Goal: Task Accomplishment & Management: Use online tool/utility

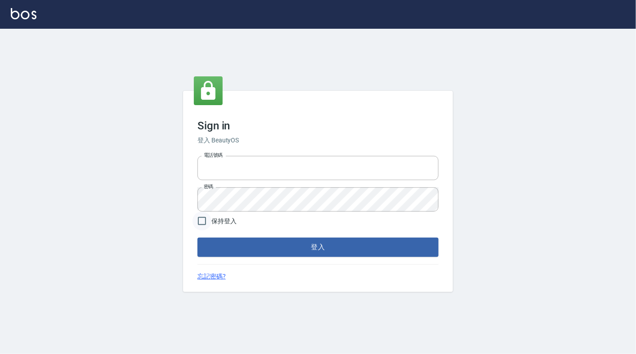
type input "6430581"
click at [207, 218] on input "保持登入" at bounding box center [201, 221] width 19 height 19
checkbox input "true"
click at [237, 244] on button "登入" at bounding box center [317, 247] width 241 height 19
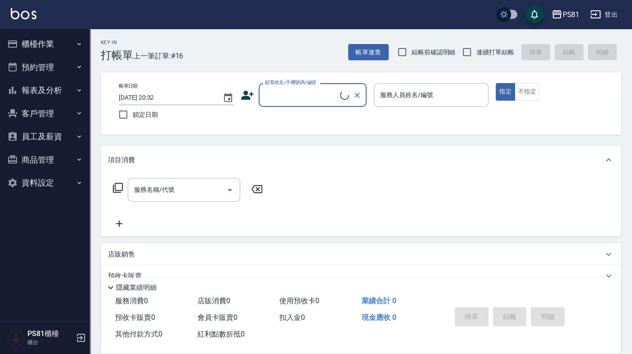
click at [36, 42] on button "櫃檯作業" at bounding box center [45, 43] width 83 height 23
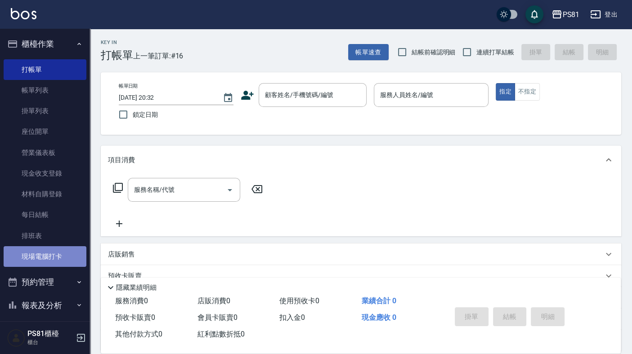
click at [57, 262] on link "現場電腦打卡" at bounding box center [45, 256] width 83 height 21
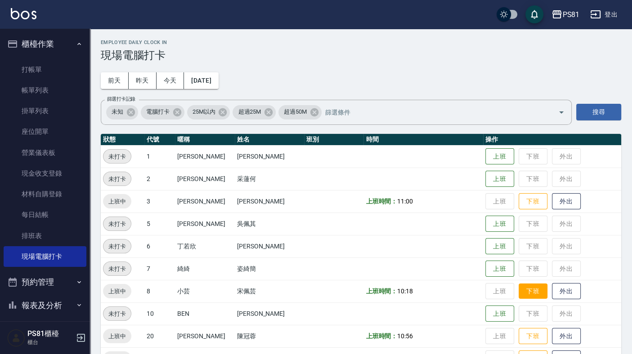
click at [523, 289] on button "下班" at bounding box center [532, 292] width 29 height 16
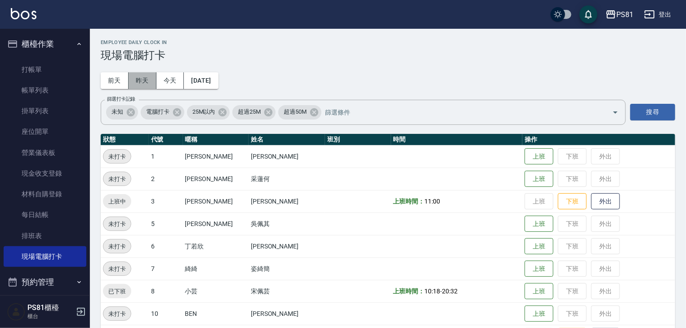
click at [149, 75] on button "昨天" at bounding box center [143, 80] width 28 height 17
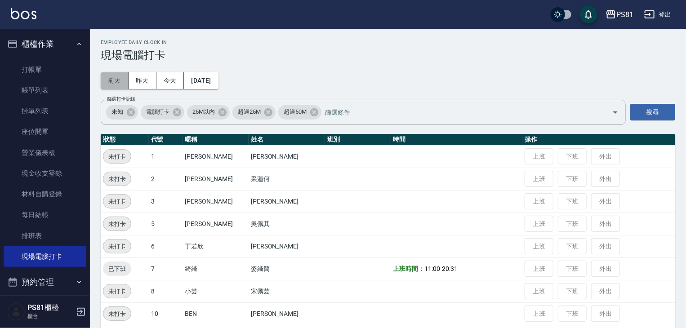
click at [115, 82] on button "前天" at bounding box center [115, 80] width 28 height 17
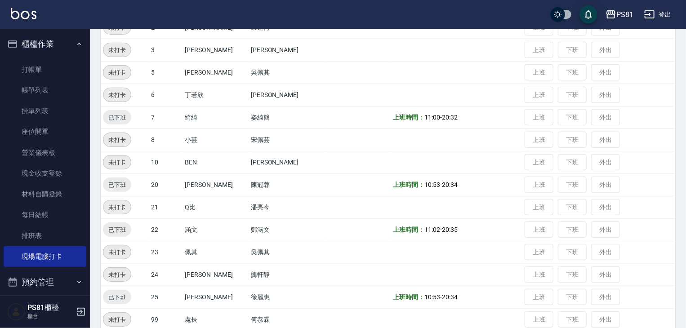
scroll to position [180, 0]
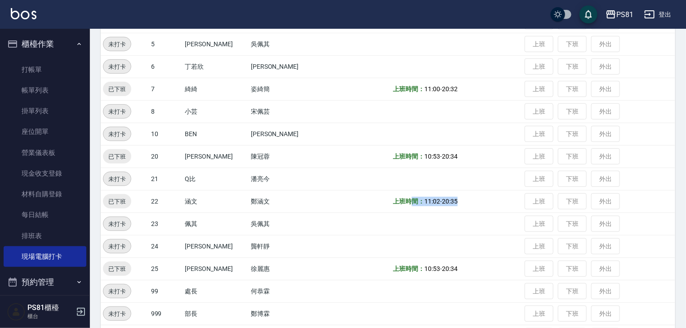
drag, startPoint x: 390, startPoint y: 206, endPoint x: 446, endPoint y: 204, distance: 56.2
click at [446, 204] on td "上班時間： 11:02 - 20:35" at bounding box center [457, 201] width 132 height 22
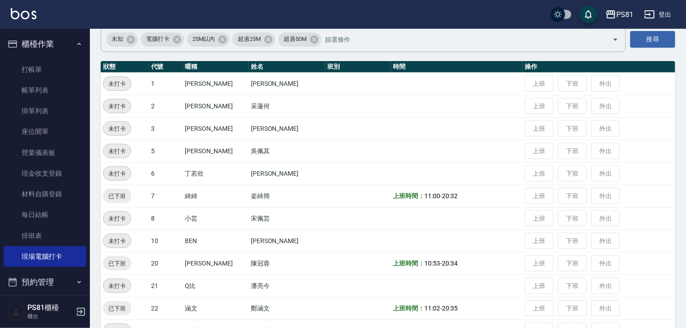
scroll to position [0, 0]
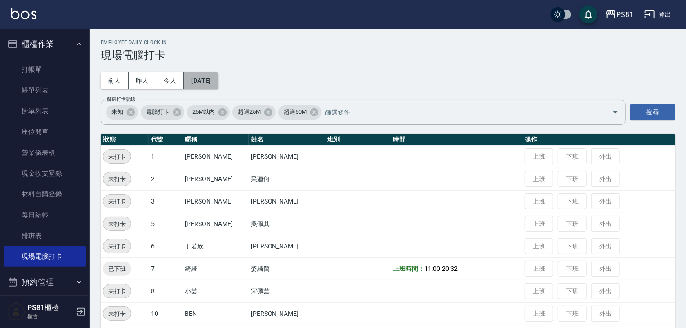
click at [214, 77] on button "2025/09/04" at bounding box center [201, 80] width 34 height 17
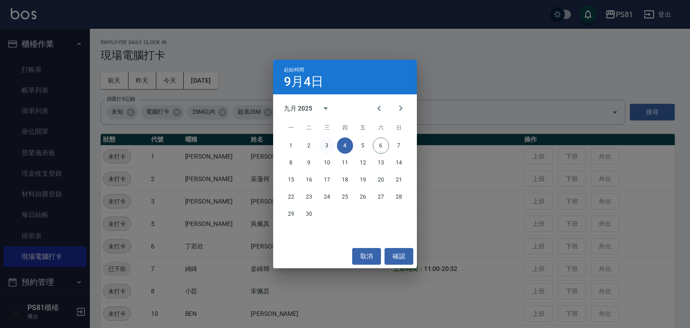
click at [326, 148] on button "3" at bounding box center [327, 146] width 16 height 16
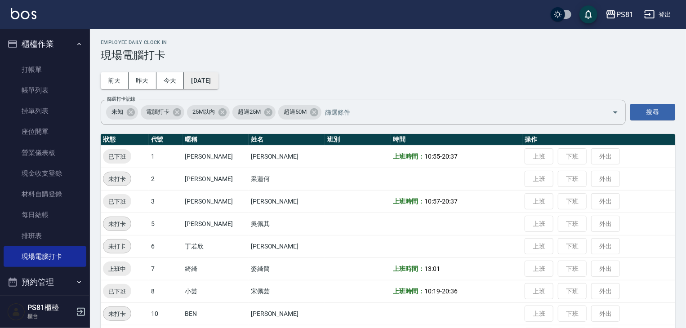
click at [216, 79] on button "2025/09/03" at bounding box center [201, 80] width 34 height 17
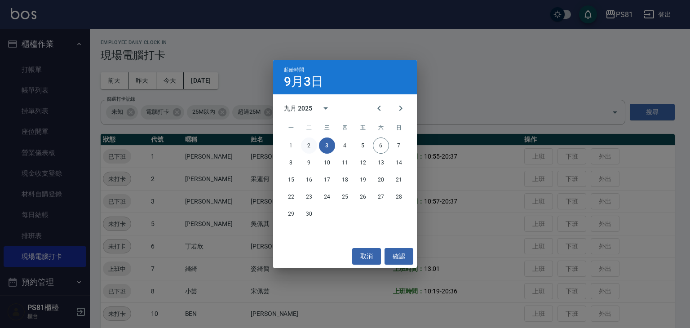
click at [311, 146] on button "2" at bounding box center [309, 146] width 16 height 16
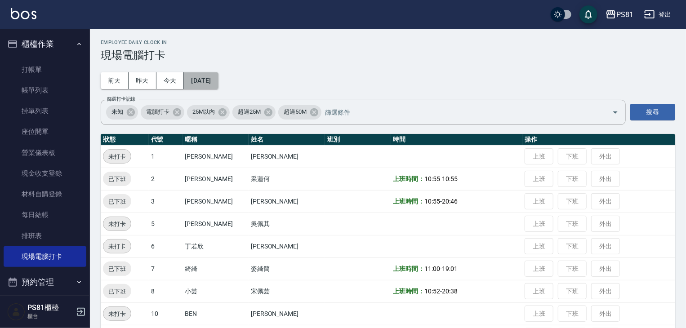
click at [200, 76] on button "2025/09/02" at bounding box center [201, 80] width 34 height 17
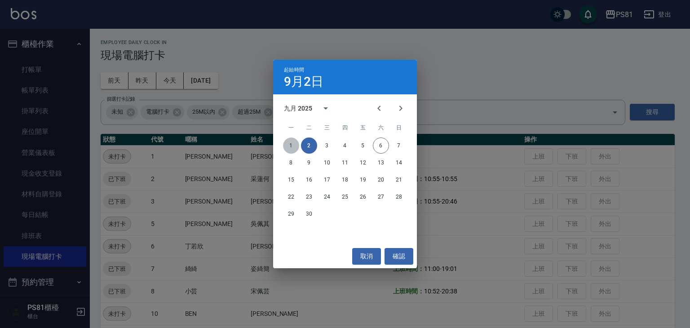
click at [294, 143] on button "1" at bounding box center [291, 146] width 16 height 16
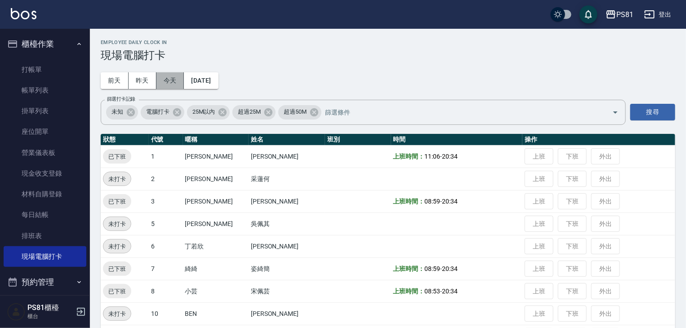
click at [181, 75] on button "今天" at bounding box center [170, 80] width 28 height 17
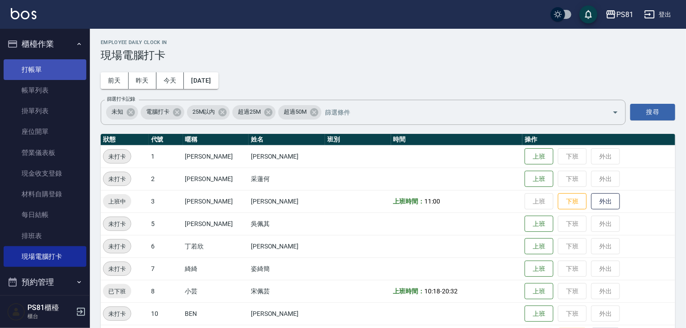
click at [54, 60] on link "打帳單" at bounding box center [45, 69] width 83 height 21
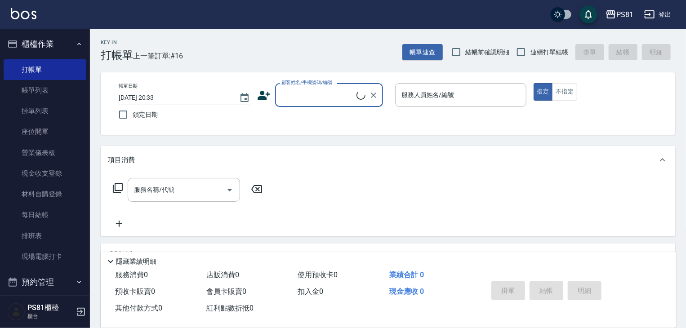
click at [266, 59] on div "Key In 打帳單 上一筆訂單:#16 帳單速查 結帳前確認明細 連續打單結帳 掛單 結帳 明細" at bounding box center [382, 45] width 585 height 33
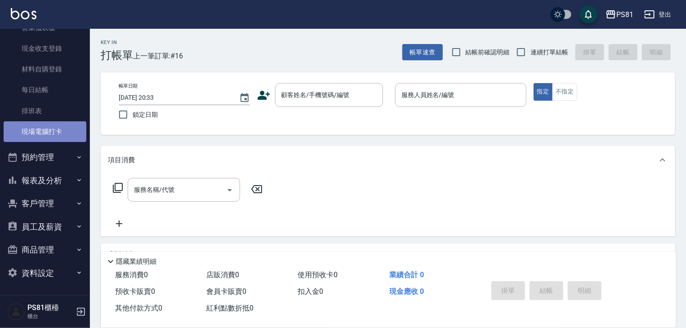
click at [62, 135] on link "現場電腦打卡" at bounding box center [45, 131] width 83 height 21
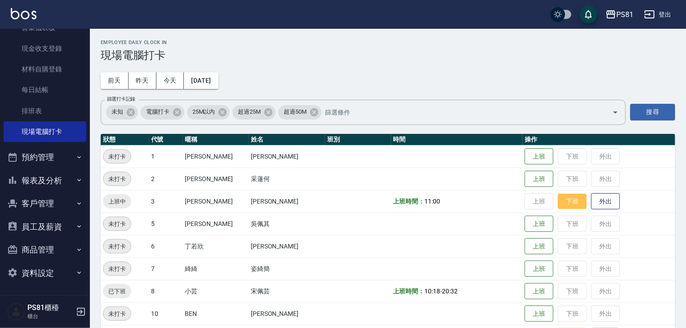
click at [558, 199] on button "下班" at bounding box center [572, 202] width 29 height 16
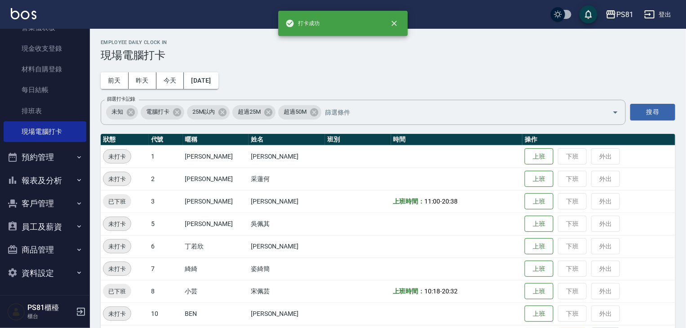
scroll to position [225, 0]
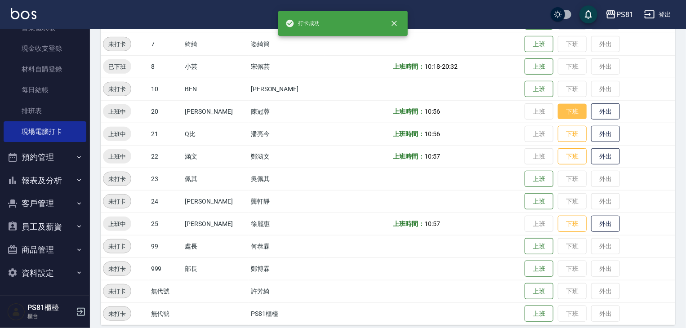
click at [561, 107] on button "下班" at bounding box center [572, 112] width 29 height 16
click at [565, 134] on button "下班" at bounding box center [572, 134] width 29 height 16
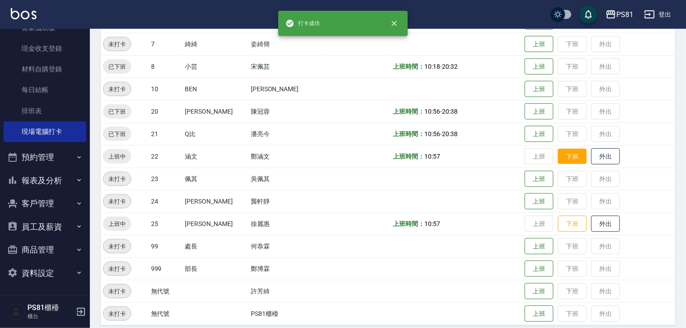
click at [558, 157] on button "下班" at bounding box center [572, 157] width 29 height 16
click at [570, 218] on button "下班" at bounding box center [572, 224] width 29 height 16
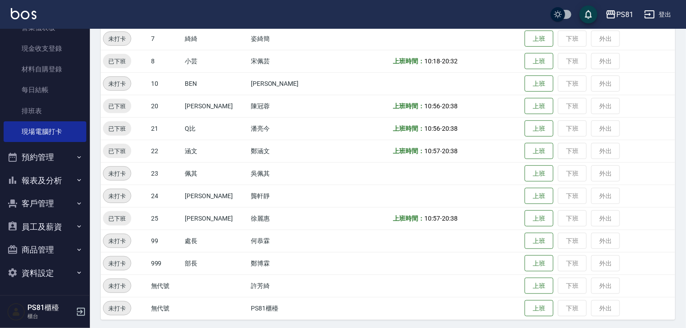
scroll to position [232, 0]
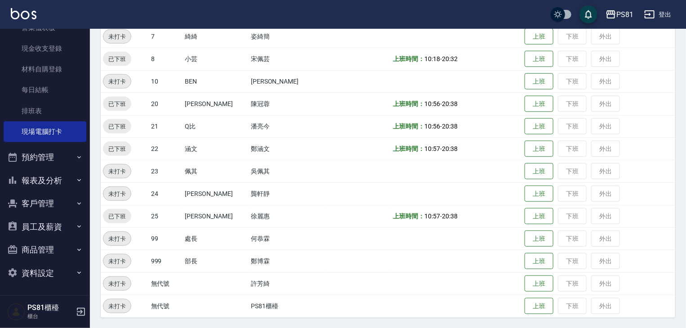
click at [547, 184] on td "上班 下班 外出" at bounding box center [598, 193] width 153 height 22
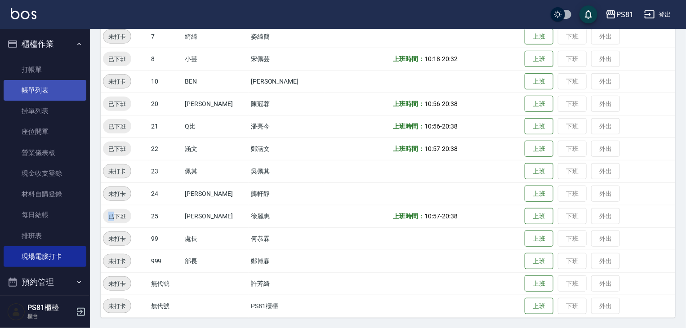
scroll to position [53, 0]
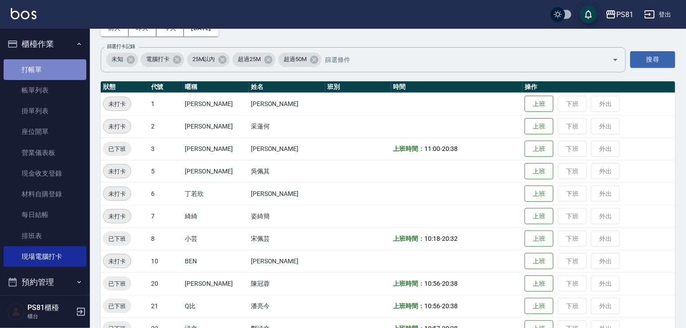
click at [53, 73] on link "打帳單" at bounding box center [45, 69] width 83 height 21
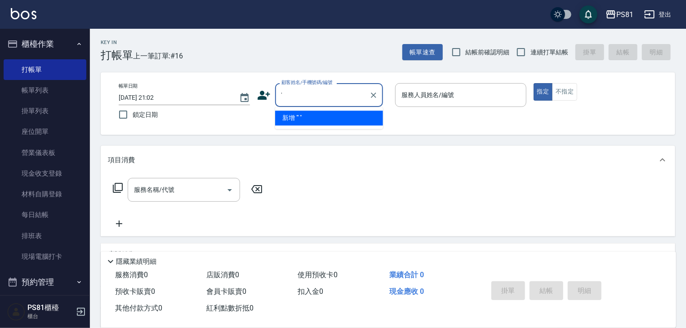
type input "'"
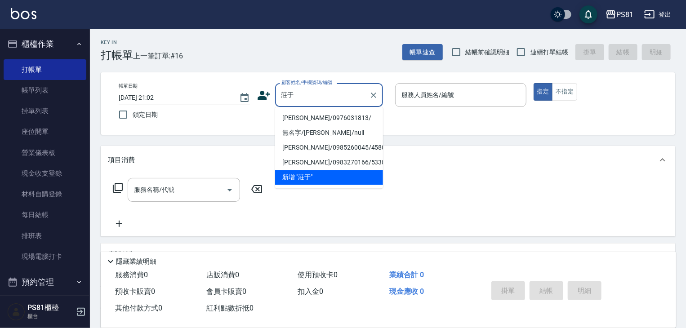
click at [317, 116] on li "莊于萱/0976031813/" at bounding box center [329, 118] width 108 height 15
type input "莊于萱/0976031813/"
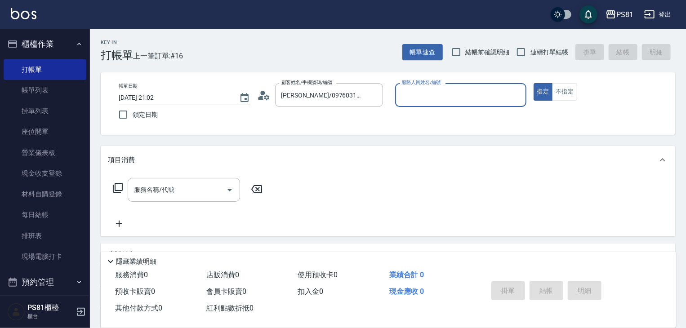
type input "丁若欣-6"
click at [534, 83] on button "指定" at bounding box center [543, 92] width 19 height 18
type button "true"
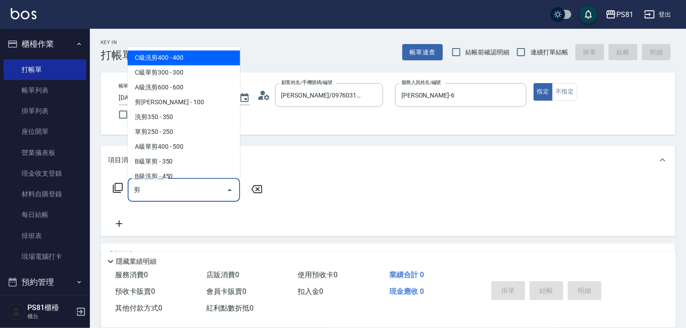
click at [209, 104] on span "剪[PERSON_NAME] - 100" at bounding box center [184, 102] width 112 height 15
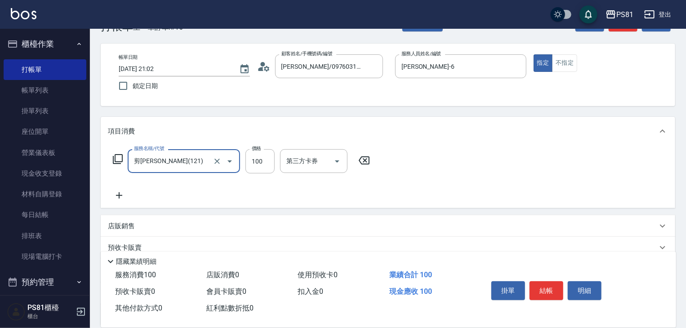
scroll to position [45, 0]
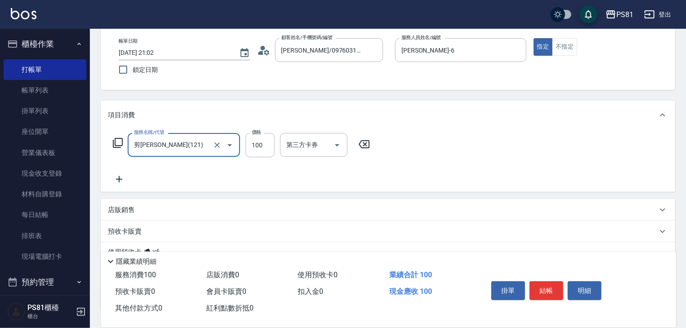
type input "剪劉海(121)"
click at [125, 178] on icon at bounding box center [119, 179] width 22 height 11
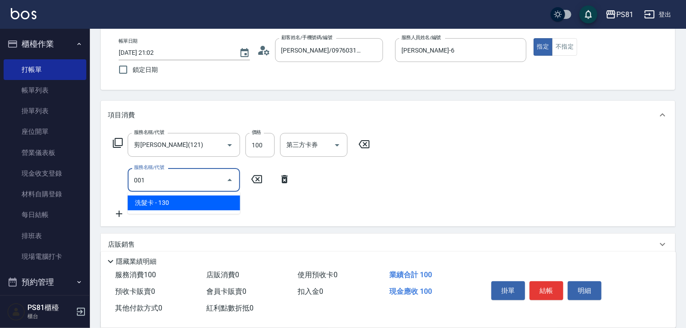
type input "洗髮卡(001)"
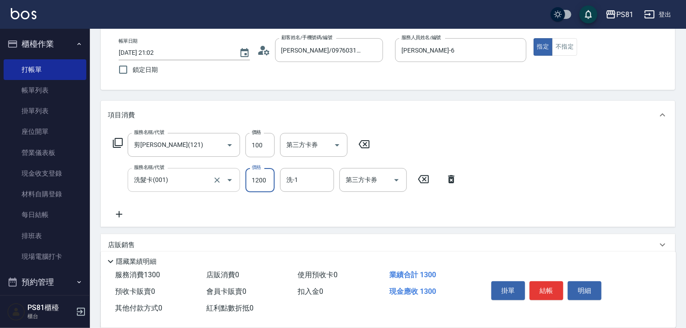
type input "1200"
type input "妮可-25"
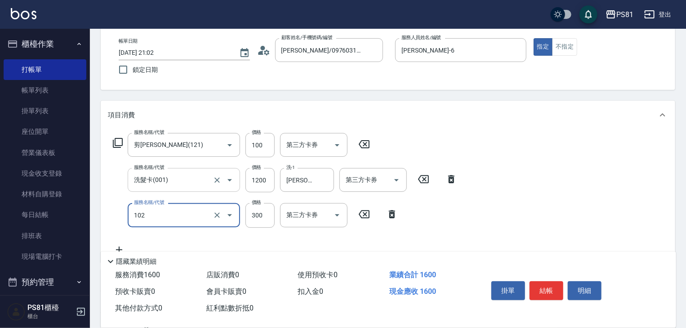
type input "保濕洗(102)"
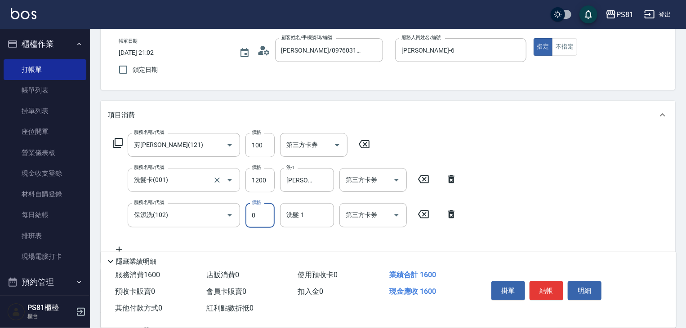
type input "0"
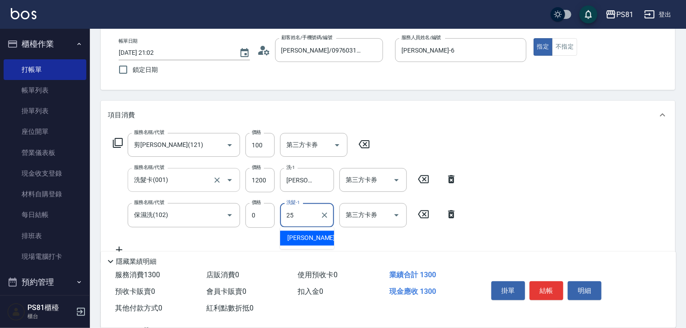
type input "妮可-25"
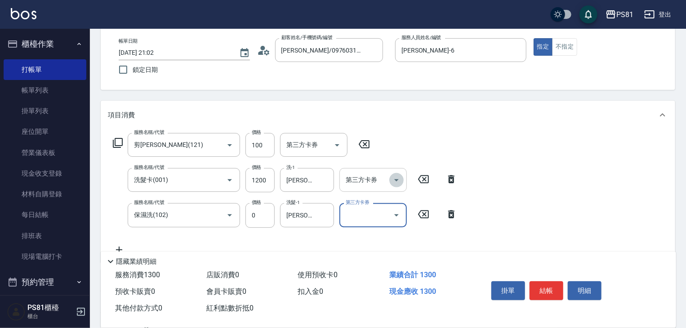
click at [394, 180] on icon "Open" at bounding box center [396, 180] width 11 height 11
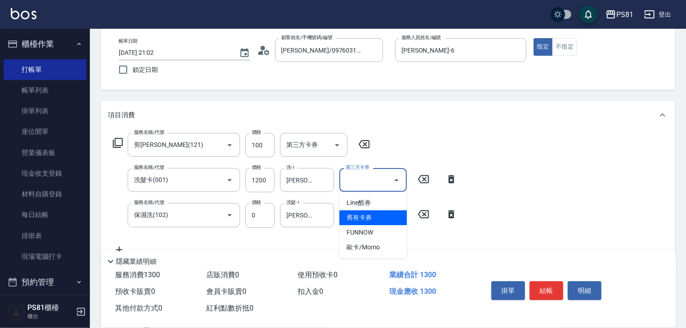
click at [378, 220] on span "舊有卡券" at bounding box center [372, 217] width 67 height 15
type input "舊有卡券"
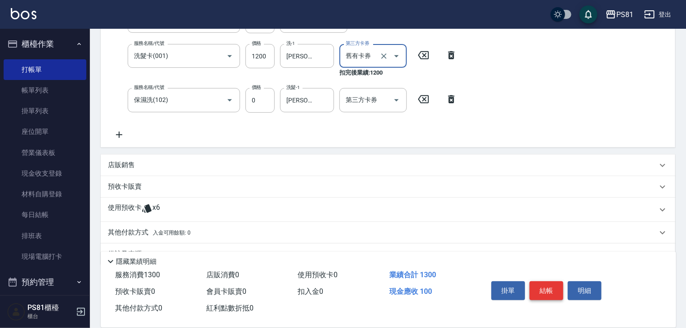
scroll to position [180, 0]
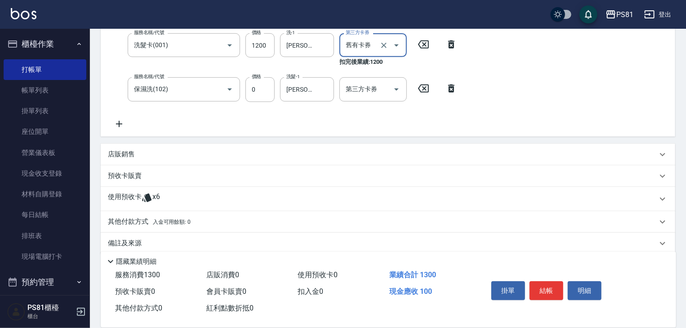
click at [119, 123] on icon at bounding box center [119, 124] width 6 height 6
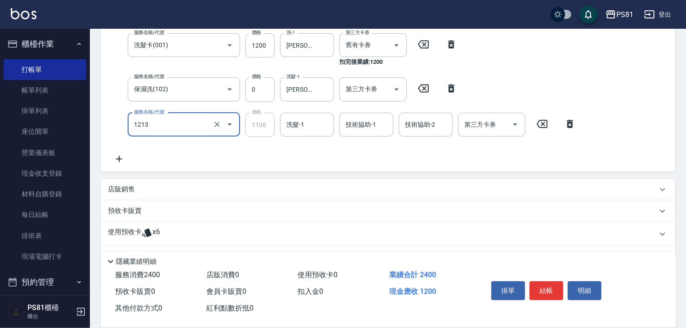
type input "蘆薈卡使用(2024)(1213)"
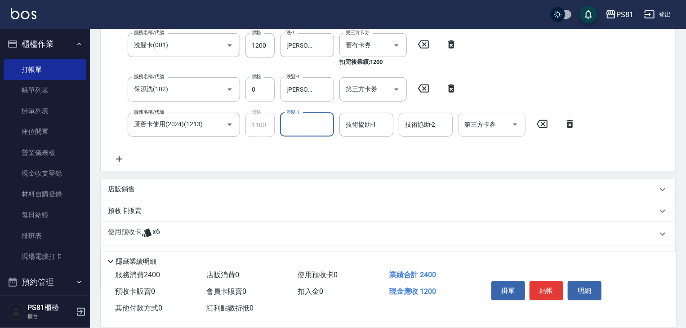
drag, startPoint x: 516, startPoint y: 125, endPoint x: 512, endPoint y: 129, distance: 5.5
click at [514, 126] on icon "Open" at bounding box center [515, 124] width 11 height 11
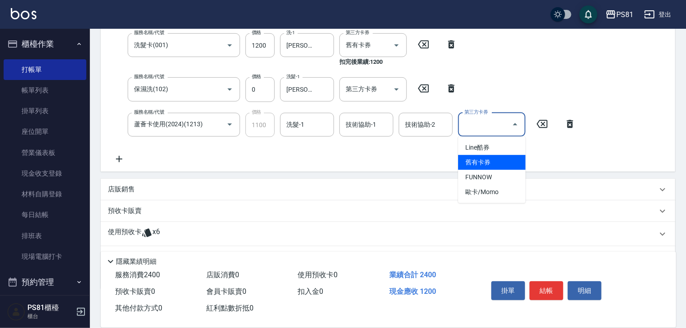
click at [489, 167] on span "舊有卡券" at bounding box center [491, 162] width 67 height 15
type input "舊有卡券"
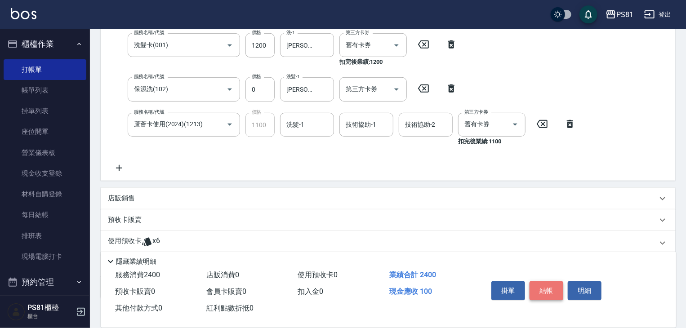
click at [555, 292] on button "結帳" at bounding box center [546, 290] width 34 height 19
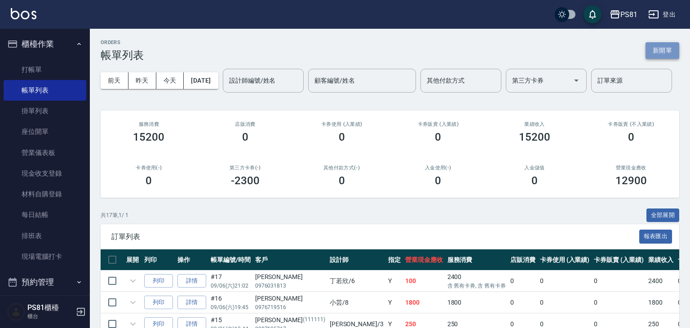
click at [635, 58] on button "新開單" at bounding box center [663, 50] width 34 height 17
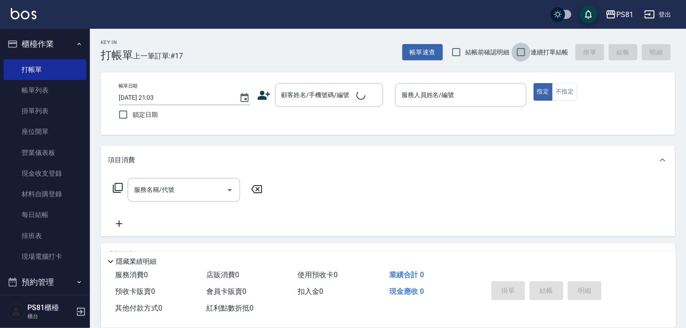
drag, startPoint x: 527, startPoint y: 54, endPoint x: 465, endPoint y: 65, distance: 62.9
click at [527, 54] on input "連續打單結帳" at bounding box center [521, 52] width 19 height 19
checkbox input "true"
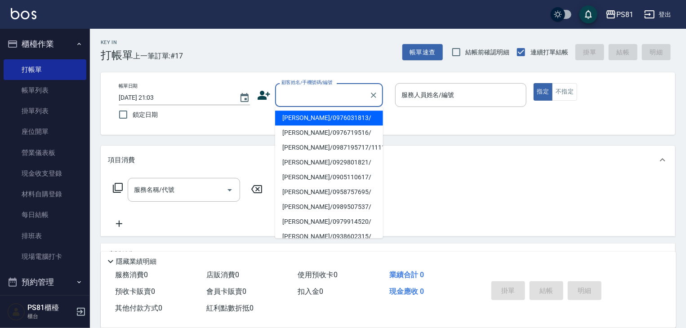
drag, startPoint x: 331, startPoint y: 98, endPoint x: 326, endPoint y: 102, distance: 5.8
click at [326, 102] on input "顧客姓名/手機號碼/編號" at bounding box center [322, 95] width 86 height 16
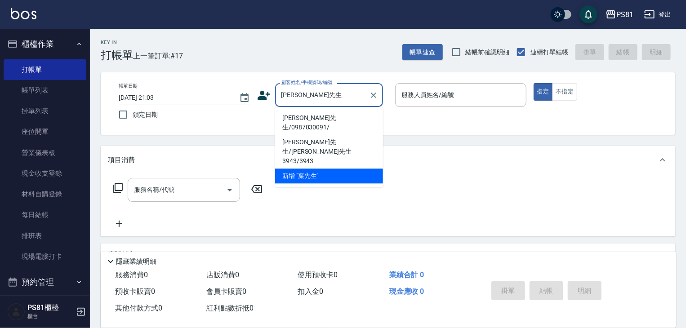
click at [295, 117] on li "葉先生/0987030091/" at bounding box center [329, 123] width 108 height 24
type input "葉先生/0987030091/"
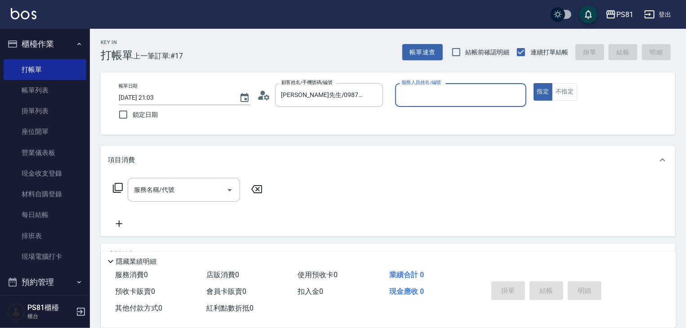
type input "丁若欣-6"
click at [534, 83] on button "指定" at bounding box center [543, 92] width 19 height 18
type button "true"
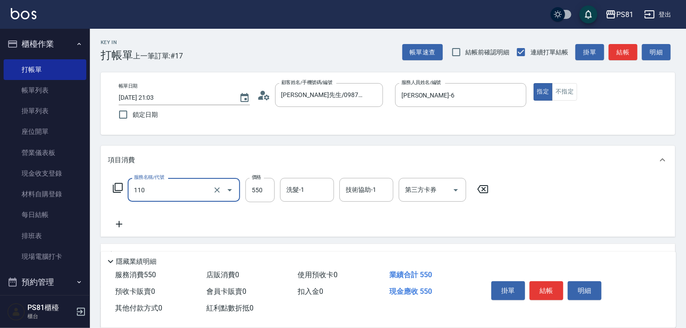
type input "去角質(抗油)(110)"
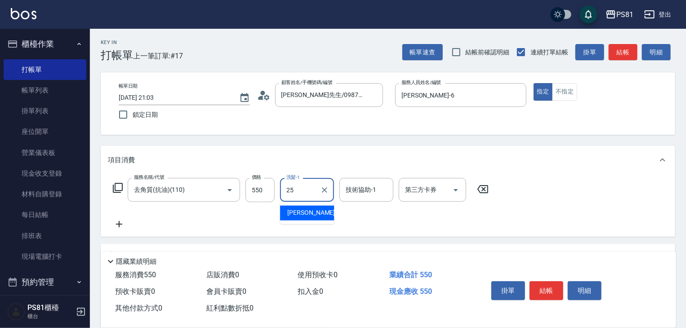
type input "妮可-25"
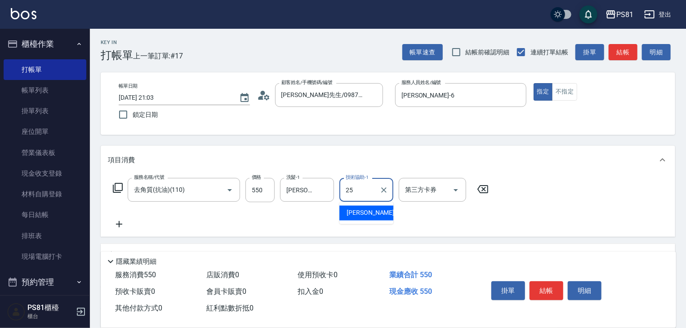
type input "妮可-25"
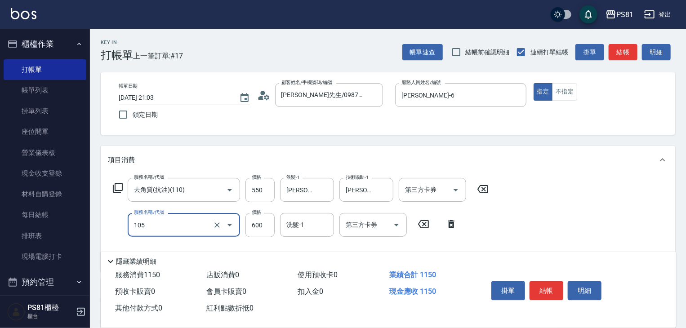
type input "A級洗剪600(105)"
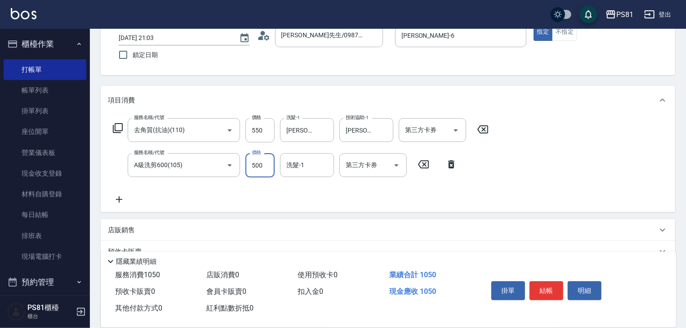
scroll to position [135, 0]
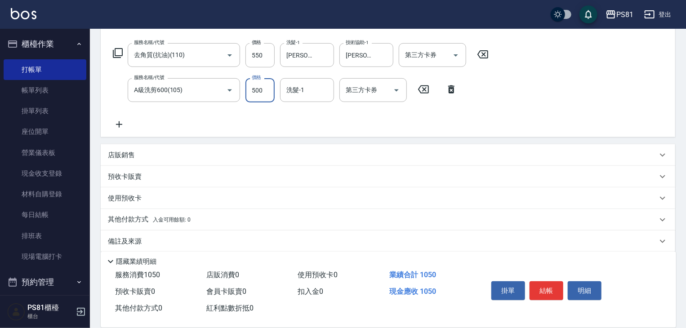
type input "500"
click at [156, 149] on div "店販銷售" at bounding box center [388, 155] width 574 height 22
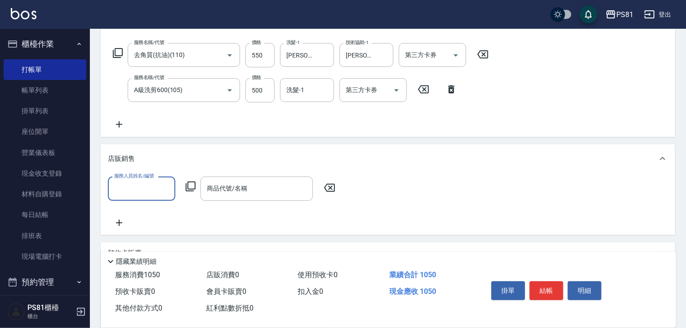
scroll to position [0, 0]
type input "丁若欣-6"
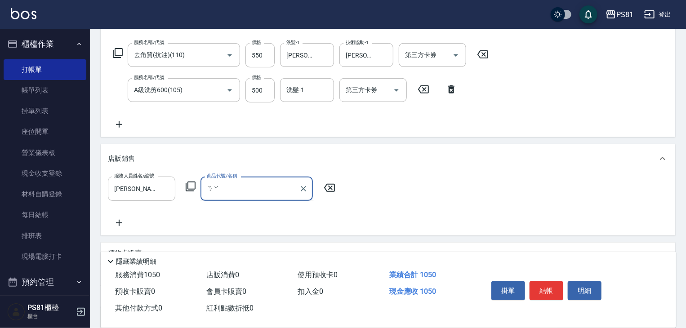
type input "那"
type input "名"
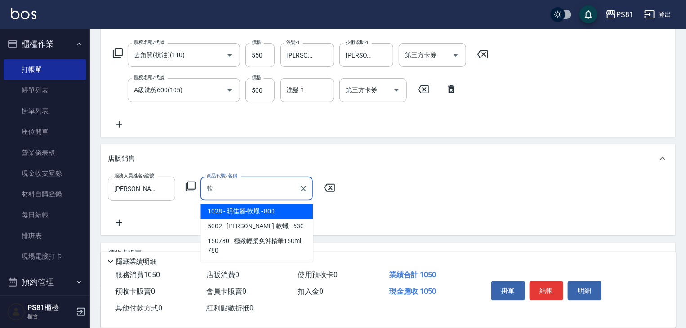
click at [234, 209] on span "1028 - 明佳麗-軟蠟 - 800" at bounding box center [256, 211] width 112 height 15
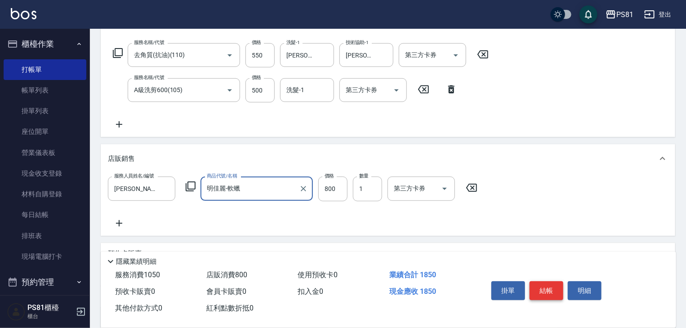
type input "明佳麗-軟蠟"
click at [544, 287] on button "結帳" at bounding box center [546, 290] width 34 height 19
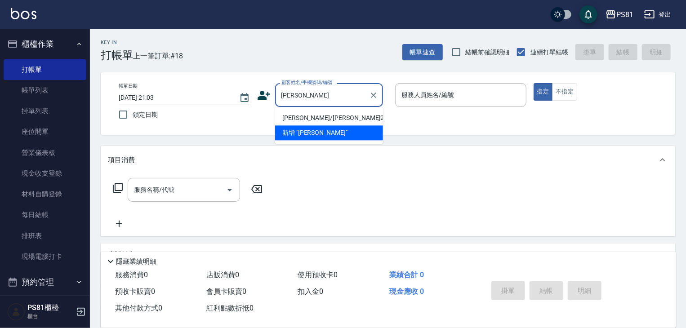
click at [316, 119] on li "鍾孟瑄/鍾孟瑄2940/2940" at bounding box center [329, 118] width 108 height 15
type input "鍾孟瑄/鍾孟瑄2940/2940"
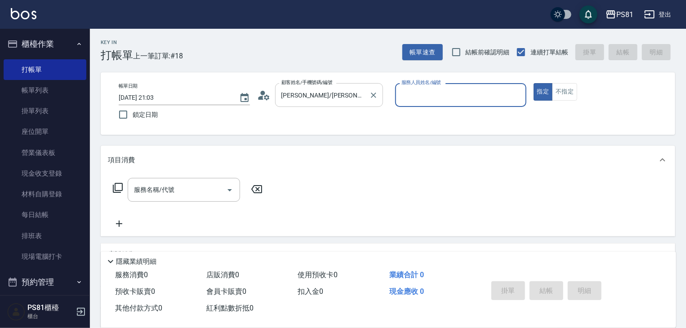
click at [346, 98] on input "鍾孟瑄/鍾孟瑄2940/2940" at bounding box center [322, 95] width 86 height 16
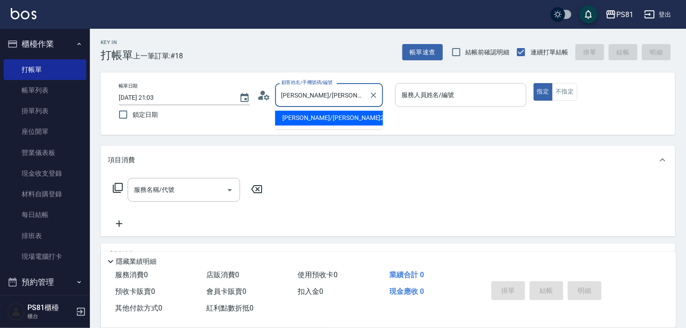
click at [405, 85] on div "服務人員姓名/編號" at bounding box center [460, 95] width 131 height 24
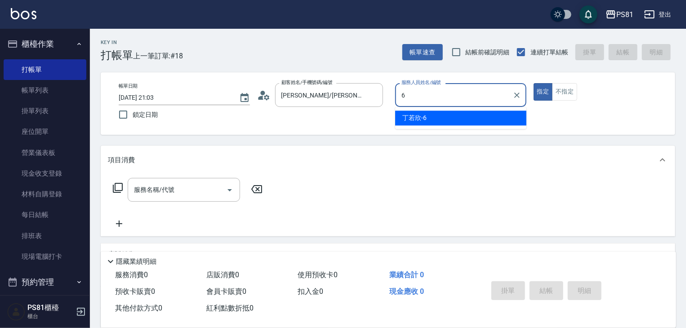
type input "丁若欣-6"
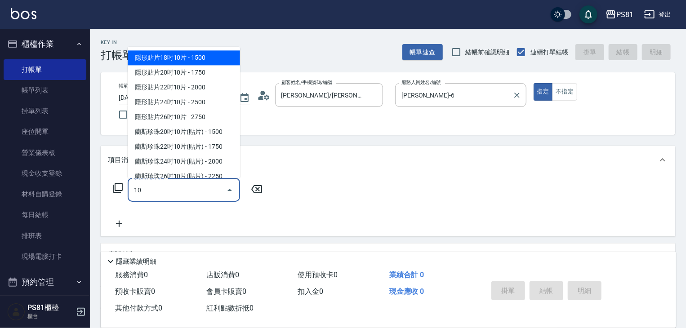
type input "1"
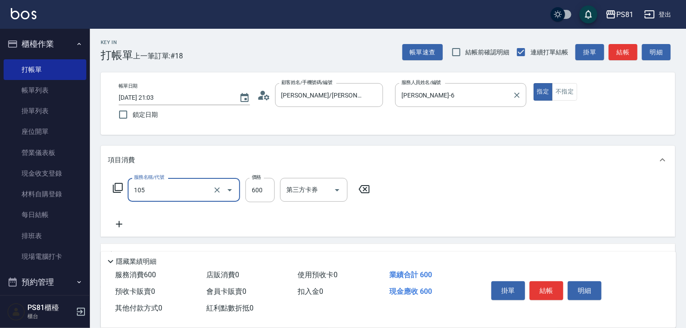
type input "A級洗剪600(105)"
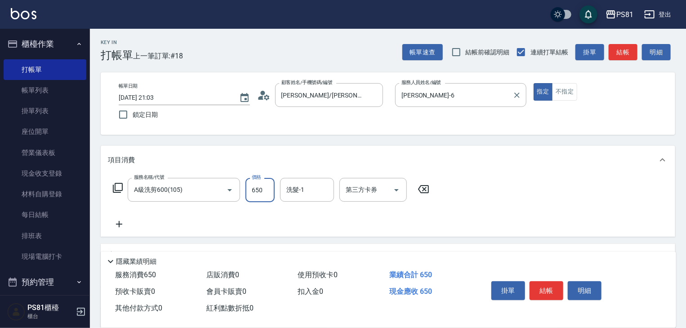
type input "650"
type input "妮可-25"
click at [540, 288] on button "結帳" at bounding box center [546, 290] width 34 height 19
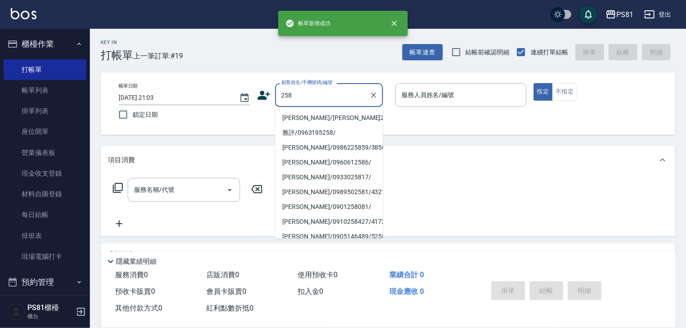
click at [307, 123] on li "林丁蔚/林丁蔚258/258" at bounding box center [329, 118] width 108 height 15
type input "林丁蔚/林丁蔚258/258"
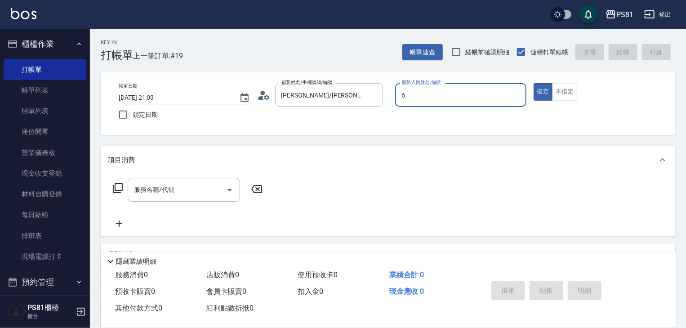
type input "丁若欣-6"
click at [569, 90] on button "不指定" at bounding box center [564, 92] width 25 height 18
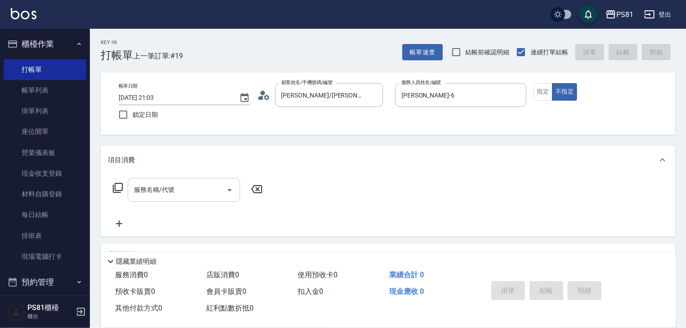
click at [192, 185] on input "服務名稱/代號" at bounding box center [177, 190] width 91 height 16
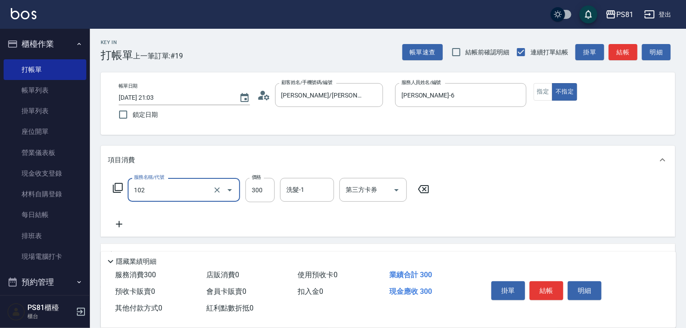
type input "保濕洗(102)"
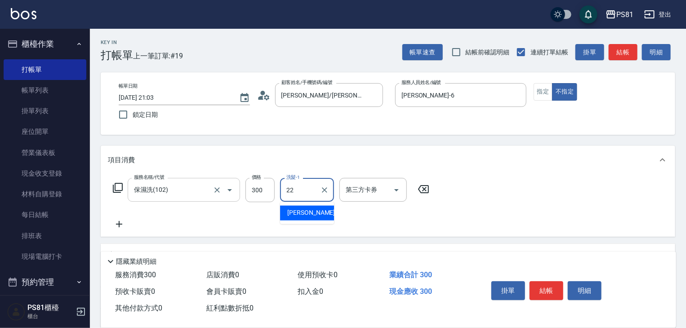
type input "涵文-22"
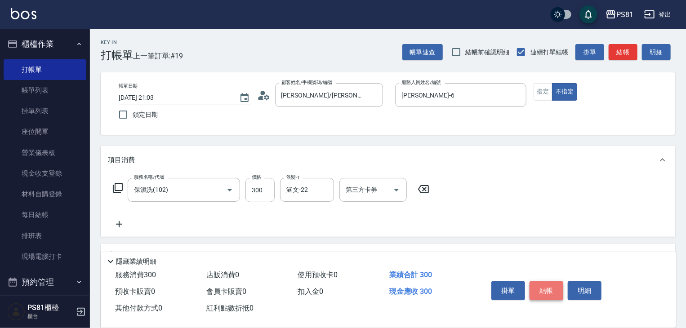
click at [547, 281] on button "結帳" at bounding box center [546, 290] width 34 height 19
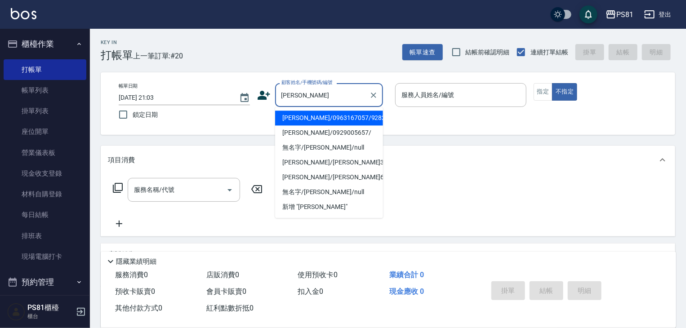
click at [355, 114] on li "洪苡宸/0963167057/9282" at bounding box center [329, 118] width 108 height 15
type input "洪苡宸/0963167057/9282"
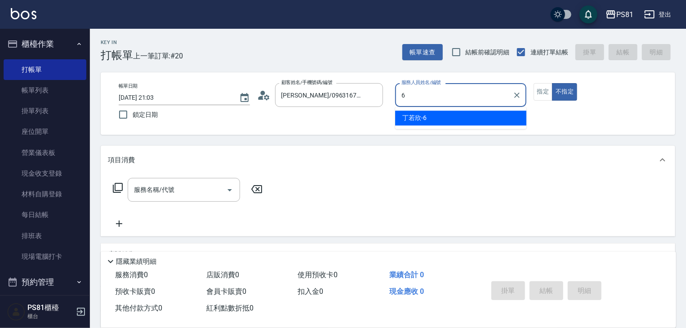
type input "丁若欣-6"
type button "false"
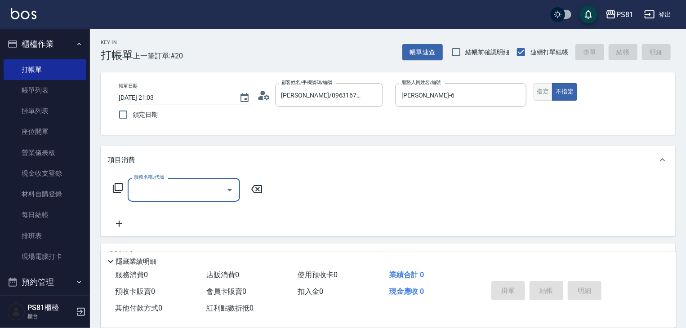
drag, startPoint x: 543, startPoint y: 90, endPoint x: 413, endPoint y: 127, distance: 135.5
click at [543, 90] on button "指定" at bounding box center [543, 92] width 19 height 18
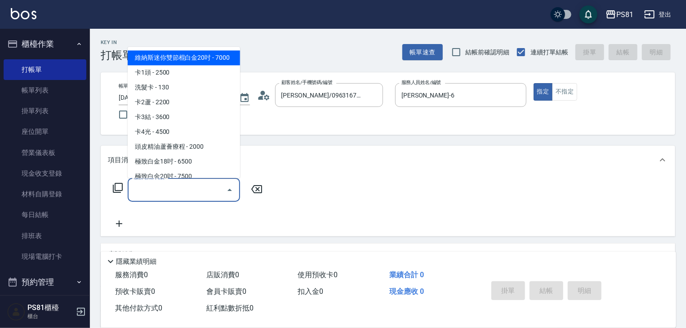
drag, startPoint x: 212, startPoint y: 192, endPoint x: 172, endPoint y: 220, distance: 49.4
click at [207, 206] on div "服務名稱/代號 服務名稱/代號" at bounding box center [188, 203] width 160 height 51
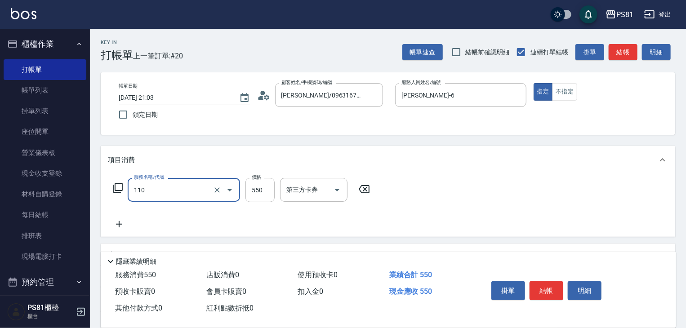
type input "去角質(抗油)(110)"
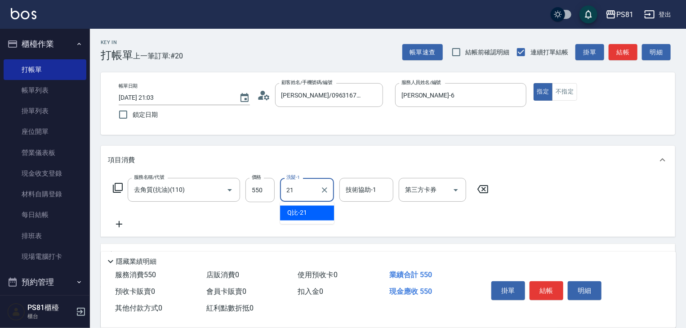
type input "Q比-21"
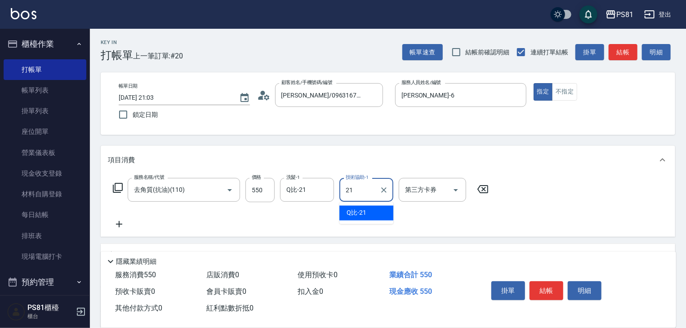
type input "Q比-21"
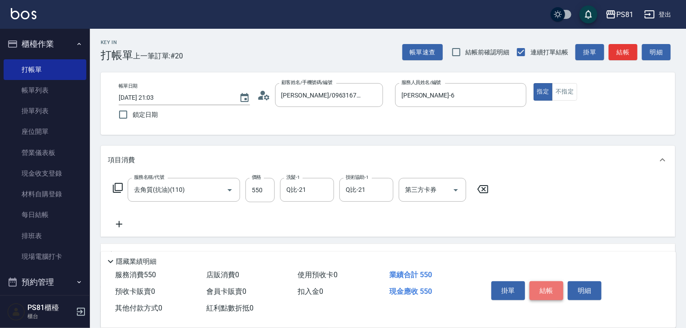
click at [542, 285] on button "結帳" at bounding box center [546, 290] width 34 height 19
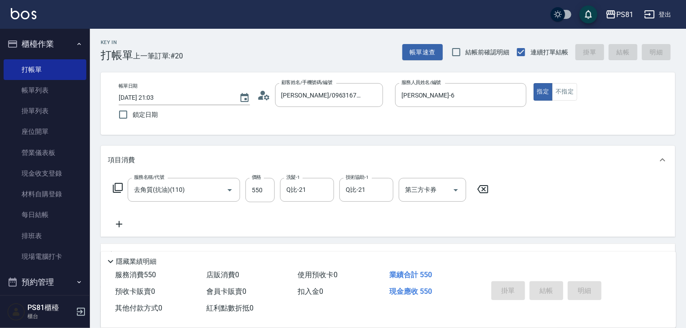
type input "2025/09/06 21:04"
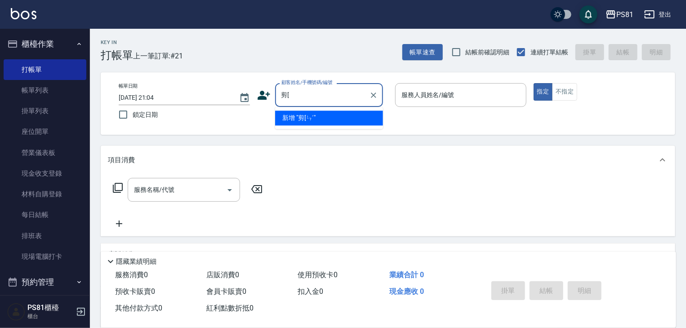
type input "剪"
click at [307, 101] on input "簡紜紜" at bounding box center [322, 95] width 86 height 16
click at [307, 98] on input "簡紜" at bounding box center [322, 95] width 86 height 16
click at [306, 98] on input "簡紜" at bounding box center [322, 95] width 86 height 16
click at [305, 116] on li "簡妘思/0981002261/1656" at bounding box center [329, 118] width 108 height 15
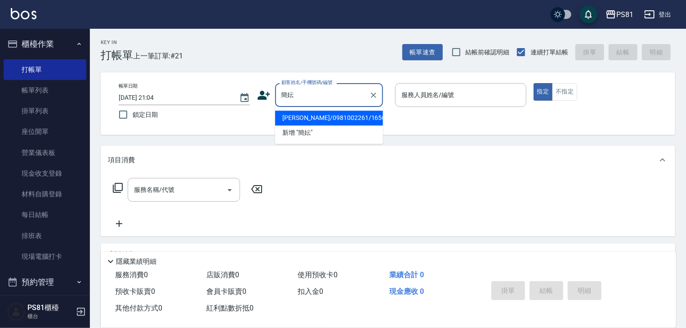
type input "簡妘思/0981002261/1656"
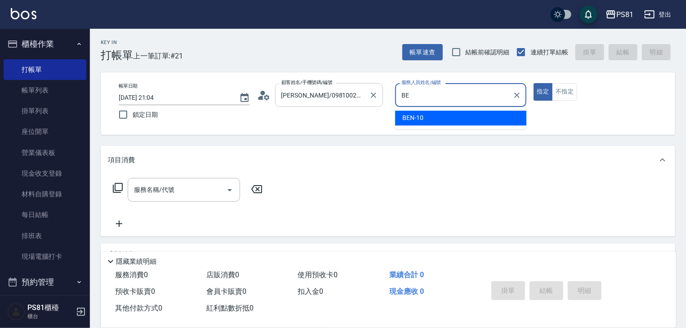
type input "B"
type input "丁若欣-6"
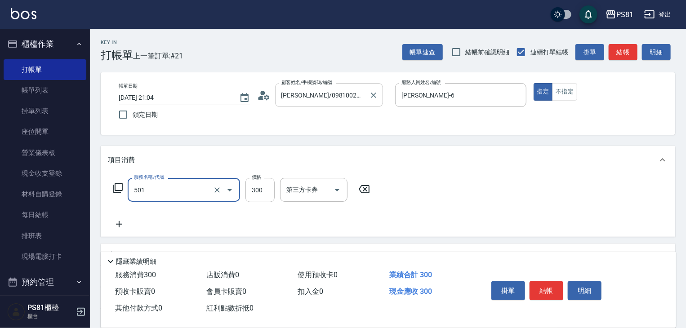
type input "自備護髮(501)"
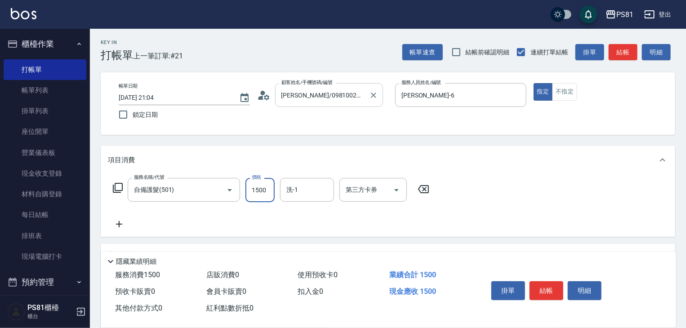
type input "1500"
type input "妮可-25"
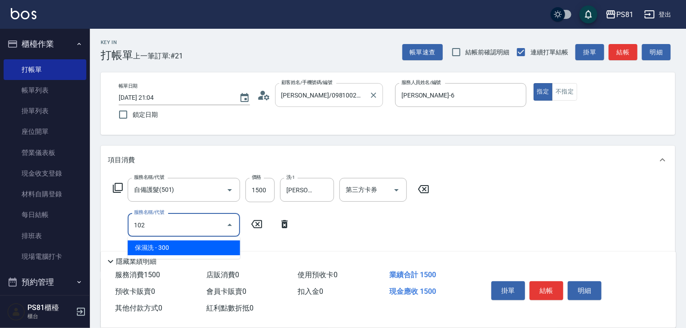
type input "保濕洗(102)"
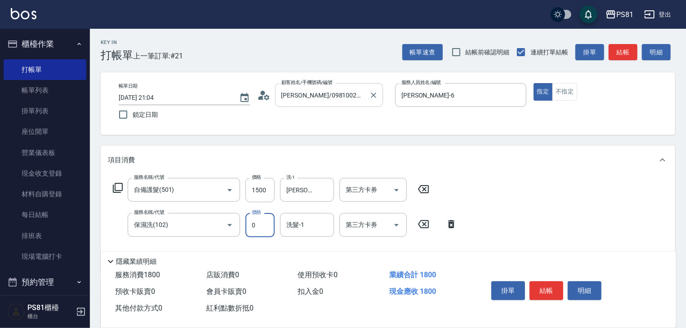
type input "0"
type input "妮可-25"
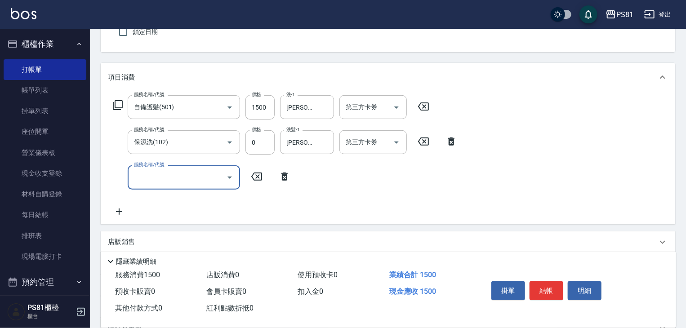
scroll to position [90, 0]
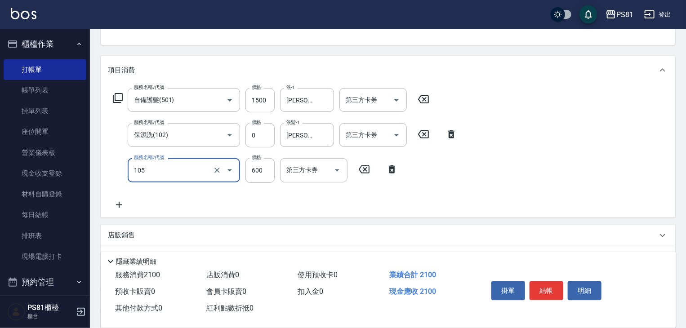
type input "A級洗剪600(105)"
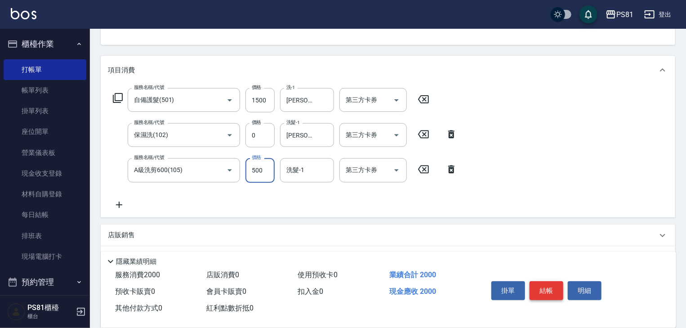
type input "500"
click at [547, 290] on button "結帳" at bounding box center [546, 290] width 34 height 19
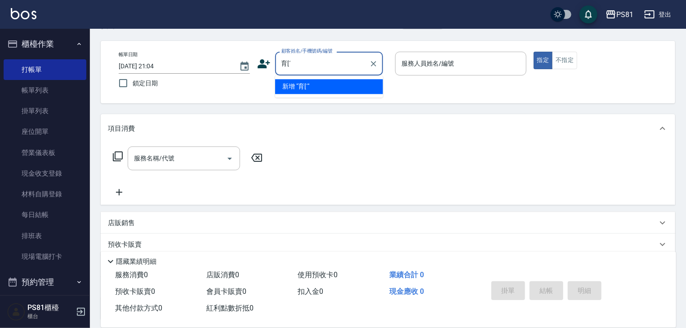
scroll to position [0, 0]
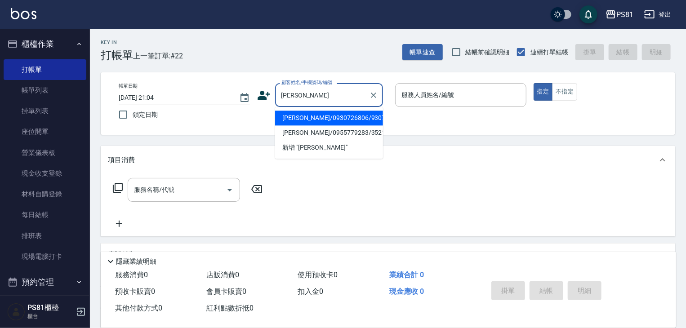
click at [328, 119] on li "劉郁琳/0930726806/9307" at bounding box center [329, 118] width 108 height 15
type input "劉郁琳/0930726806/9307"
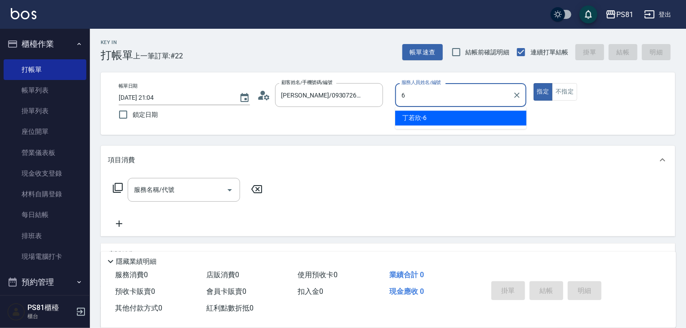
type input "丁若欣-6"
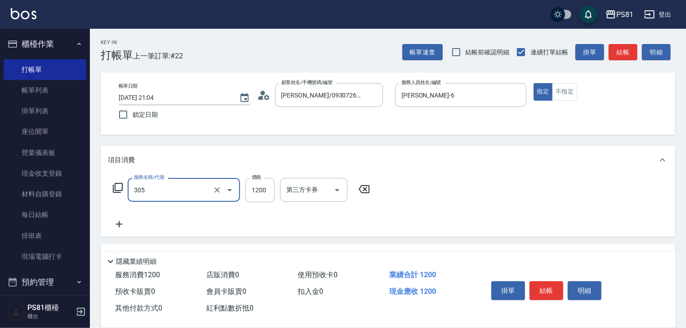
type input "基本離子燙(305)"
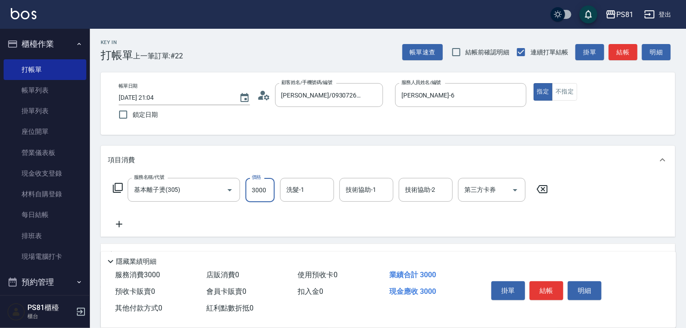
type input "3000"
type input "Q比-21"
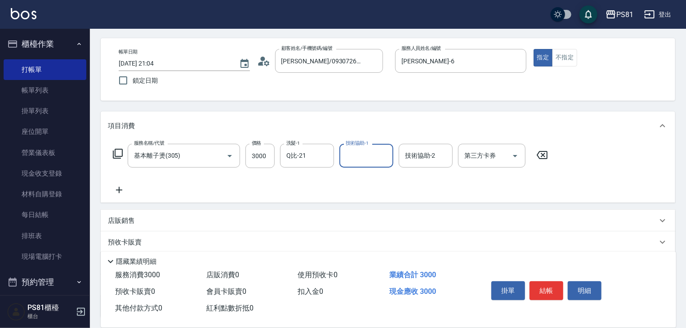
scroll to position [90, 0]
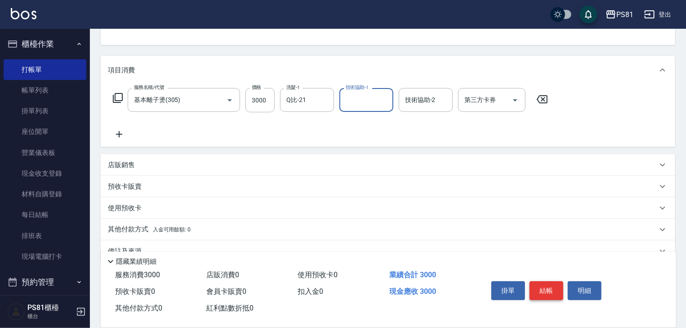
click at [547, 287] on button "結帳" at bounding box center [546, 290] width 34 height 19
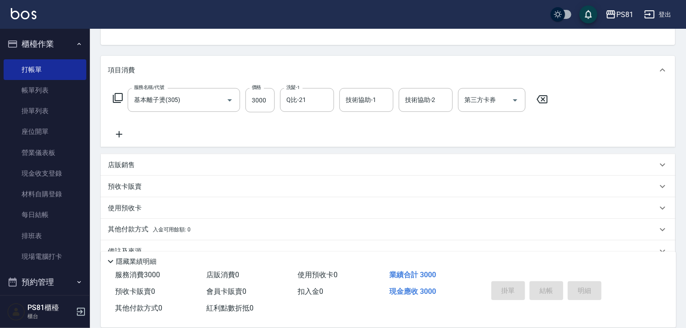
type input "2025/09/06 21:05"
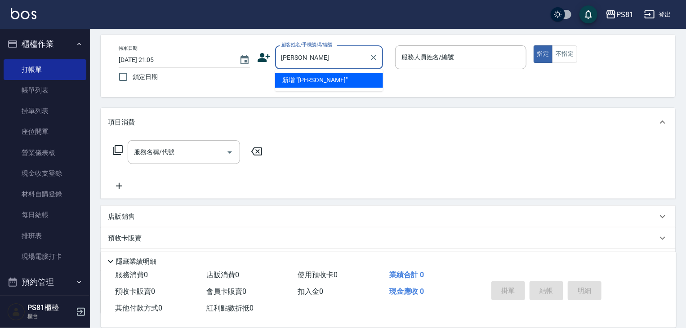
scroll to position [0, 0]
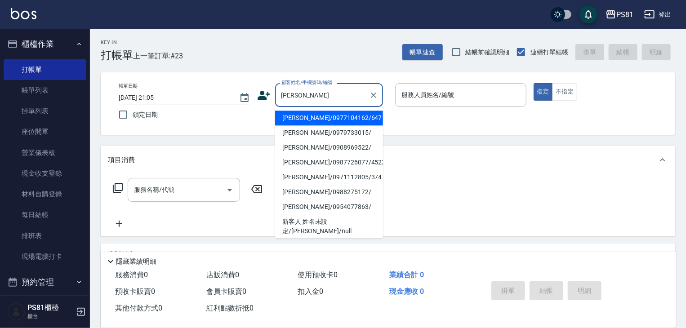
click at [345, 121] on li "黃靖琪/0977104162/647" at bounding box center [329, 118] width 108 height 15
type input "黃靖琪/0977104162/647"
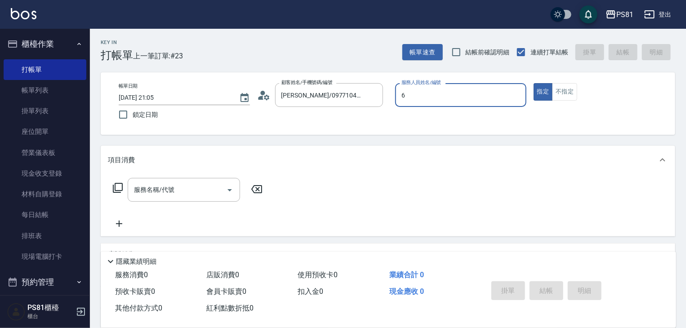
type input "丁若欣-6"
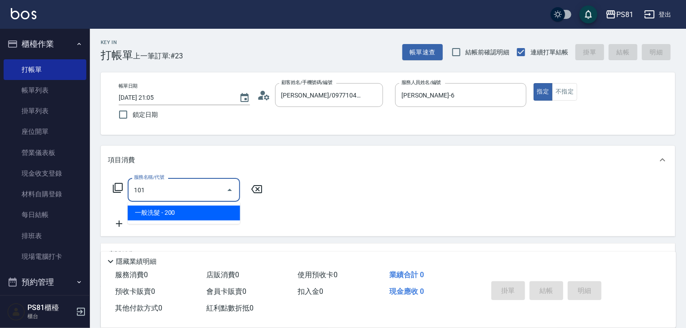
type input "一般洗髮(101)"
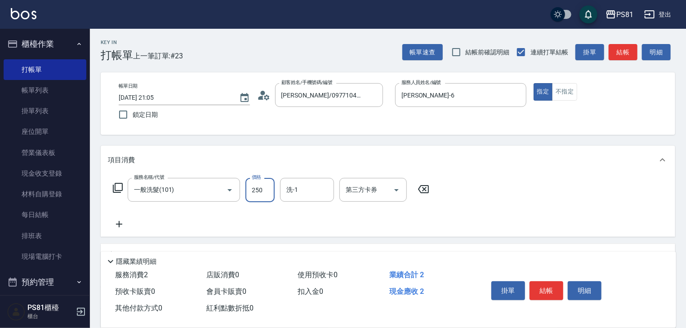
type input "250"
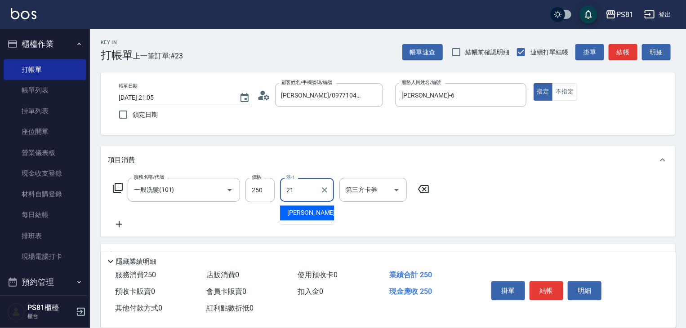
type input "Q比-21"
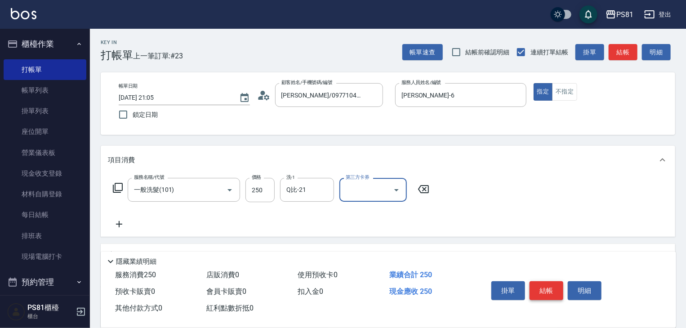
click at [556, 281] on button "結帳" at bounding box center [546, 290] width 34 height 19
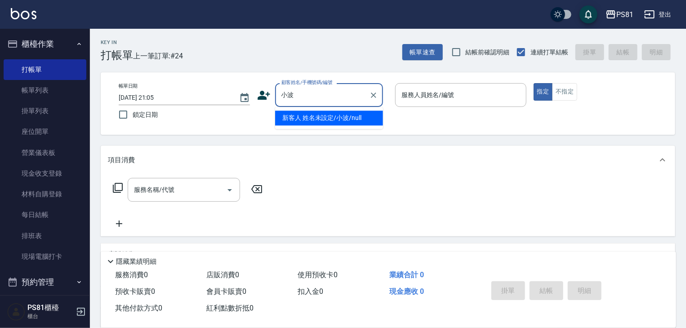
click at [332, 117] on li "新客人 姓名未設定/小波/null" at bounding box center [329, 118] width 108 height 15
type input "新客人 姓名未設定/小波/null"
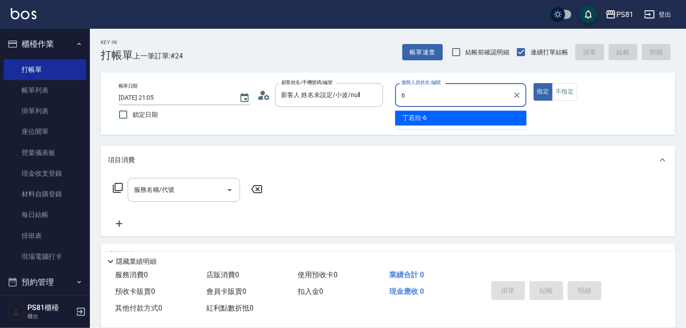
type input "丁若欣-6"
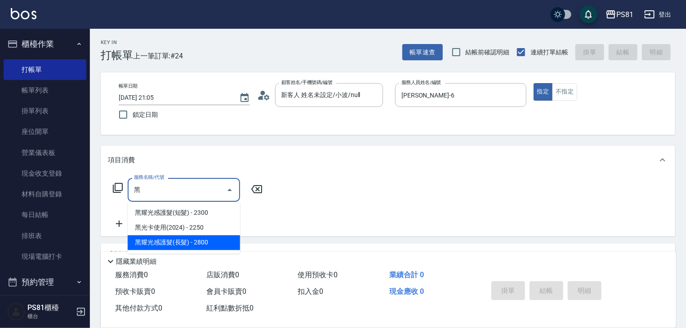
click at [196, 243] on span "黑耀光感護髮(長髮) - 2800" at bounding box center [184, 243] width 112 height 15
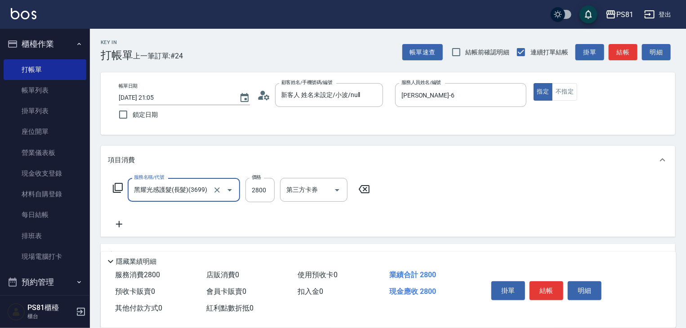
type input "黑耀光感護髮(長髮)(3699)"
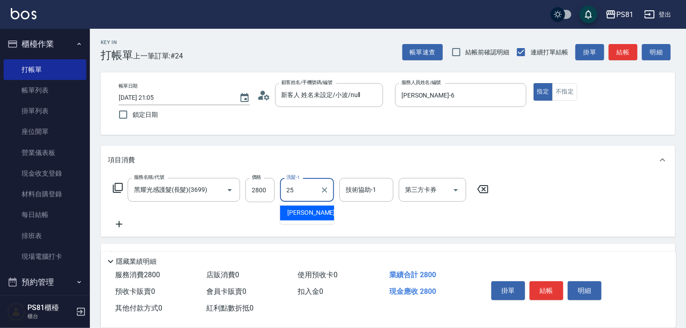
type input "妮可-25"
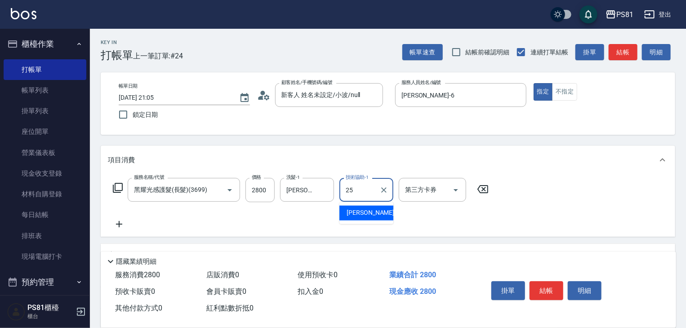
type input "妮可-25"
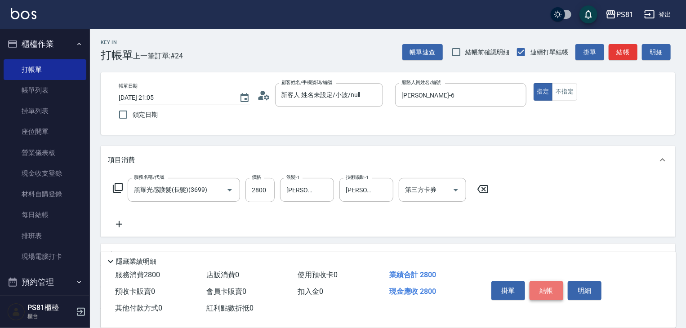
drag, startPoint x: 554, startPoint y: 283, endPoint x: 545, endPoint y: 290, distance: 11.5
click at [554, 283] on button "結帳" at bounding box center [546, 290] width 34 height 19
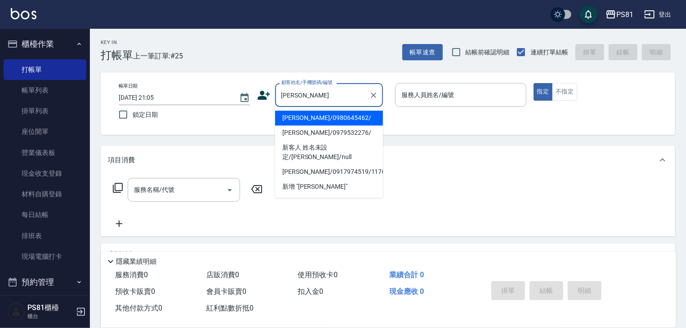
click at [310, 117] on li "林義祥/0980645462/" at bounding box center [329, 118] width 108 height 15
type input "林義祥/0980645462/"
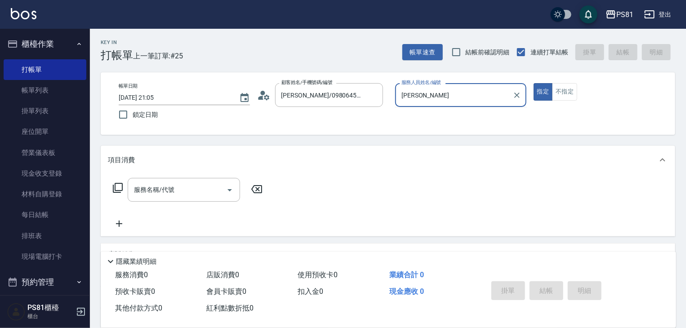
type input "采"
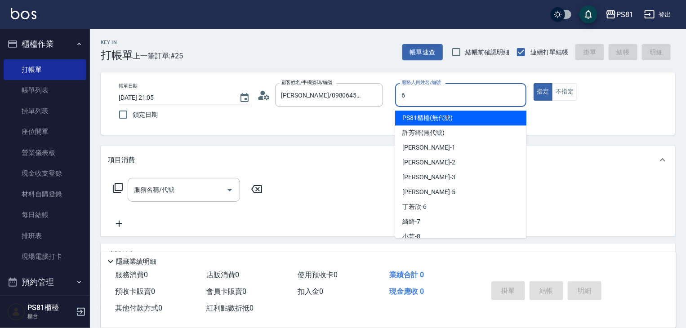
type input "丁若欣-6"
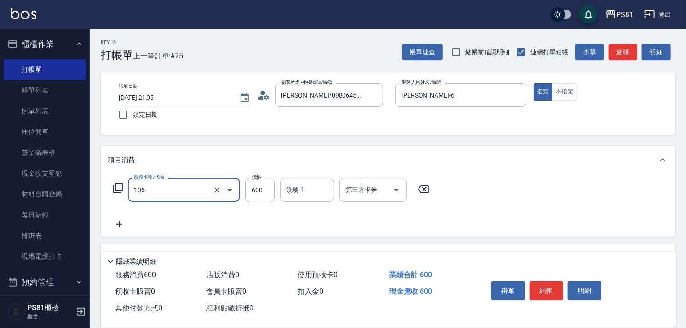
type input "A級洗剪600(105)"
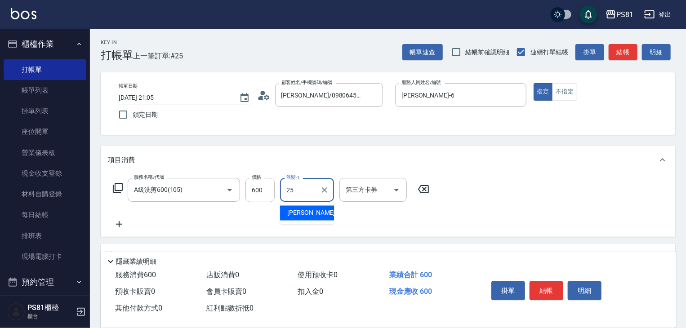
type input "妮可-25"
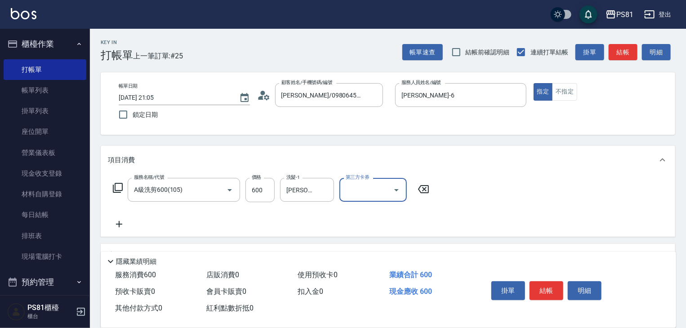
click at [537, 284] on button "結帳" at bounding box center [546, 290] width 34 height 19
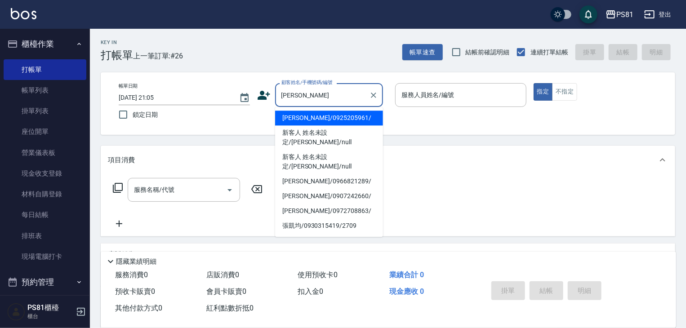
click at [300, 116] on li "張凱維/0925205961/" at bounding box center [329, 118] width 108 height 15
type input "張凱維/0925205961/"
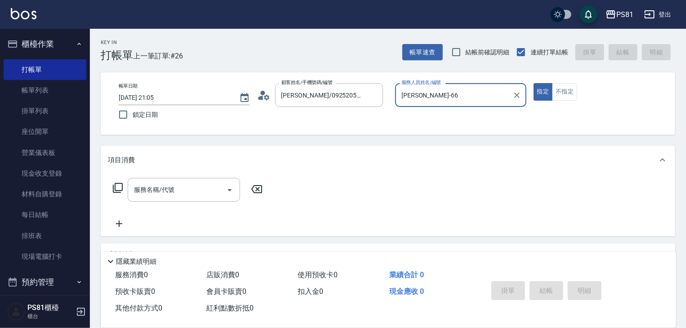
type input "丁若欣-6"
click at [534, 83] on button "指定" at bounding box center [543, 92] width 19 height 18
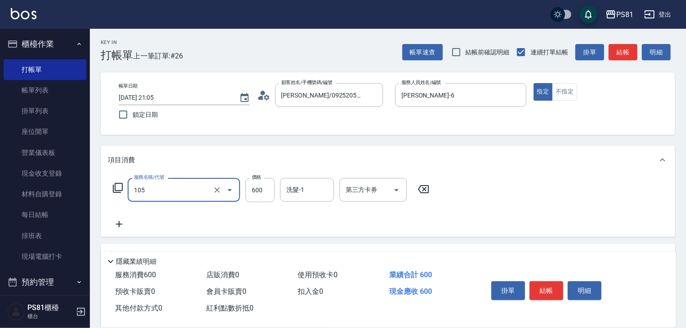
type input "A級洗剪600(105)"
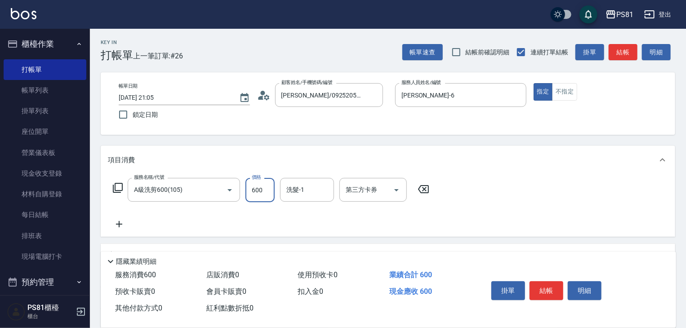
click at [260, 187] on input "600" at bounding box center [259, 190] width 29 height 24
type input "500"
click at [557, 294] on button "結帳" at bounding box center [546, 290] width 34 height 19
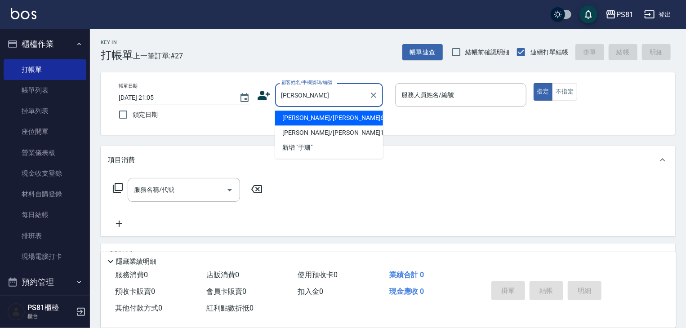
click at [322, 118] on li "傅于珊/傅于珊63/63" at bounding box center [329, 118] width 108 height 15
type input "傅于珊/傅于珊63/63"
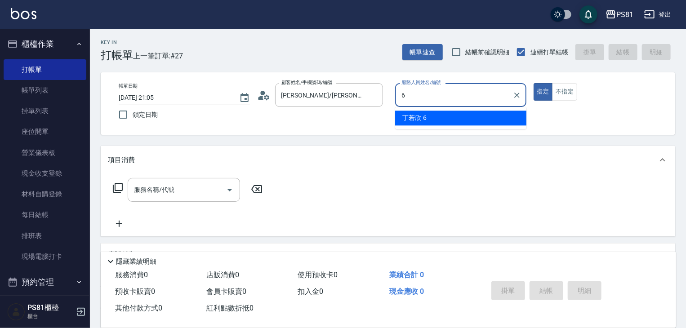
type input "丁若欣-6"
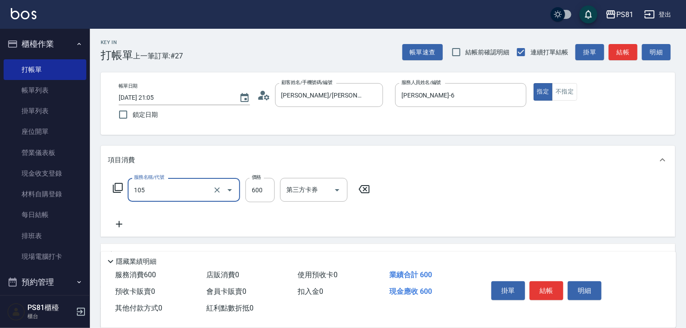
type input "A級洗剪600(105)"
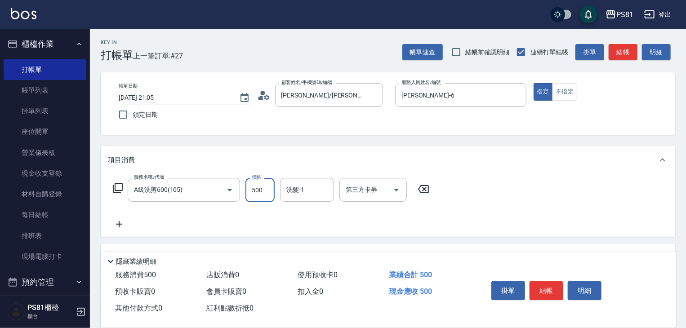
type input "500"
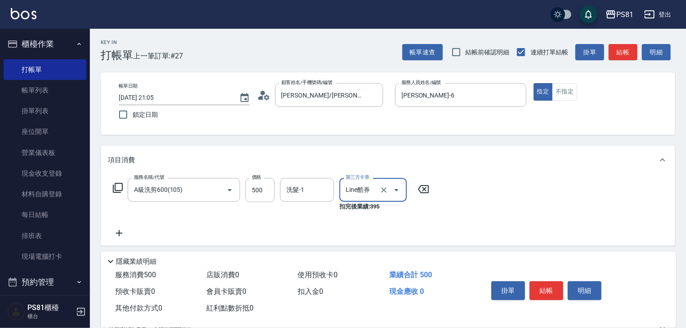
type input "Line酷券"
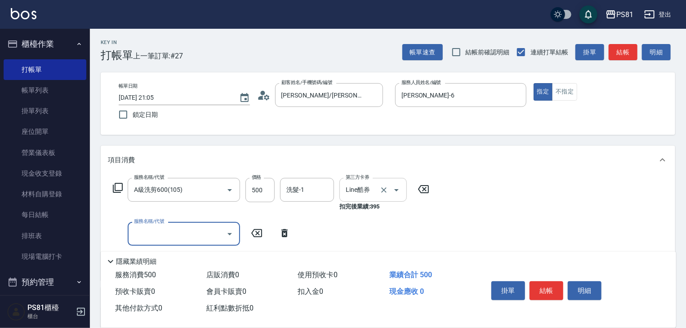
drag, startPoint x: 387, startPoint y: 194, endPoint x: 376, endPoint y: 195, distance: 11.3
click at [387, 194] on icon "Clear" at bounding box center [383, 190] width 9 height 9
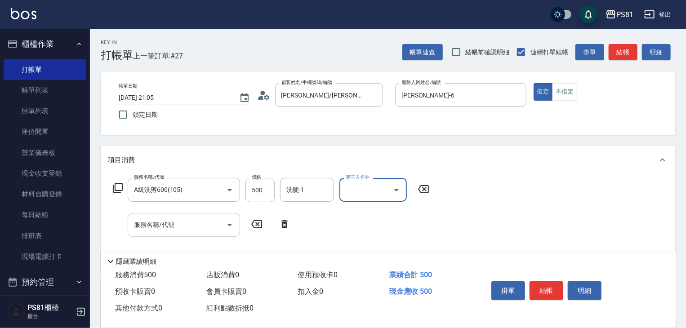
click at [198, 231] on input "服務名稱/代號" at bounding box center [177, 225] width 91 height 16
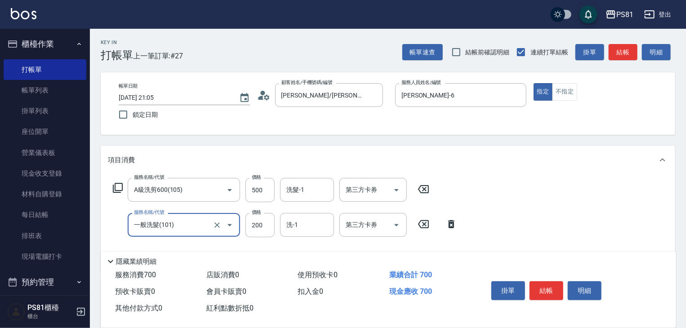
click at [197, 230] on input "一般洗髮(101)" at bounding box center [171, 225] width 79 height 16
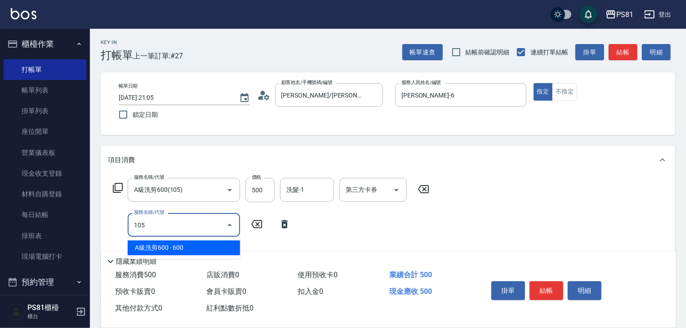
type input "A級洗剪600(105)"
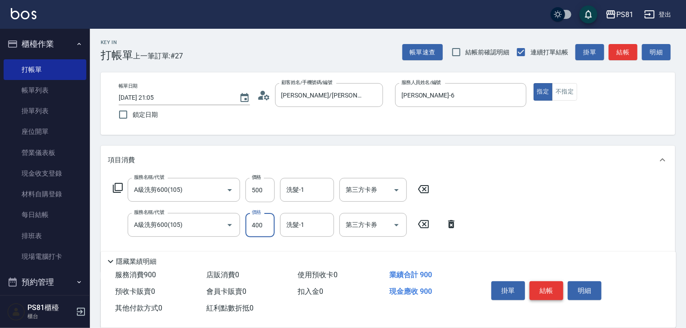
type input "400"
click at [542, 284] on button "結帳" at bounding box center [546, 290] width 34 height 19
type input "2025/09/06 21:06"
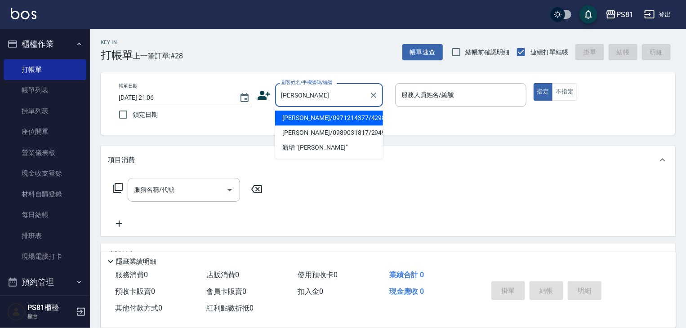
click at [310, 122] on li "張宜蓁/0971214377/4298" at bounding box center [329, 118] width 108 height 15
type input "張宜蓁/0971214377/4298"
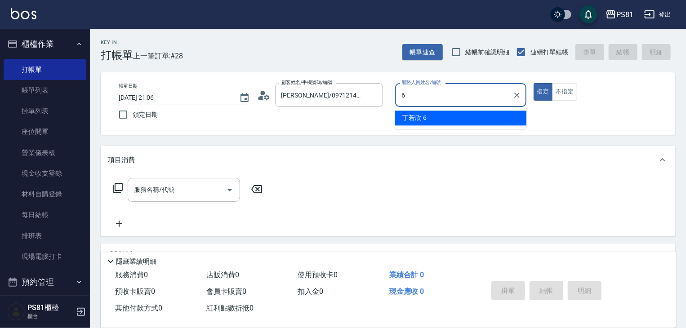
type input "丁若欣-6"
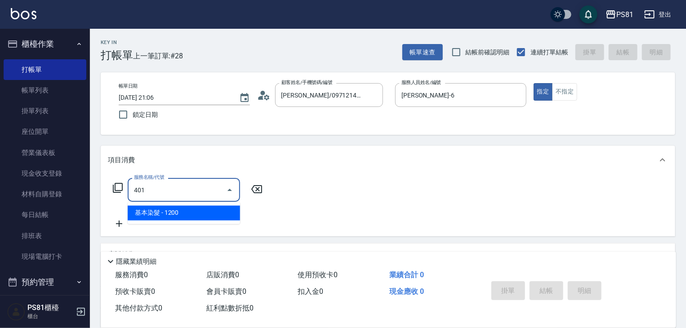
type input "基本染髮(401)"
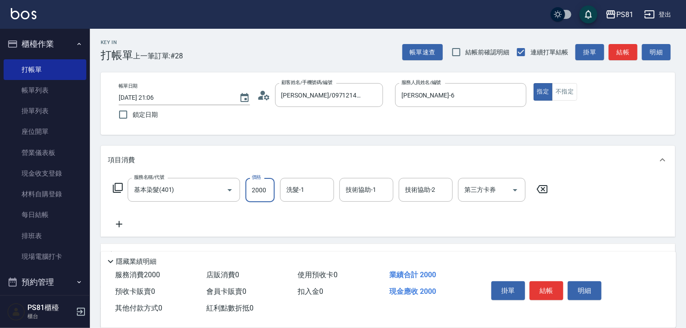
type input "2000"
type input "妮可-25"
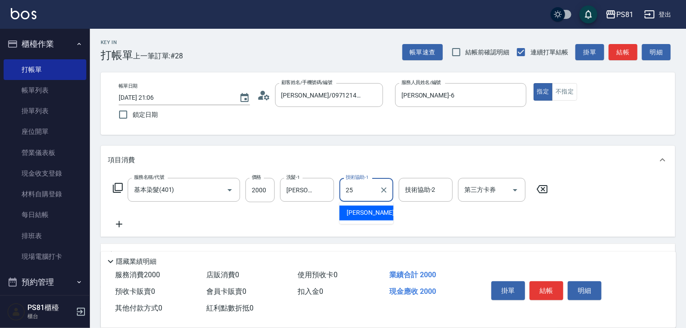
type input "妮可-25"
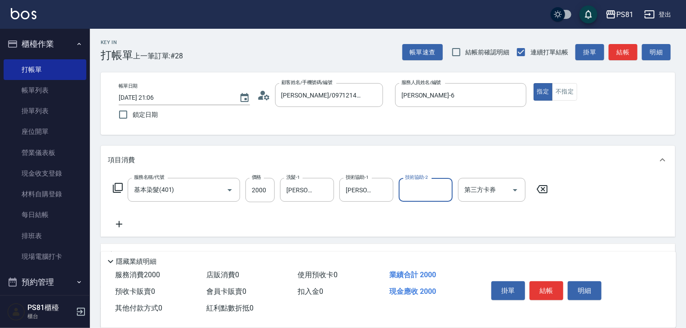
drag, startPoint x: 547, startPoint y: 280, endPoint x: 542, endPoint y: 274, distance: 8.1
click at [545, 281] on button "結帳" at bounding box center [546, 290] width 34 height 19
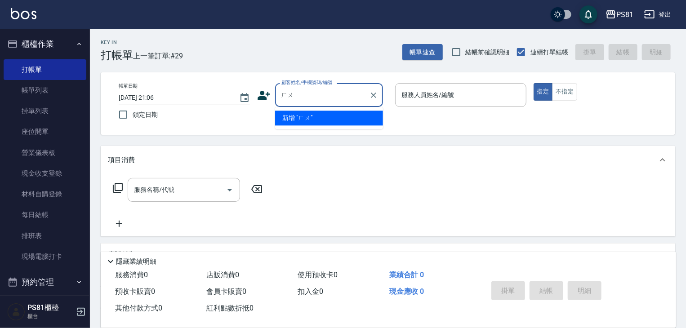
type input "胡"
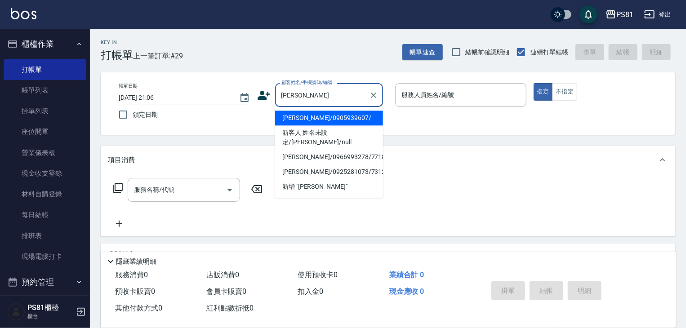
click at [309, 121] on li "黃凱歆/0905939607/" at bounding box center [329, 118] width 108 height 15
type input "黃凱歆/0905939607/"
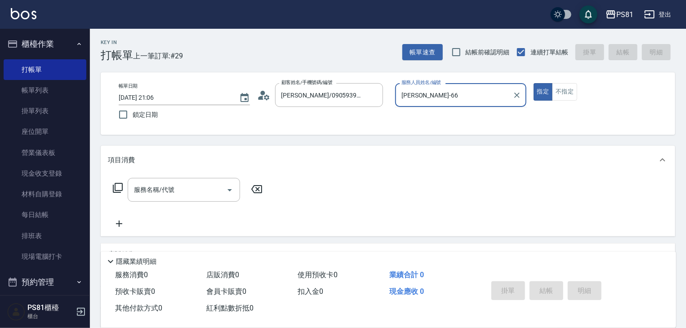
type input "丁若欣-6"
click at [534, 83] on button "指定" at bounding box center [543, 92] width 19 height 18
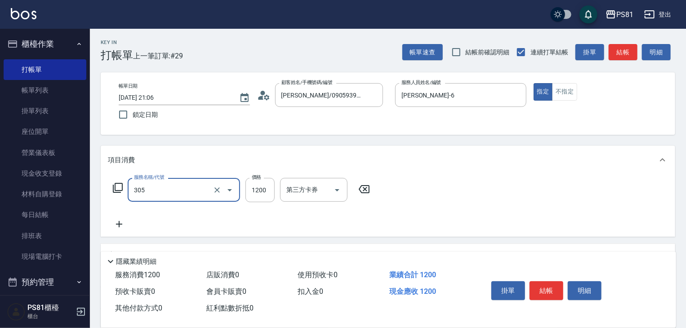
type input "基本離子燙(305)"
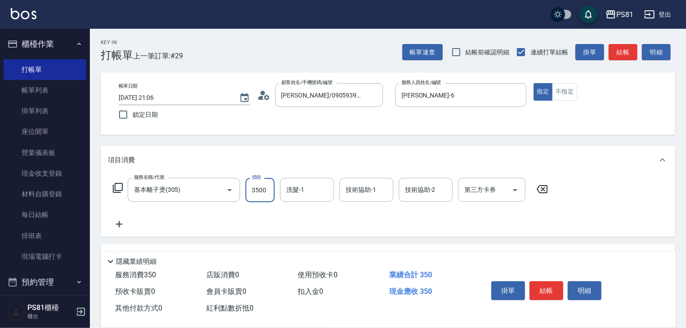
type input "3500"
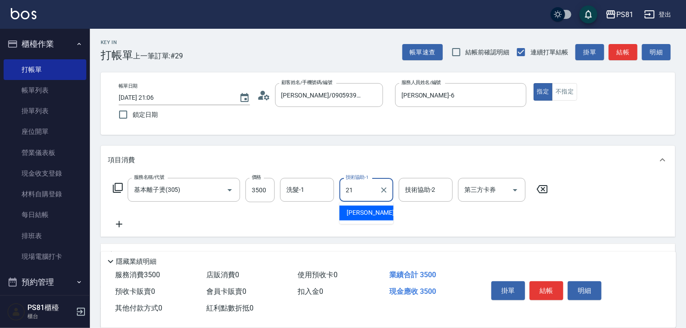
type input "Q比-21"
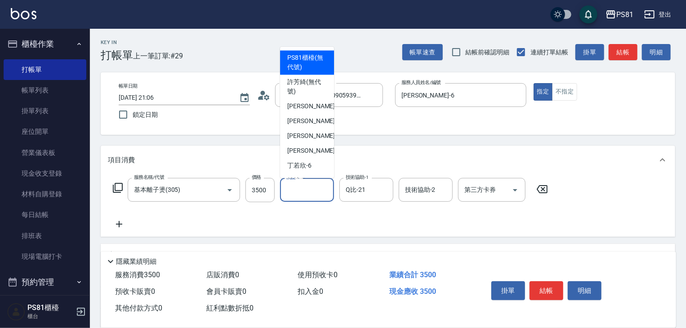
click at [307, 196] on input "洗髮-1" at bounding box center [307, 190] width 46 height 16
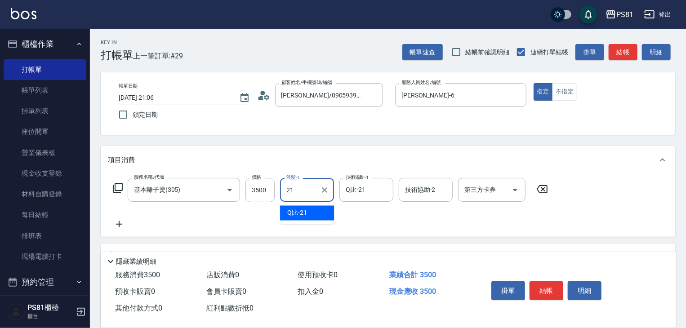
type input "Q比-21"
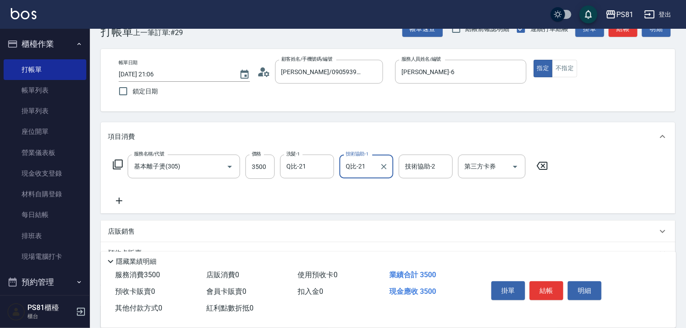
scroll to position [90, 0]
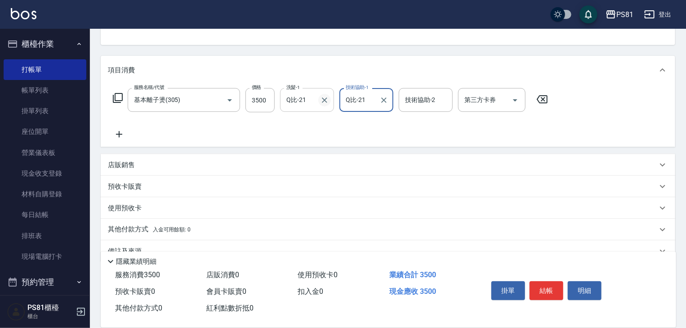
click at [324, 98] on icon "Clear" at bounding box center [324, 100] width 9 height 9
click at [543, 287] on button "結帳" at bounding box center [546, 290] width 34 height 19
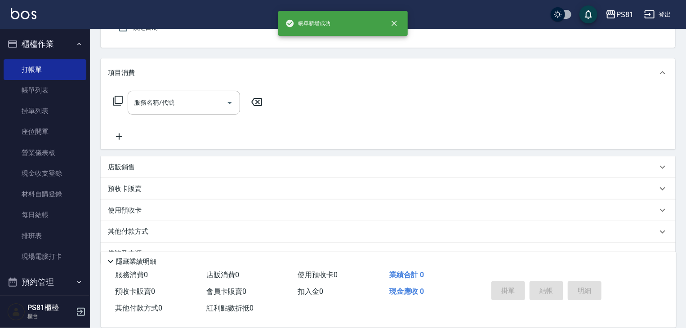
scroll to position [0, 0]
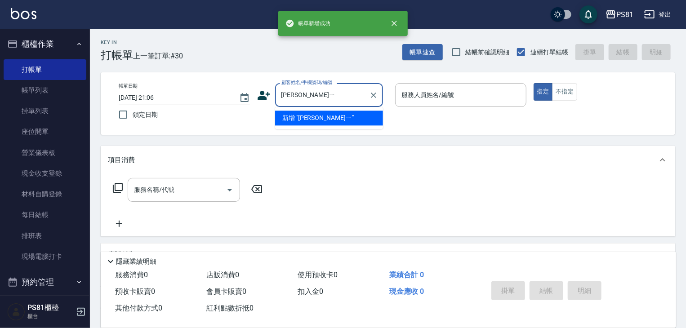
type input "琛"
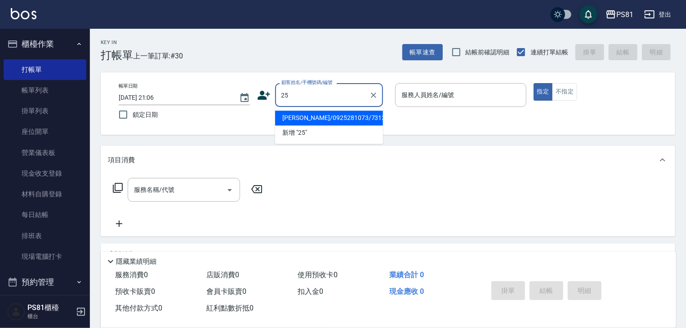
type input "2"
click at [309, 94] on input "陳尹" at bounding box center [322, 95] width 86 height 16
click at [309, 95] on input "陳尹" at bounding box center [322, 95] width 86 height 16
type input "陳"
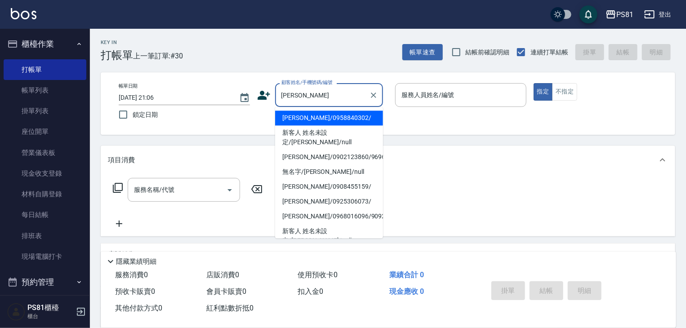
click at [304, 122] on li "李彥/0958840302/" at bounding box center [329, 118] width 108 height 15
click at [329, 99] on input "李彥/0958840302/" at bounding box center [322, 95] width 86 height 16
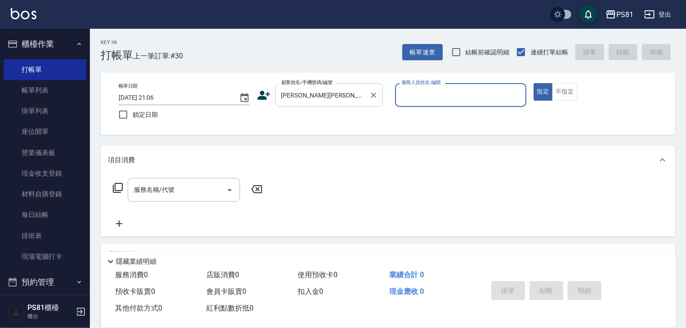
click at [313, 101] on input "李威李威" at bounding box center [322, 95] width 86 height 16
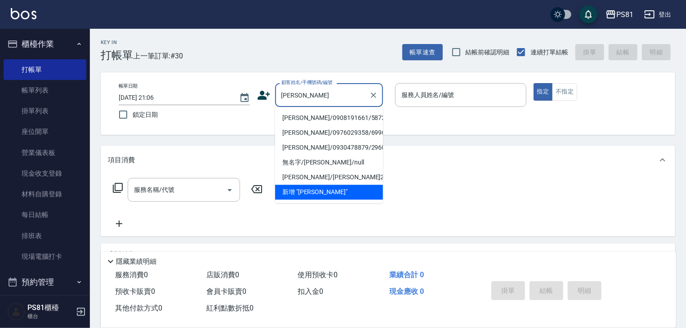
click at [314, 114] on li "李威宏/0908191661/5872" at bounding box center [329, 118] width 108 height 15
type input "李威宏/0908191661/5872"
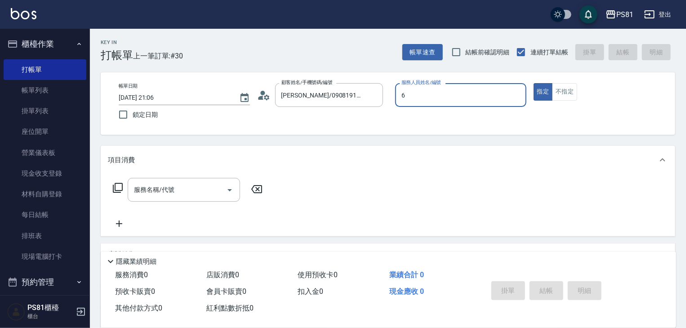
type input "丁若欣-6"
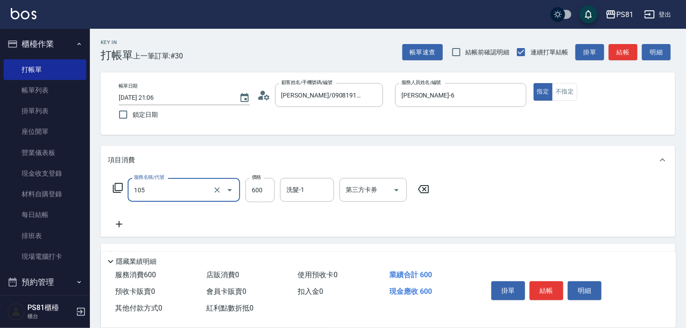
type input "A級洗剪600(105)"
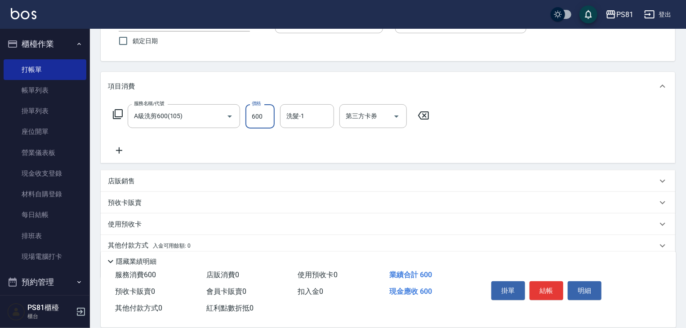
scroll to position [90, 0]
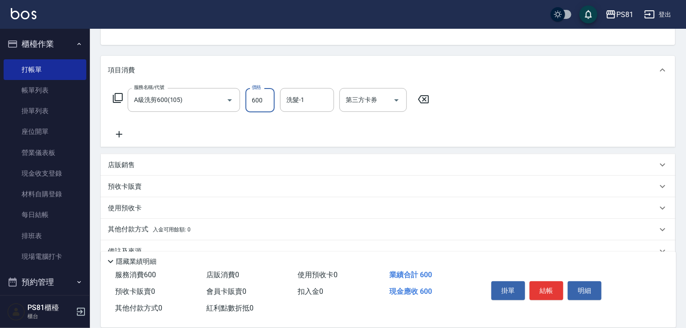
click at [249, 102] on input "600" at bounding box center [259, 100] width 29 height 24
type input "650"
type input "Q比-21"
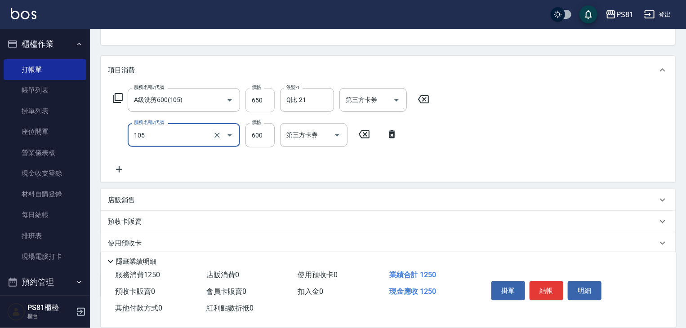
type input "A級洗剪600(105)"
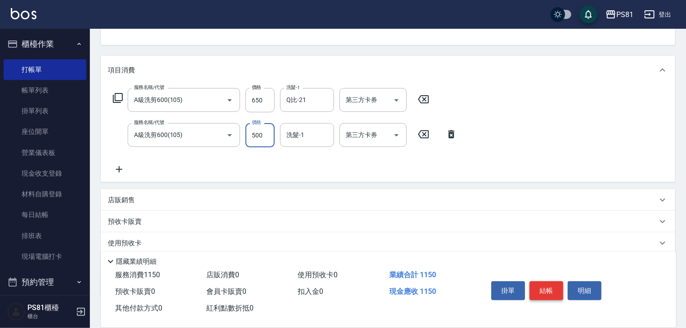
type input "500"
click at [545, 283] on button "結帳" at bounding box center [546, 290] width 34 height 19
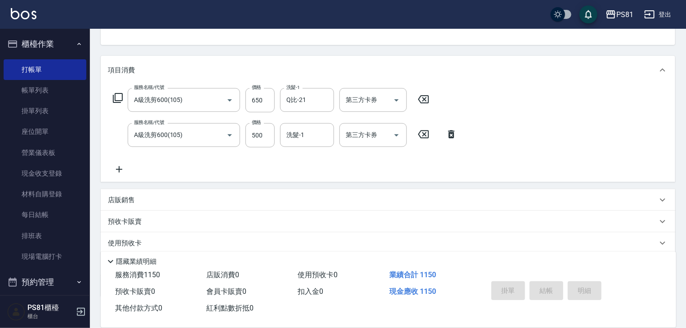
type input "2025/09/06 21:07"
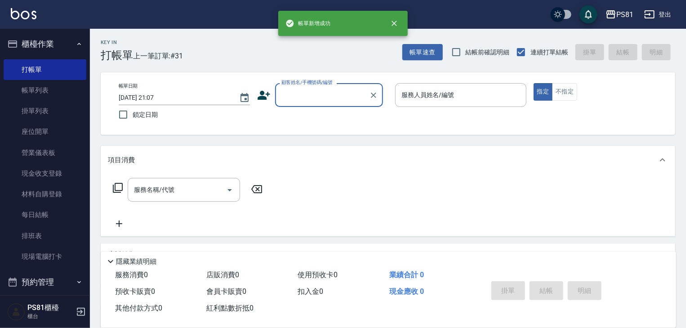
scroll to position [0, 0]
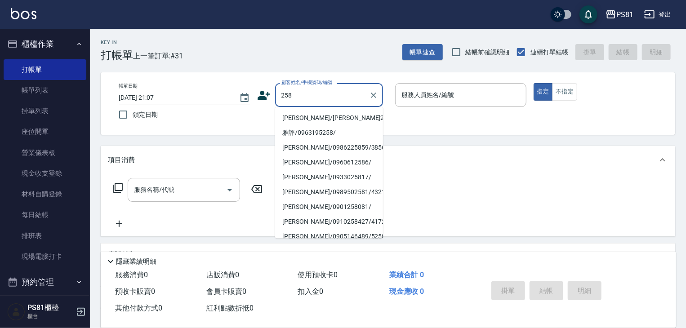
click at [336, 122] on li "林丁蔚/林丁蔚258/258" at bounding box center [329, 118] width 108 height 15
type input "林丁蔚/林丁蔚258/258"
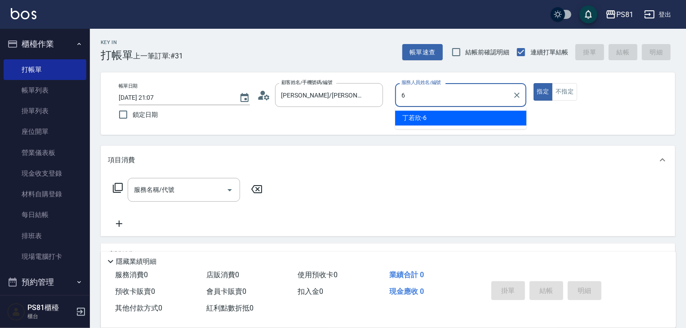
type input "丁若欣-6"
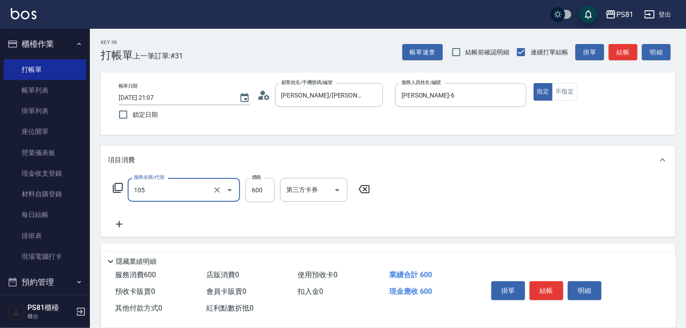
type input "A級洗剪600(105)"
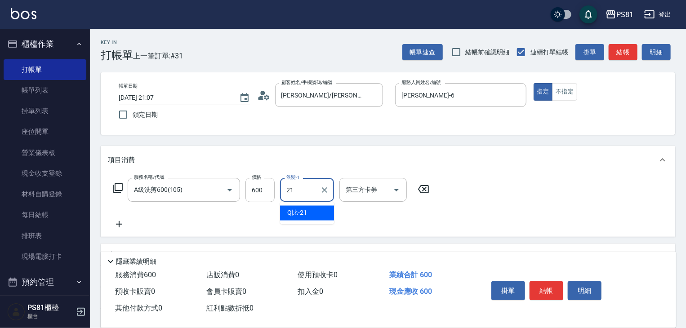
type input "Q比-21"
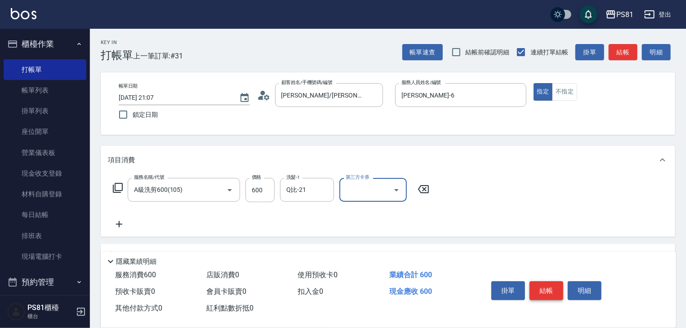
click at [550, 286] on button "結帳" at bounding box center [546, 290] width 34 height 19
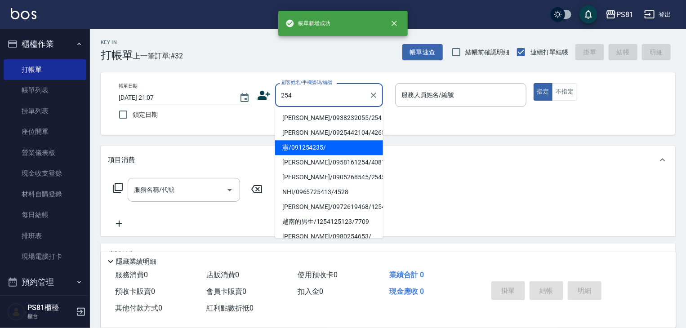
click at [304, 153] on li "憲/091254235/" at bounding box center [329, 147] width 108 height 15
type input "憲/091254235/"
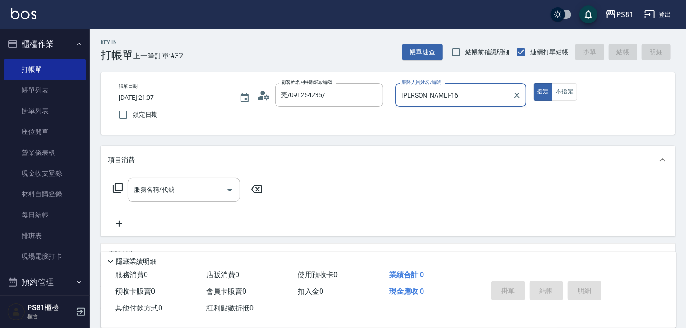
click at [437, 98] on input "Kevin-16" at bounding box center [454, 95] width 110 height 16
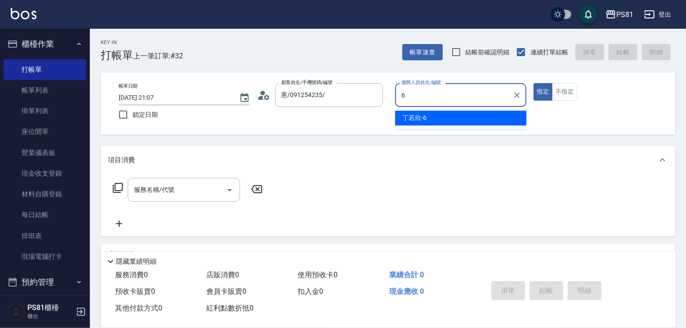
type input "丁若欣-6"
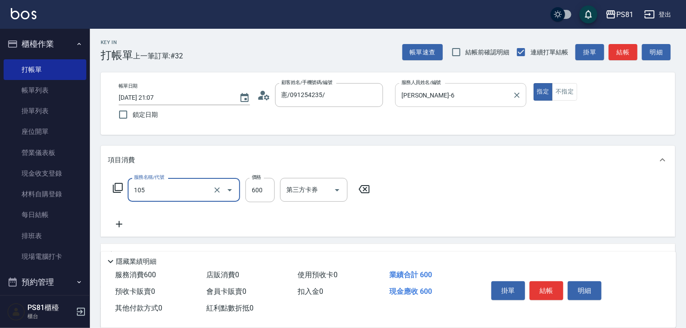
type input "A級洗剪600(105)"
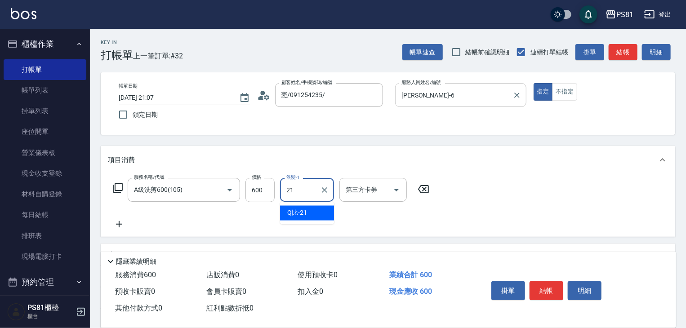
type input "Q比-21"
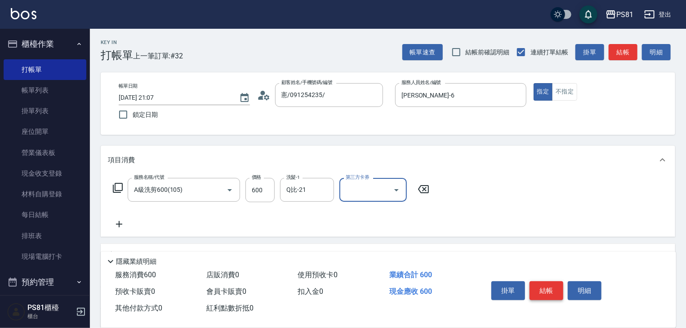
click at [545, 291] on button "結帳" at bounding box center [546, 290] width 34 height 19
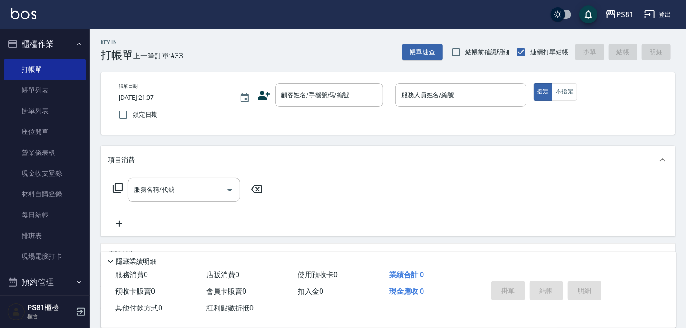
click at [265, 99] on icon at bounding box center [264, 95] width 13 height 9
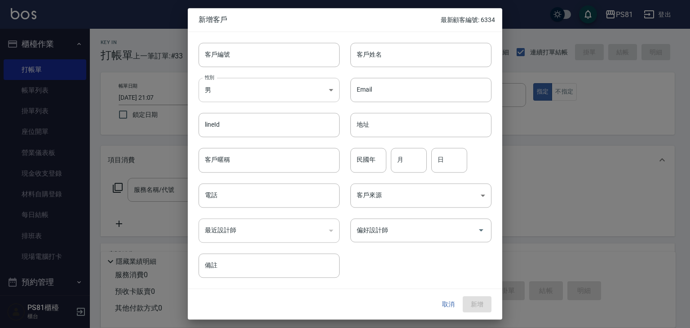
click at [247, 93] on body "PS81 登出 櫃檯作業 打帳單 帳單列表 掛單列表 座位開單 營業儀表板 現金收支登錄 材料自購登錄 每日結帳 排班表 現場電腦打卡 預約管理 預約管理 單…" at bounding box center [345, 218] width 690 height 437
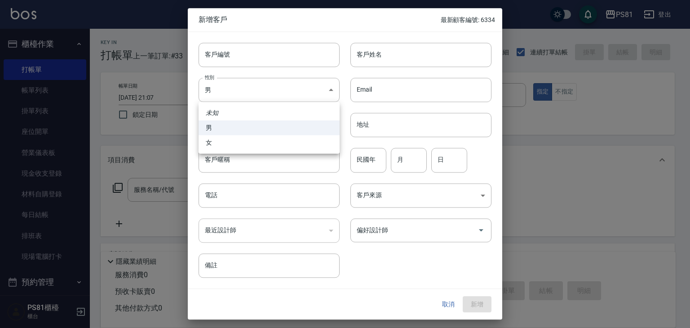
click at [227, 139] on li "女" at bounding box center [269, 142] width 141 height 15
type input "FEMALE"
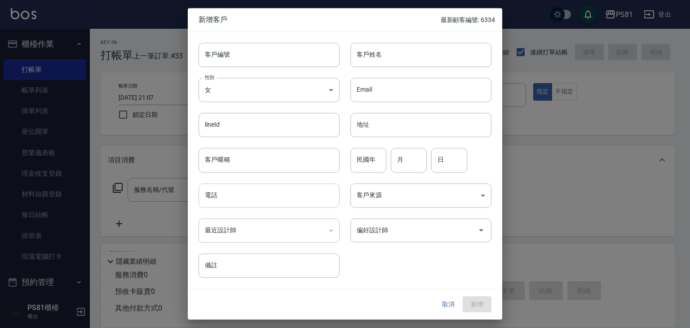
click at [256, 201] on input "電話" at bounding box center [269, 195] width 141 height 24
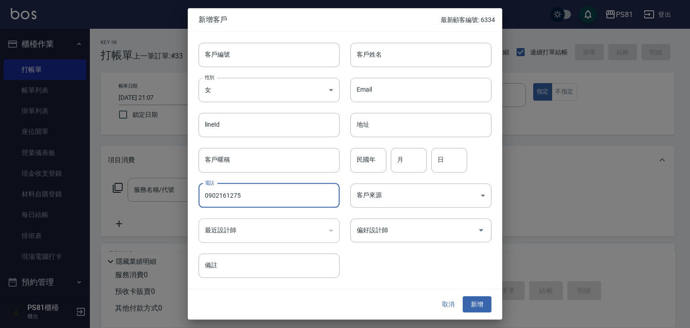
click at [256, 201] on input "0902161275" at bounding box center [269, 195] width 141 height 24
type input "0902161275"
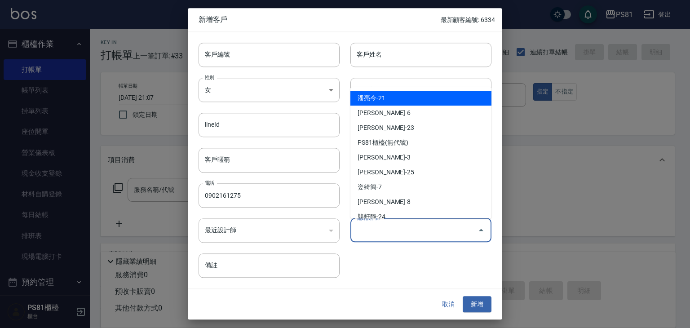
click at [376, 227] on input "偏好設計師" at bounding box center [415, 230] width 120 height 16
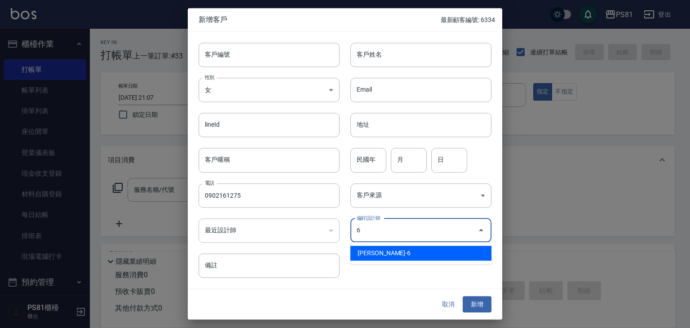
type input "蔡欣肴"
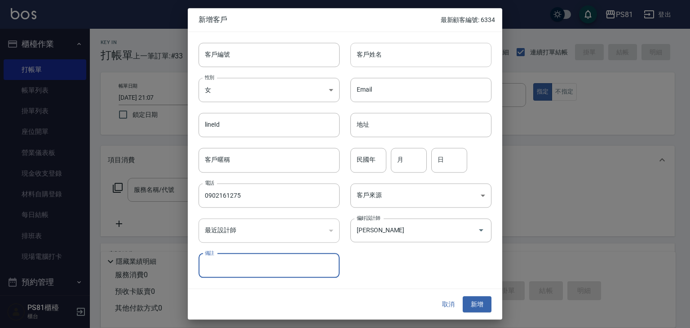
click at [392, 49] on input "客戶姓名" at bounding box center [421, 55] width 141 height 24
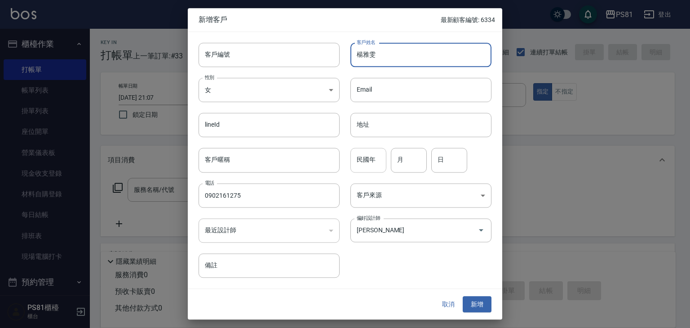
type input "楊雅雯"
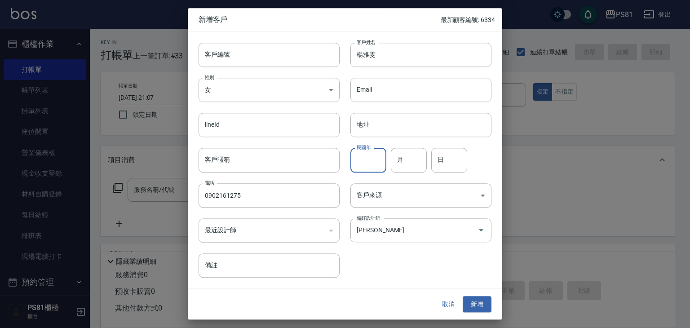
click at [369, 160] on input "民國年" at bounding box center [369, 160] width 36 height 24
type input "88"
type input "10"
type input "06"
click at [480, 311] on button "新增" at bounding box center [477, 304] width 29 height 17
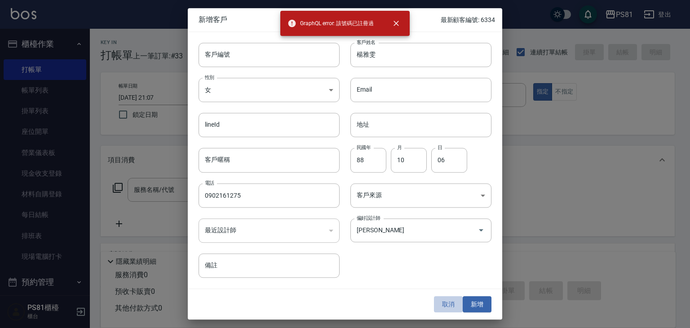
click at [448, 306] on button "取消" at bounding box center [448, 304] width 29 height 17
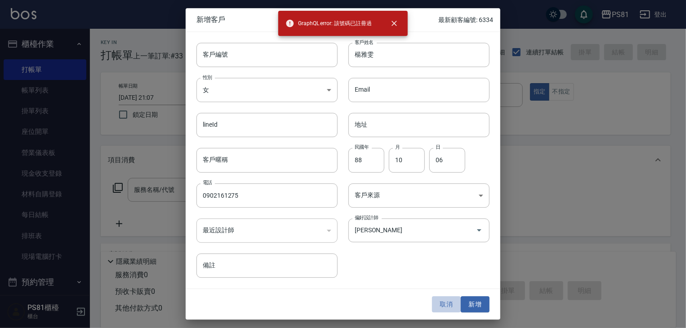
click at [448, 308] on div "服務消費 0 店販消費 0 使用預收卡 0 業績合計 0 預收卡販賣 0 會員卡販賣 0 扣入金 0 現金應收 0 其他付款方式 0 紅利點數折抵 0" at bounding box center [289, 292] width 376 height 50
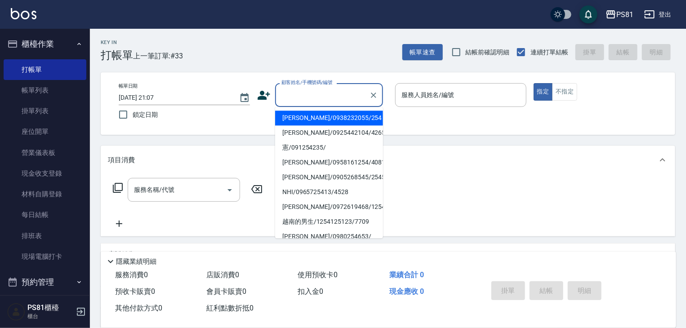
click at [347, 96] on input "顧客姓名/手機號碼/編號" at bounding box center [322, 95] width 86 height 16
paste input "0902161275"
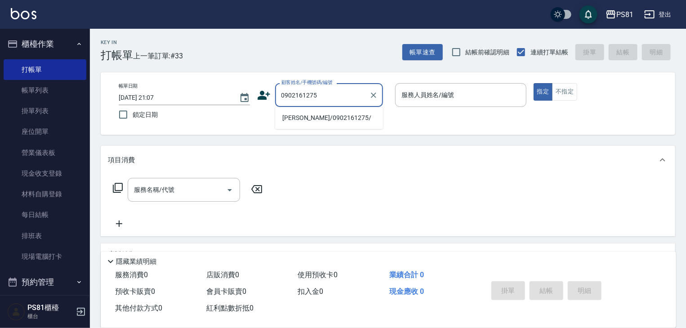
click at [306, 119] on li "楊雅雯/0902161275/" at bounding box center [329, 118] width 108 height 15
type input "楊雅雯/0902161275/"
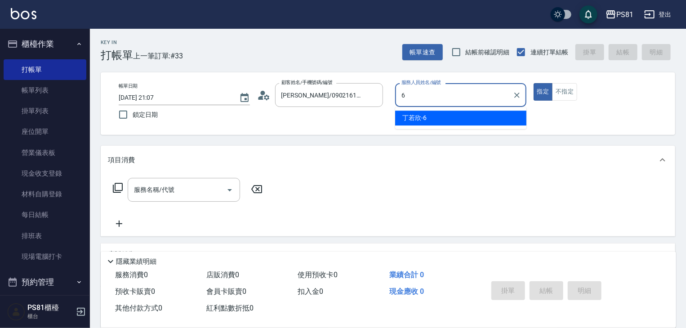
type input "丁若欣-6"
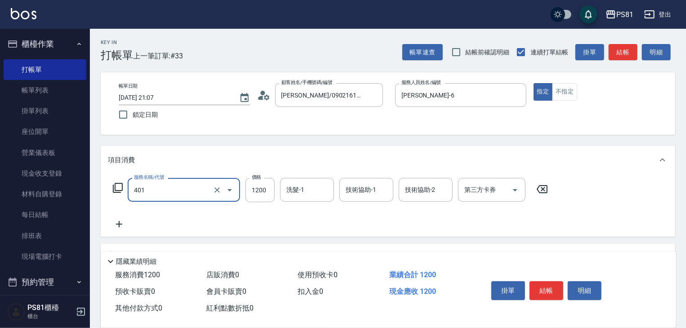
type input "基本染髮(401)"
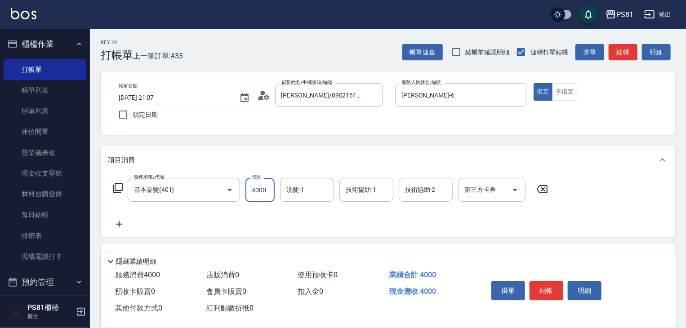
type input "4000"
type input "妮可-25"
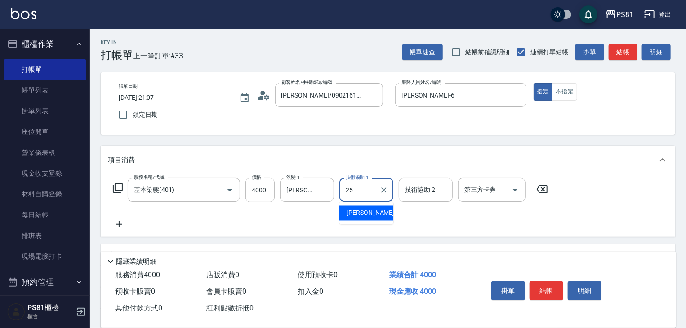
type input "妮可-25"
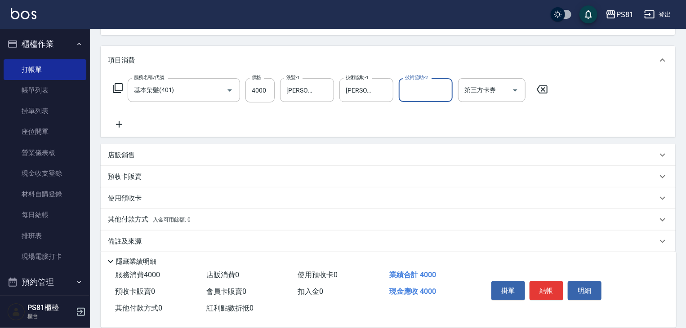
scroll to position [110, 0]
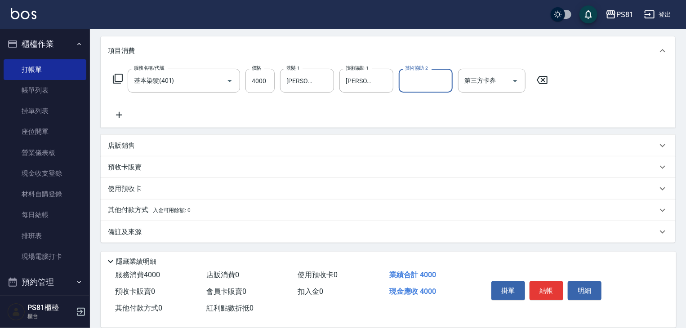
drag, startPoint x: 154, startPoint y: 214, endPoint x: 185, endPoint y: 205, distance: 32.1
click at [155, 214] on p "其他付款方式 入金可用餘額: 0" at bounding box center [149, 210] width 83 height 10
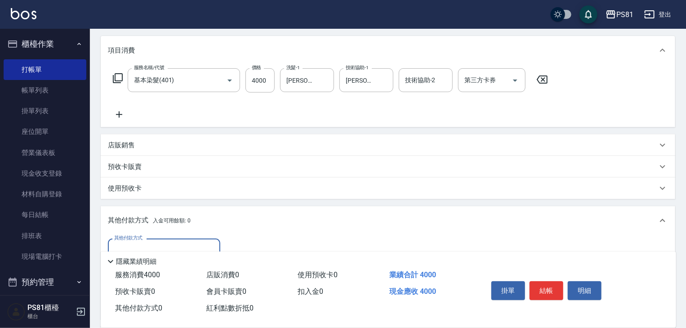
scroll to position [0, 0]
click at [144, 246] on input "其他付款方式" at bounding box center [164, 251] width 104 height 16
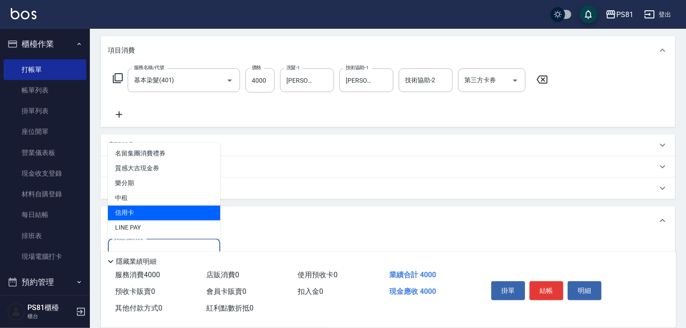
click at [140, 212] on span "信用卡" at bounding box center [164, 213] width 112 height 15
type input "信用卡"
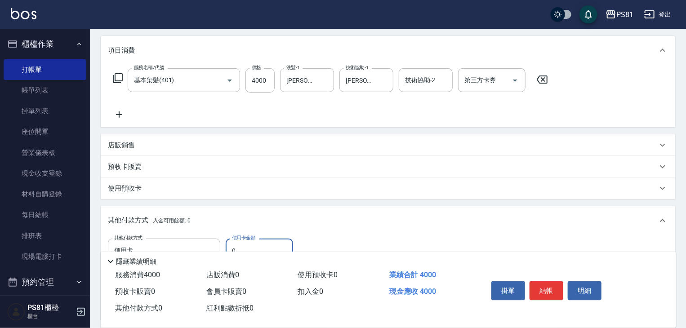
click at [256, 246] on input "0" at bounding box center [259, 251] width 67 height 24
type input "4000"
click at [549, 285] on button "結帳" at bounding box center [546, 290] width 34 height 19
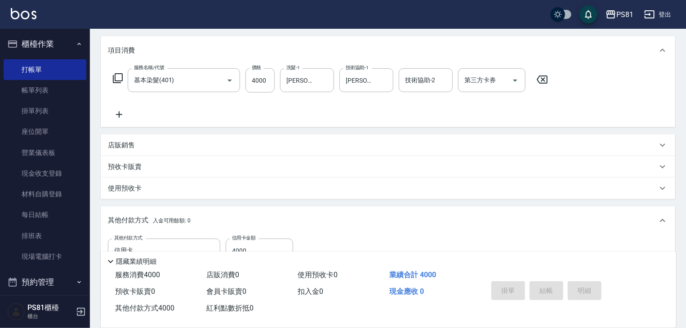
type input "2025/09/06 21:08"
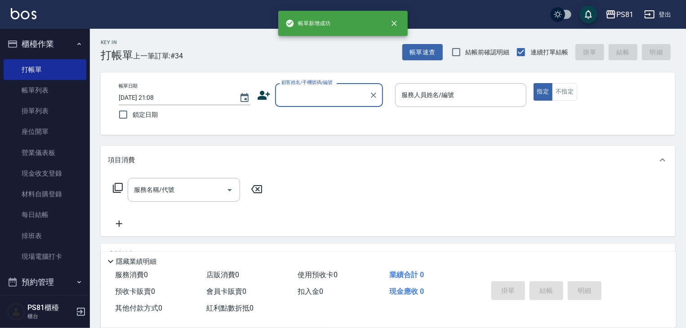
click at [264, 97] on icon at bounding box center [264, 95] width 13 height 9
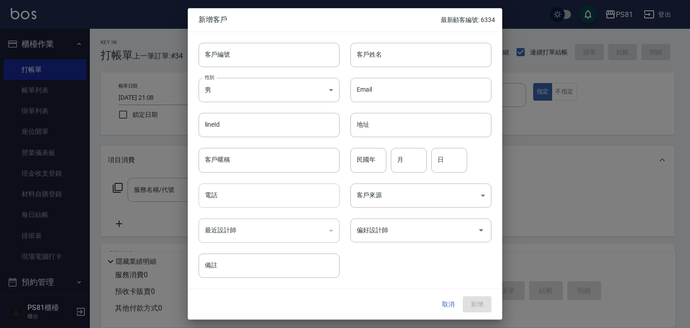
click at [227, 198] on input "電話" at bounding box center [269, 195] width 141 height 24
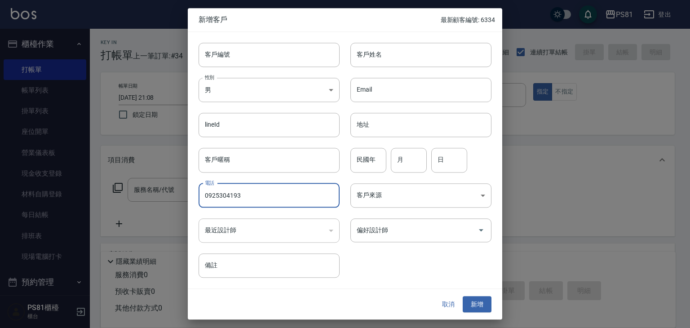
click at [227, 198] on input "0925304193" at bounding box center [269, 195] width 141 height 24
type input "0925304193"
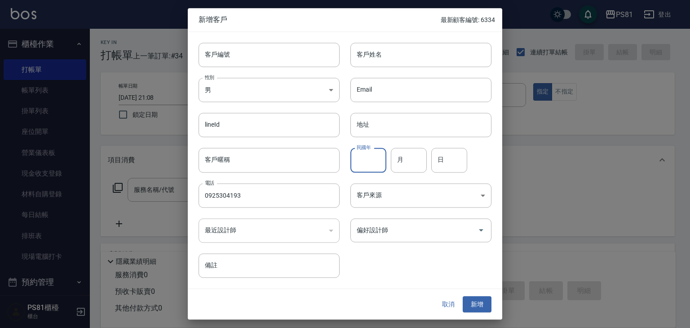
click at [382, 164] on input "民國年" at bounding box center [369, 160] width 36 height 24
type input "81"
type input "05"
type input "21"
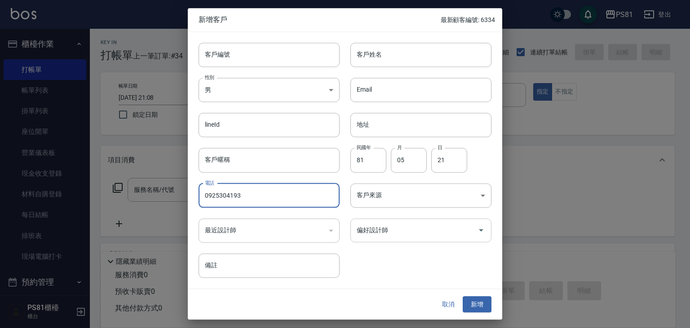
click at [397, 241] on div "偏好設計師" at bounding box center [421, 230] width 141 height 24
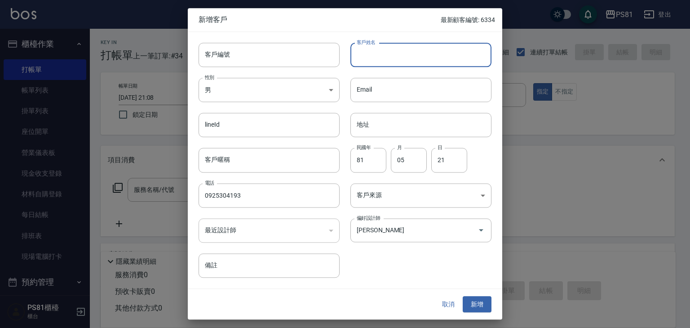
click at [372, 54] on input "客戶姓名" at bounding box center [421, 55] width 141 height 24
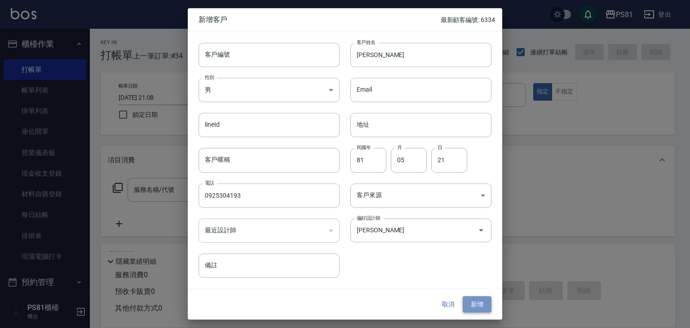
click at [477, 306] on button "新增" at bounding box center [477, 304] width 29 height 17
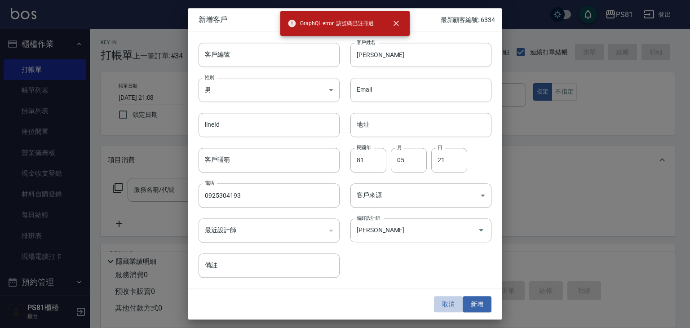
click at [445, 305] on button "取消" at bounding box center [448, 304] width 29 height 17
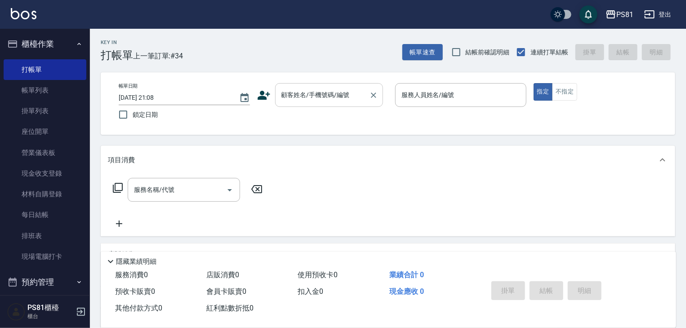
click at [330, 90] on input "顧客姓名/手機號碼/編號" at bounding box center [322, 95] width 86 height 16
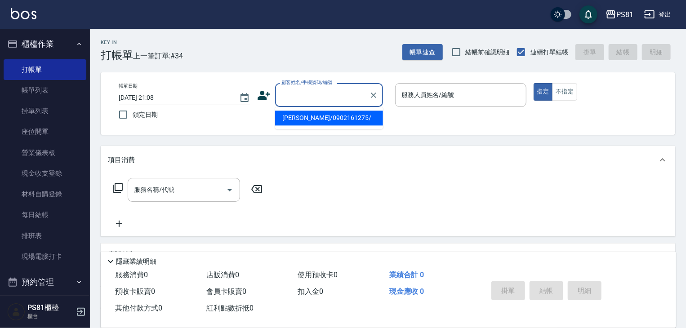
paste input "0925304193"
click at [318, 117] on li "黃方柔/0925304193/" at bounding box center [329, 118] width 108 height 15
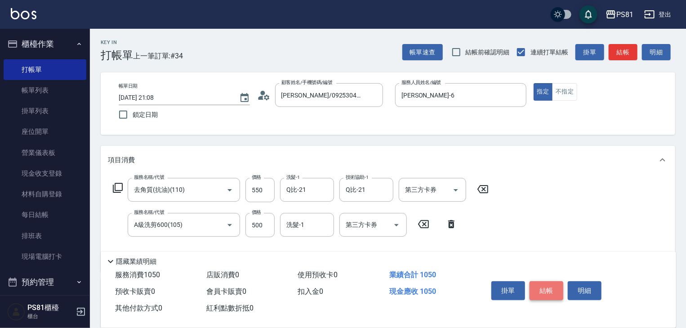
click at [552, 287] on button "結帳" at bounding box center [546, 290] width 34 height 19
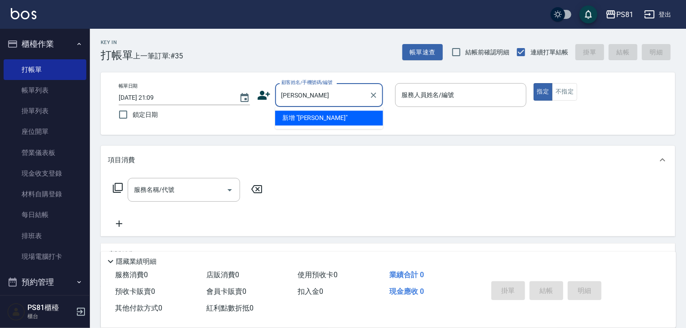
click at [300, 95] on input "孫孟" at bounding box center [322, 95] width 86 height 16
click at [300, 95] on input "孟吟" at bounding box center [322, 95] width 86 height 16
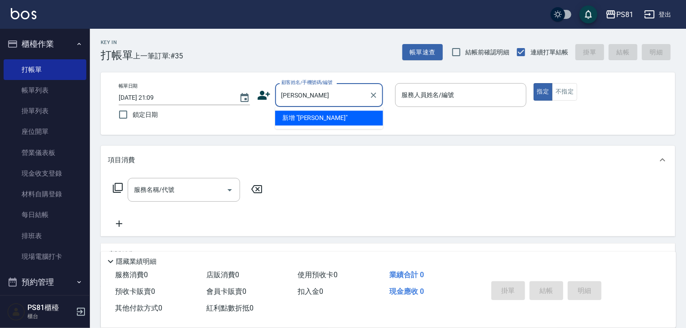
click at [300, 95] on input "孟吟" at bounding box center [322, 95] width 86 height 16
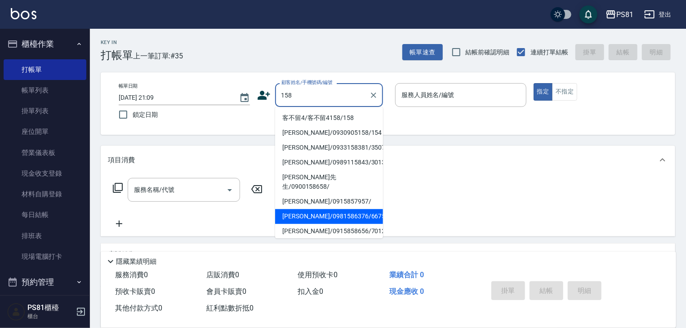
click at [320, 209] on li "鍾佩欣/0981586376/6675" at bounding box center [329, 216] width 108 height 15
click at [329, 100] on input "鍾佩欣/0981586376/6675" at bounding box center [322, 95] width 86 height 16
click at [327, 99] on input "鍾佩欣/0981586376/6675" at bounding box center [322, 95] width 86 height 16
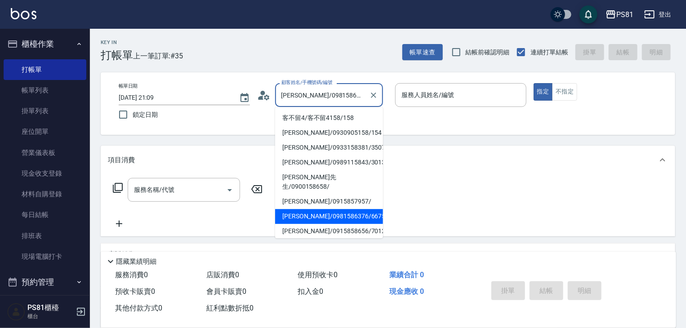
click at [327, 99] on input "鍾佩欣/0981586376/6675" at bounding box center [322, 95] width 86 height 16
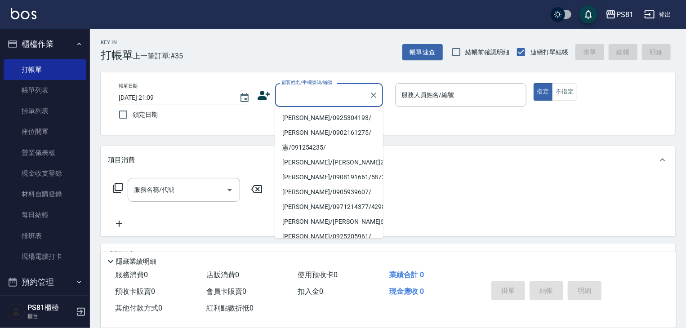
click at [262, 96] on icon at bounding box center [264, 95] width 13 height 9
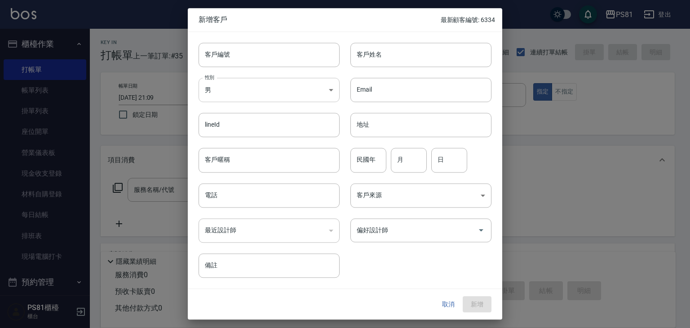
click at [225, 94] on body "PS81 登出 櫃檯作業 打帳單 帳單列表 掛單列表 座位開單 營業儀表板 現金收支登錄 材料自購登錄 每日結帳 排班表 現場電腦打卡 預約管理 預約管理 單…" at bounding box center [345, 218] width 690 height 437
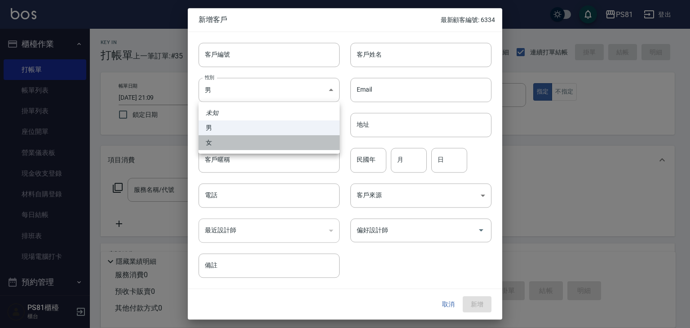
drag, startPoint x: 229, startPoint y: 147, endPoint x: 314, endPoint y: 163, distance: 86.3
click at [229, 147] on li "女" at bounding box center [269, 142] width 141 height 15
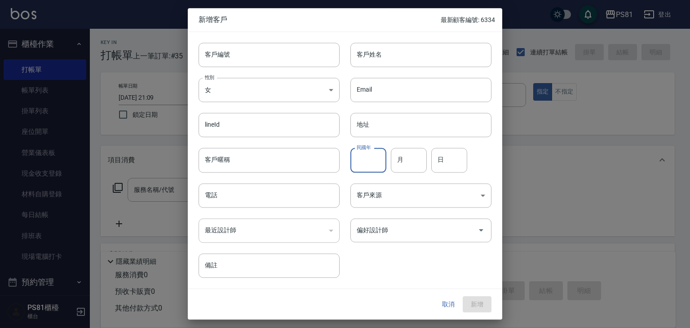
click at [368, 160] on input "民國年" at bounding box center [369, 160] width 36 height 24
click at [368, 160] on input "258" at bounding box center [369, 160] width 36 height 24
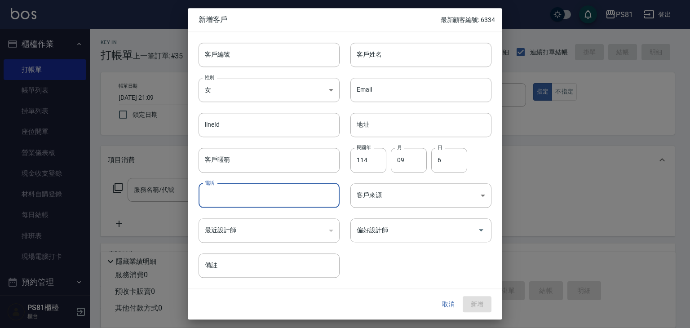
click at [231, 200] on input "電話" at bounding box center [269, 195] width 141 height 24
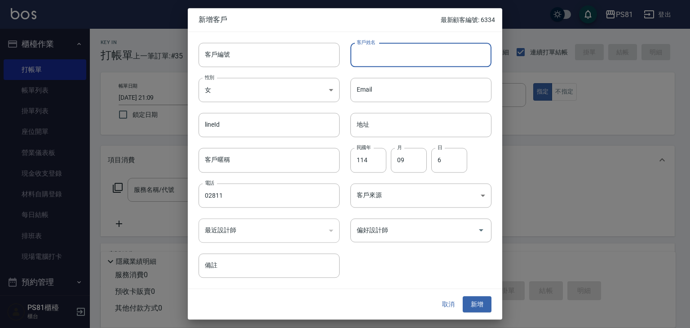
drag, startPoint x: 384, startPoint y: 63, endPoint x: 376, endPoint y: 62, distance: 8.6
click at [380, 62] on input "客戶姓名" at bounding box center [421, 55] width 141 height 24
click at [393, 222] on input "偏好設計師" at bounding box center [415, 230] width 120 height 16
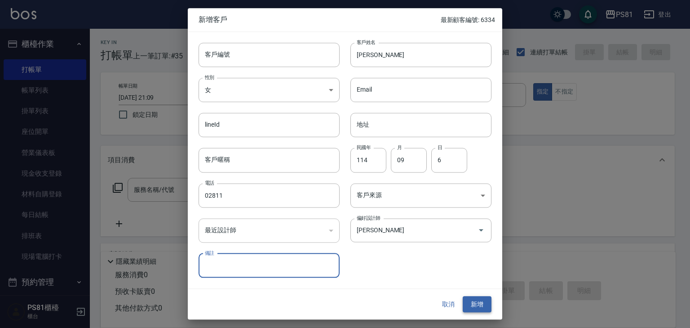
click at [479, 300] on button "新增" at bounding box center [477, 304] width 29 height 17
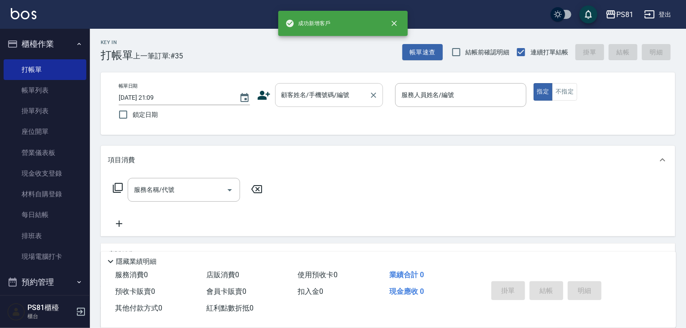
click at [315, 106] on div "顧客姓名/手機號碼/編號" at bounding box center [329, 95] width 108 height 24
click at [315, 105] on div "顧客姓名/手機號碼/編號" at bounding box center [329, 95] width 108 height 24
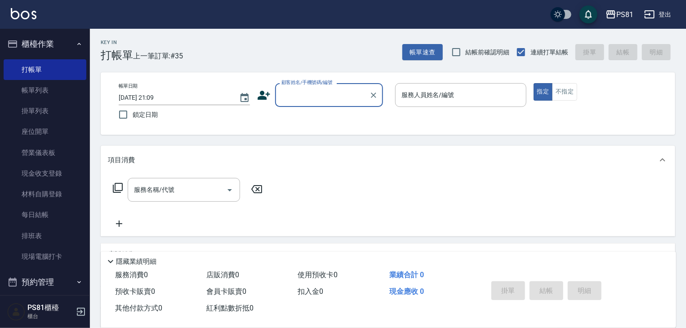
paste input "0925304193"
click at [330, 101] on input "0925304193" at bounding box center [317, 95] width 77 height 16
click at [331, 96] on input "0925304193" at bounding box center [322, 95] width 86 height 16
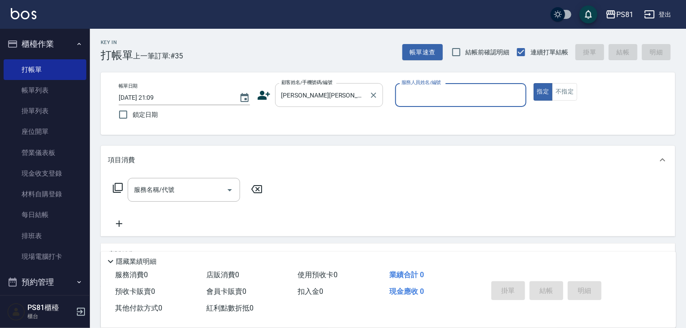
click at [315, 93] on input "孫孟孫孟" at bounding box center [322, 95] width 86 height 16
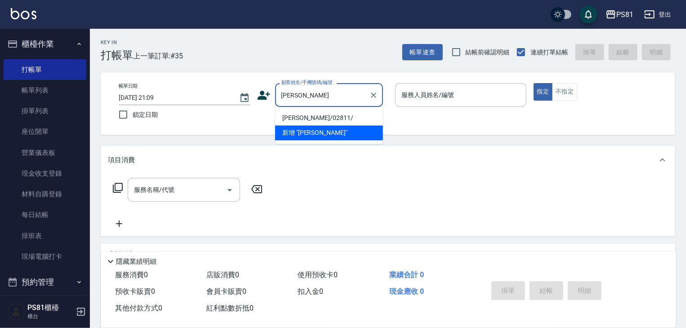
click at [313, 115] on li "孫孟吟/02811/" at bounding box center [329, 118] width 108 height 15
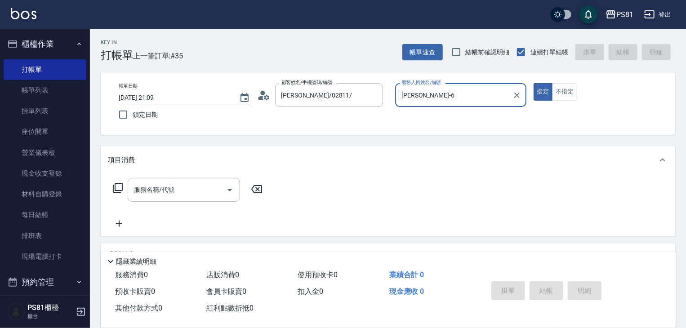
click at [534, 83] on button "指定" at bounding box center [543, 92] width 19 height 18
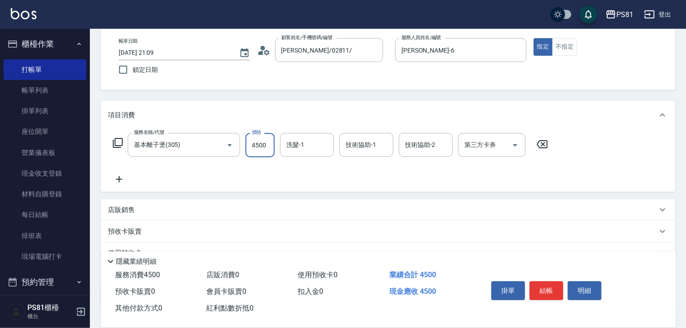
scroll to position [90, 0]
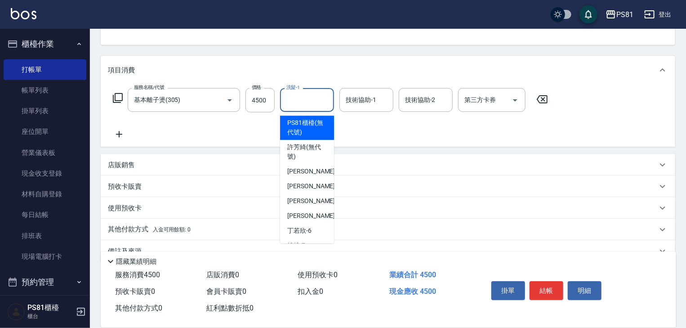
click at [294, 104] on input "洗髮-1" at bounding box center [307, 100] width 46 height 16
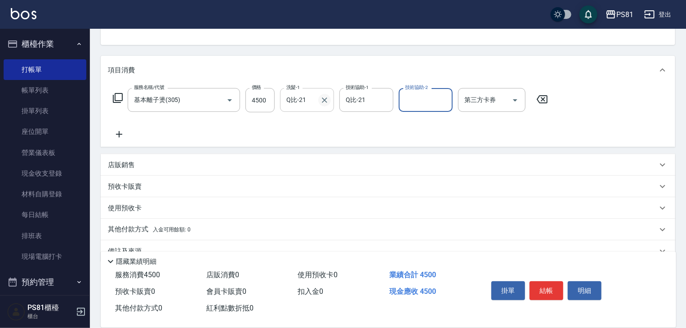
click at [318, 99] on div "Q比-21 洗髮-1" at bounding box center [307, 100] width 54 height 24
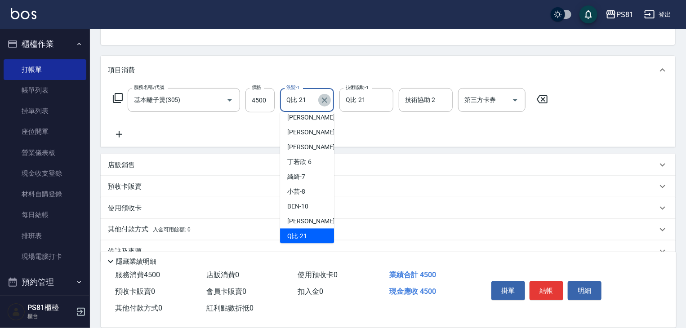
click at [321, 100] on icon "Clear" at bounding box center [324, 100] width 9 height 9
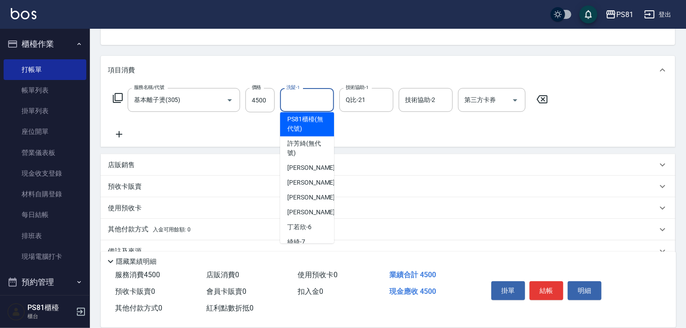
click at [321, 100] on input "洗髮-1" at bounding box center [307, 100] width 46 height 16
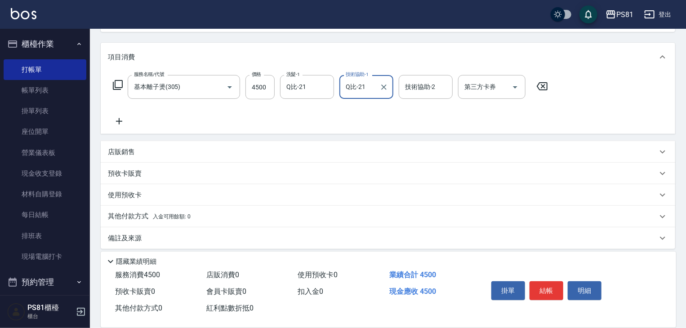
scroll to position [110, 0]
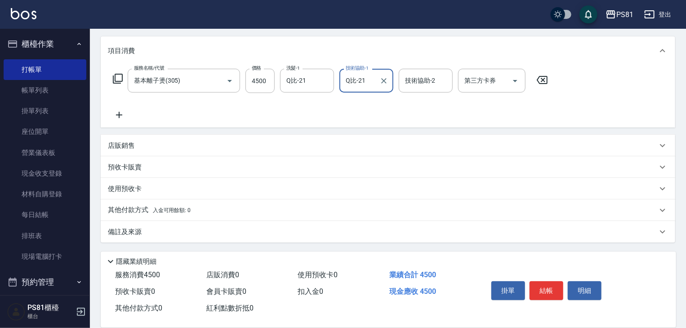
click at [132, 141] on p "店販銷售" at bounding box center [121, 145] width 27 height 9
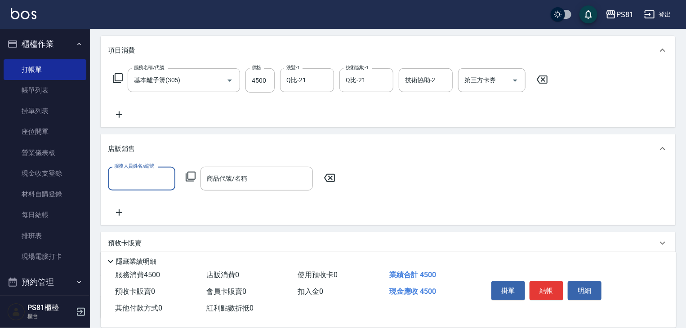
scroll to position [0, 0]
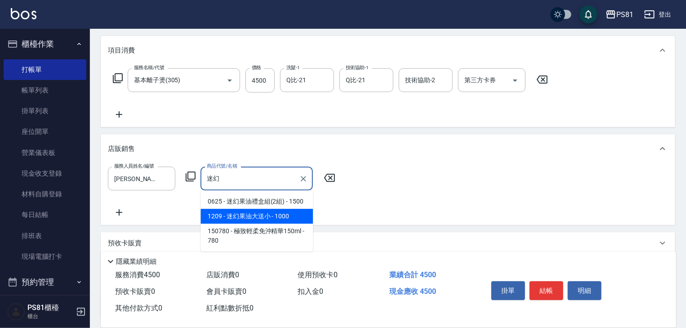
click at [220, 214] on span "1209 - 迷幻果油大送小 - 1000" at bounding box center [256, 216] width 112 height 15
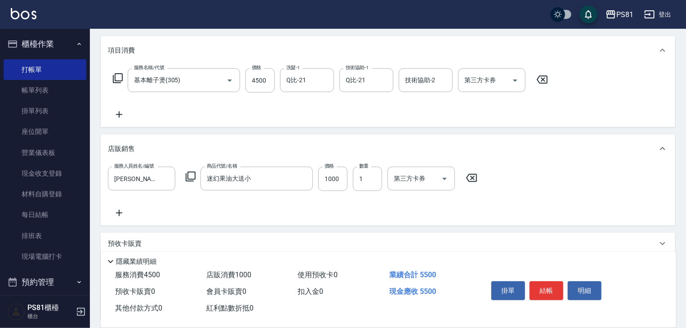
click at [121, 211] on icon at bounding box center [119, 213] width 22 height 11
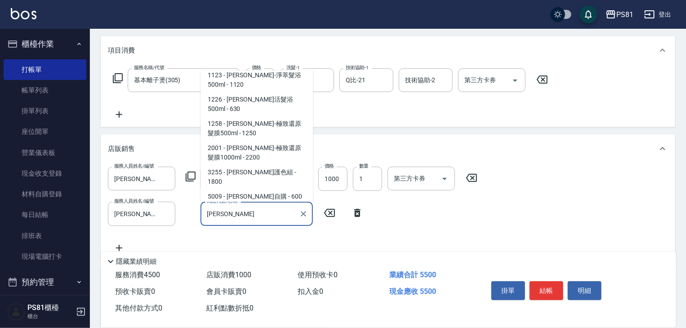
scroll to position [4, 0]
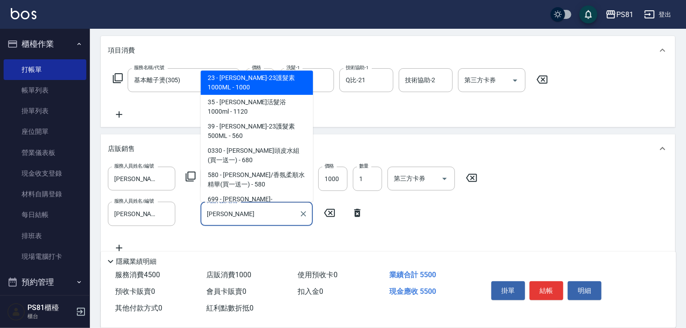
click at [282, 119] on span "39 - [PERSON_NAME]-23護髮素500ML - 560" at bounding box center [256, 131] width 112 height 24
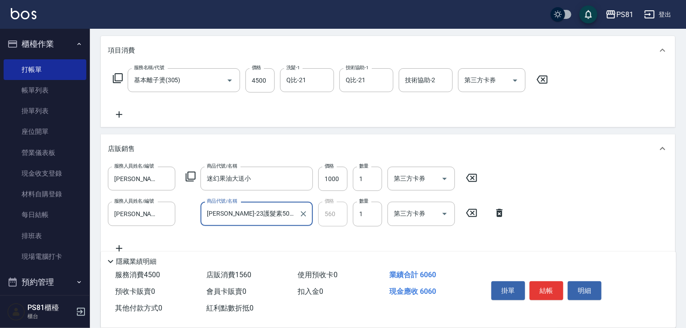
click at [273, 217] on input "華旭-23護髮素500ML" at bounding box center [250, 214] width 91 height 16
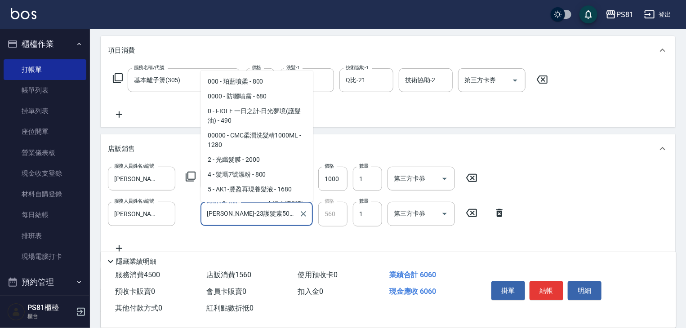
scroll to position [489, 0]
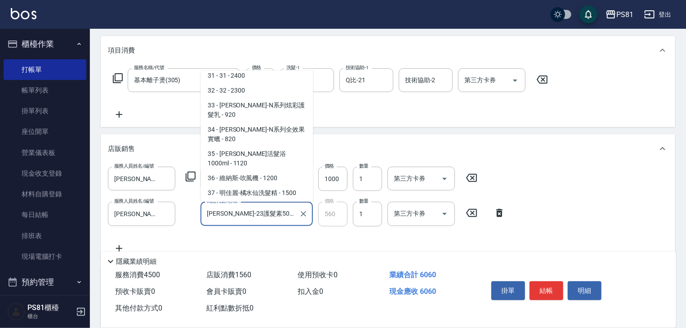
click at [273, 217] on input "華旭-23護髮素500ML" at bounding box center [250, 214] width 91 height 16
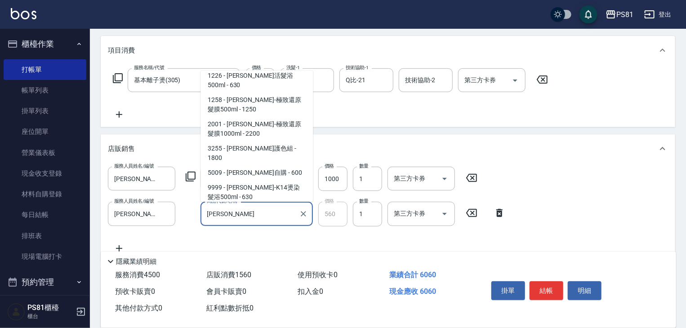
scroll to position [270, 0]
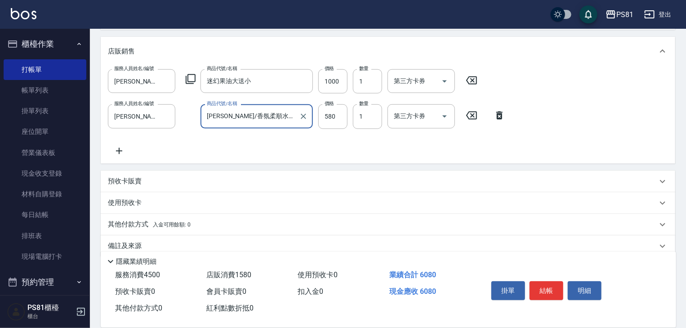
scroll to position [221, 0]
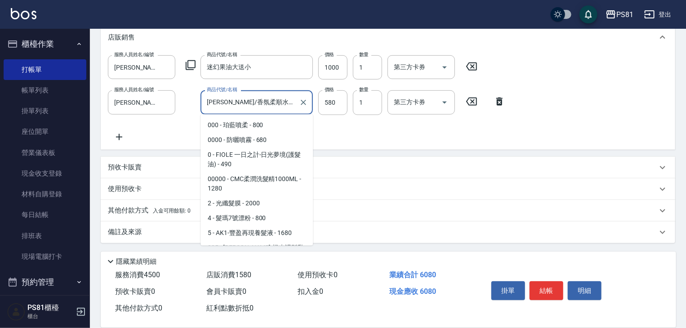
click at [274, 101] on input "華旭/香氛柔順水精華(買一送一)" at bounding box center [250, 102] width 91 height 16
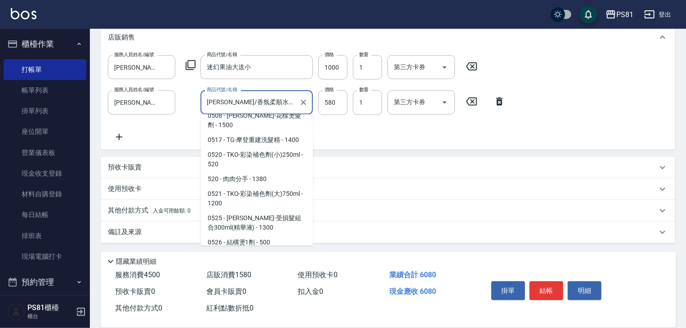
click at [273, 101] on input "華旭/香氛柔順水精華(買一送一)" at bounding box center [250, 102] width 91 height 16
click at [271, 101] on input "華旭/香氛柔順水精華(買一送一)" at bounding box center [250, 102] width 91 height 16
click at [270, 102] on input "華旭/香氛柔順水精華(買一送一)" at bounding box center [250, 102] width 91 height 16
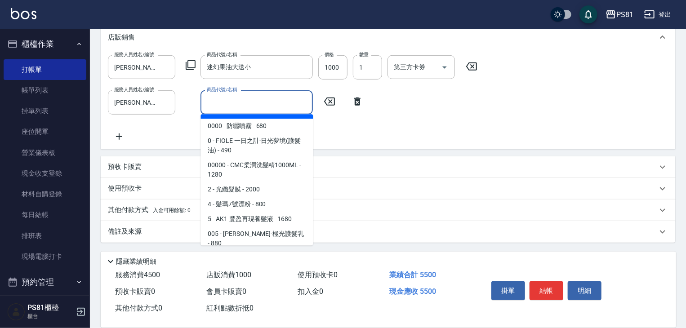
scroll to position [4, 0]
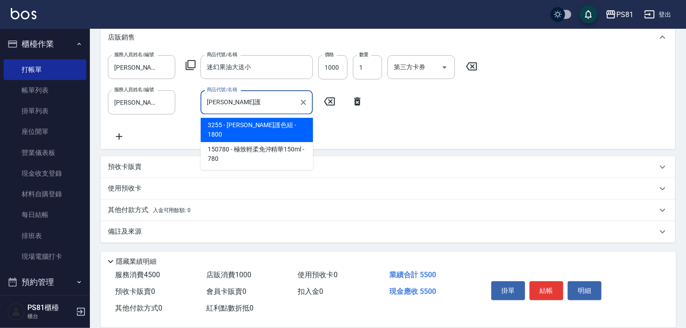
click at [263, 123] on span "3255 - [PERSON_NAME]護色組 - 1800" at bounding box center [256, 130] width 112 height 24
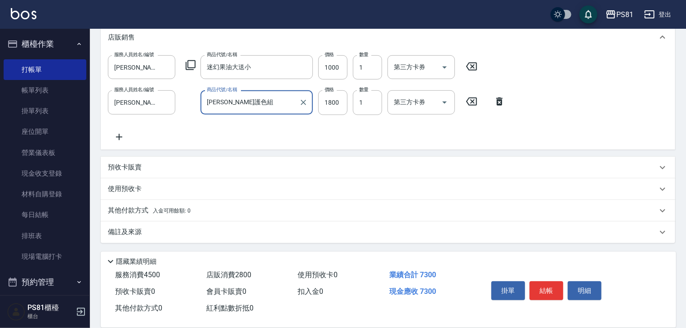
scroll to position [221, 0]
click at [218, 204] on div "其他付款方式 入金可用餘額: 0" at bounding box center [388, 211] width 574 height 22
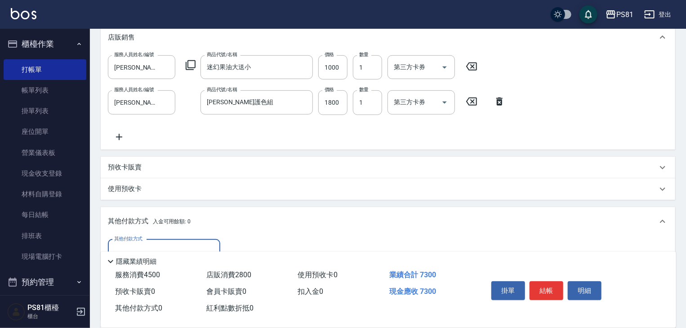
scroll to position [0, 0]
click at [142, 242] on div "其他付款方式" at bounding box center [164, 252] width 112 height 24
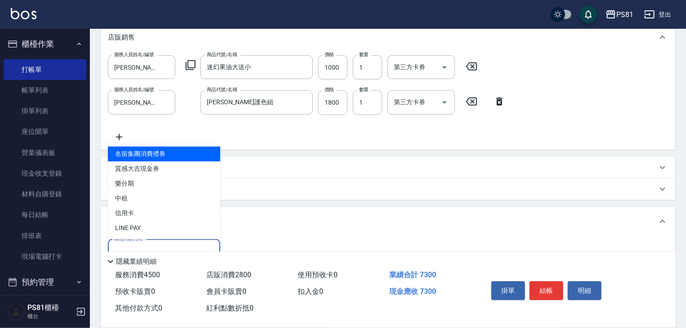
click at [138, 245] on input "其他付款方式" at bounding box center [164, 252] width 104 height 16
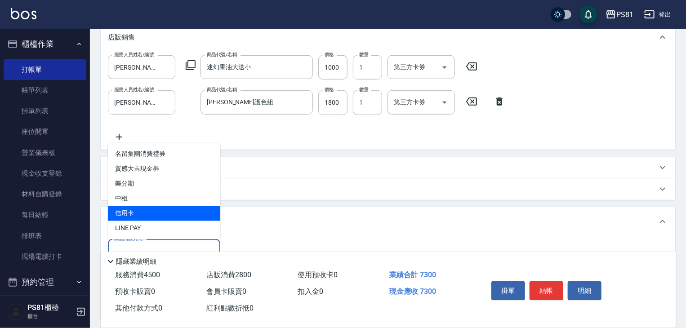
click at [139, 214] on span "信用卡" at bounding box center [164, 213] width 112 height 15
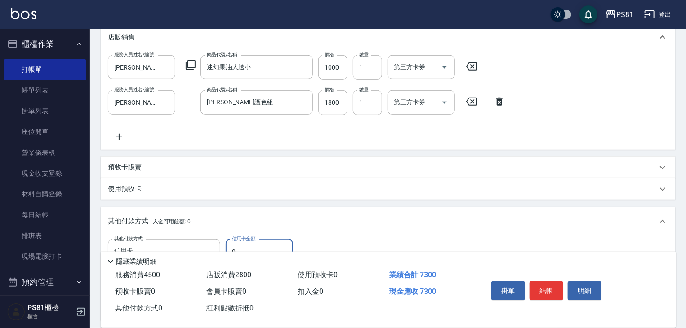
click at [254, 246] on input "0" at bounding box center [259, 252] width 67 height 24
click at [252, 246] on input "0" at bounding box center [259, 252] width 67 height 24
click at [537, 285] on button "結帳" at bounding box center [546, 290] width 34 height 19
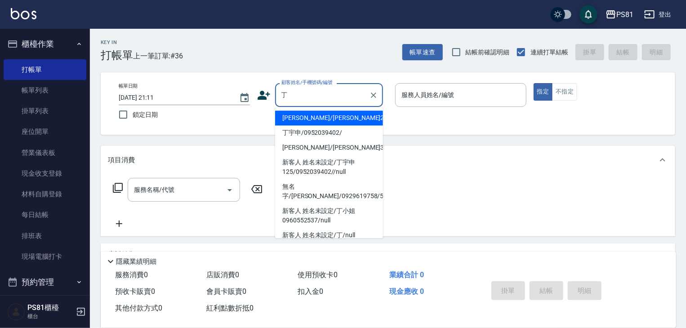
click at [320, 120] on li "林丁蔚/林丁蔚258/258" at bounding box center [329, 118] width 108 height 15
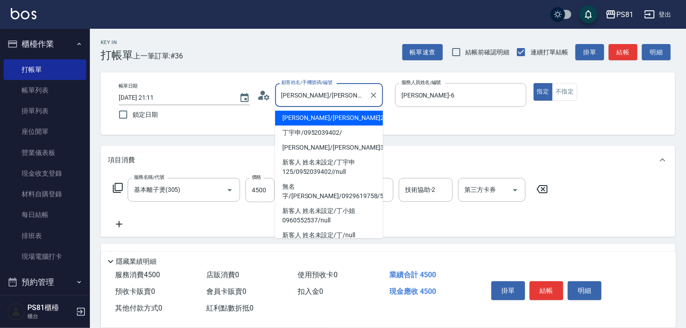
click at [336, 94] on input "林丁蔚/林丁蔚258/258" at bounding box center [322, 95] width 86 height 16
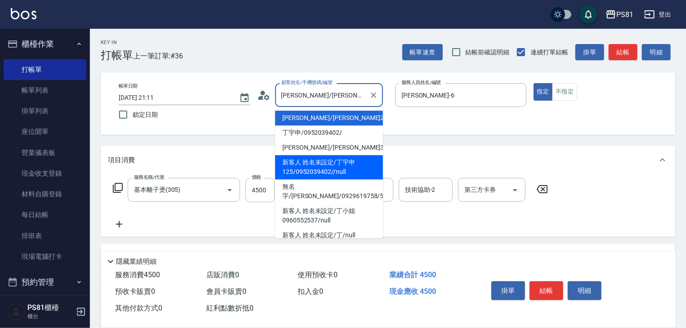
click at [493, 156] on div "項目消費" at bounding box center [382, 160] width 549 height 9
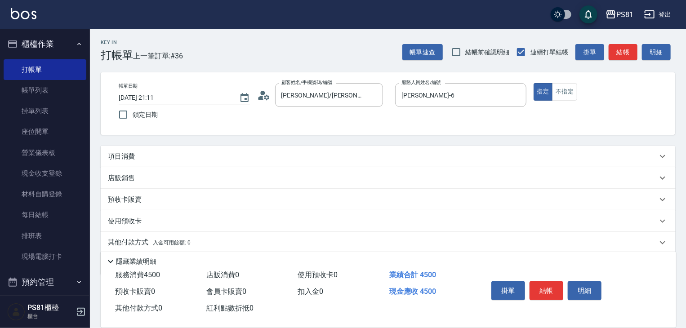
click at [230, 163] on div "項目消費" at bounding box center [388, 157] width 574 height 22
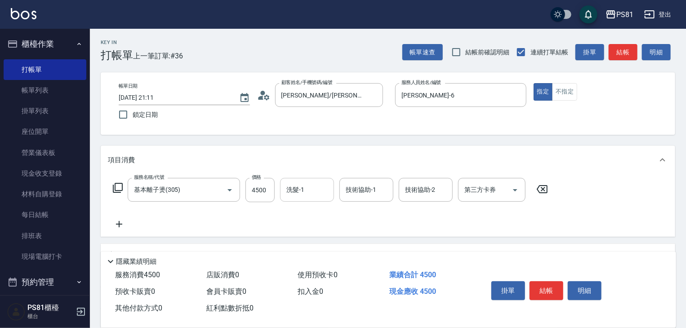
click at [310, 188] on input "洗髮-1" at bounding box center [307, 190] width 46 height 16
click at [557, 293] on button "結帳" at bounding box center [546, 290] width 34 height 19
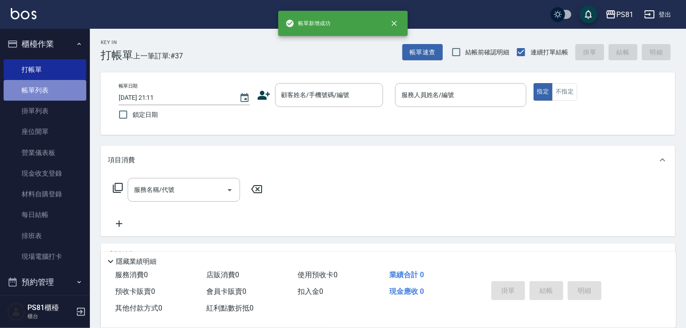
click at [59, 94] on link "帳單列表" at bounding box center [45, 90] width 83 height 21
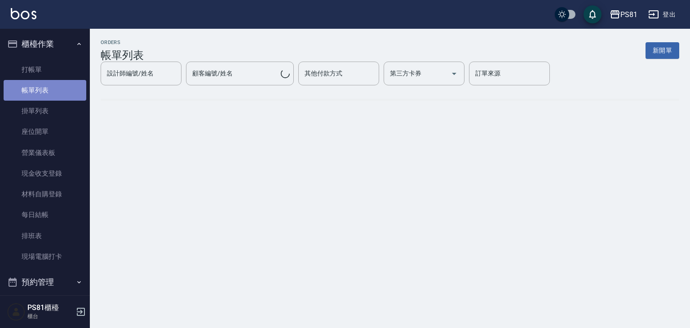
click at [59, 93] on link "帳單列表" at bounding box center [45, 90] width 83 height 21
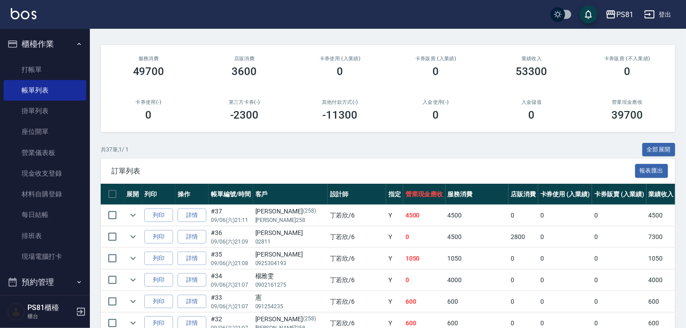
scroll to position [45, 0]
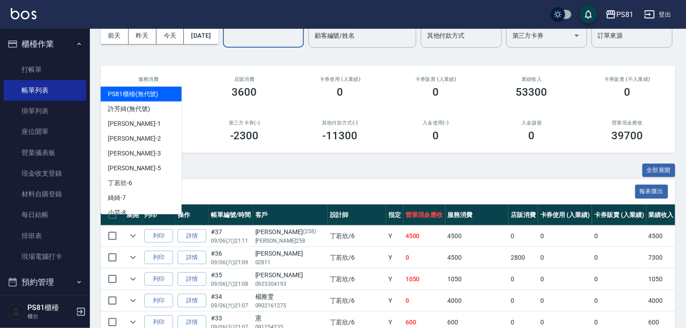
click at [227, 44] on input "設計師編號/姓名" at bounding box center [263, 36] width 73 height 16
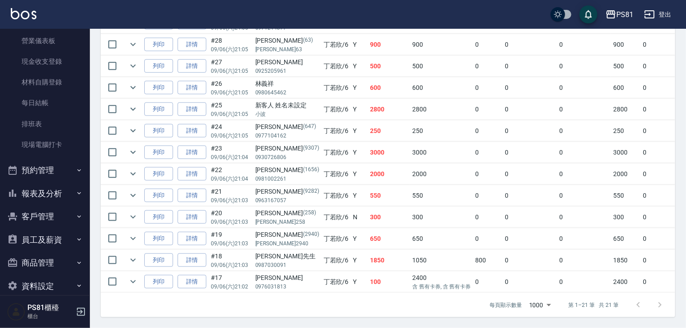
scroll to position [125, 0]
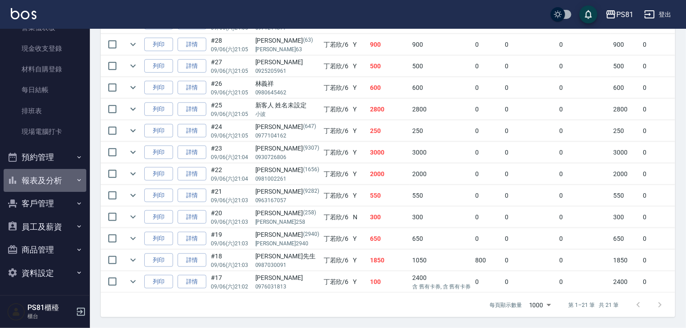
click at [75, 184] on button "報表及分析" at bounding box center [45, 180] width 83 height 23
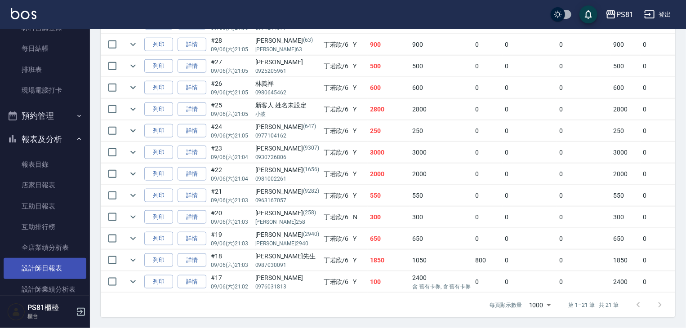
scroll to position [215, 0]
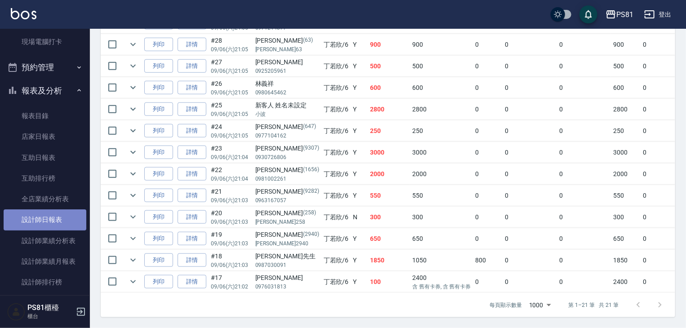
click at [64, 226] on link "設計師日報表" at bounding box center [45, 219] width 83 height 21
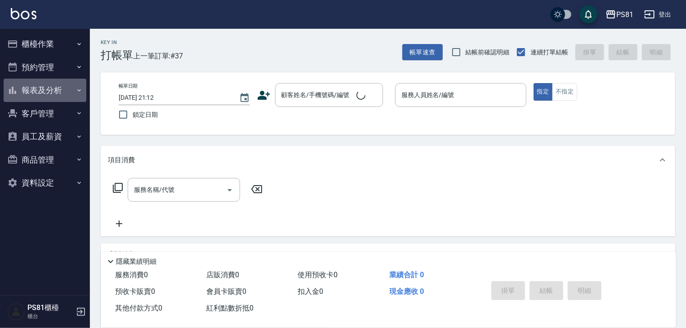
click at [66, 94] on button "報表及分析" at bounding box center [45, 90] width 83 height 23
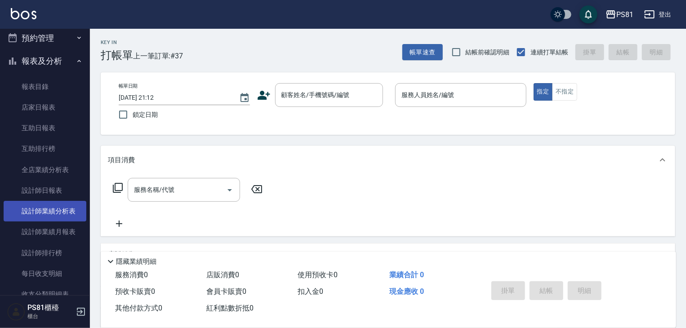
scroll to position [45, 0]
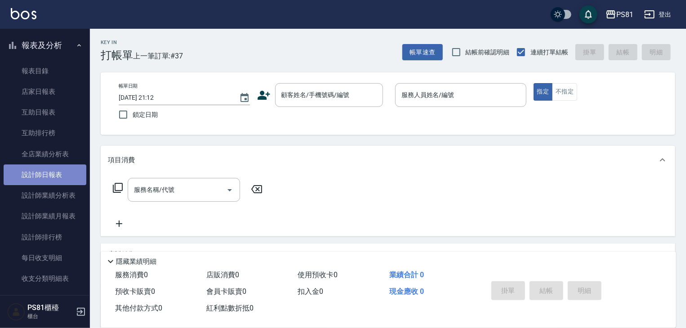
click at [57, 174] on link "設計師日報表" at bounding box center [45, 175] width 83 height 21
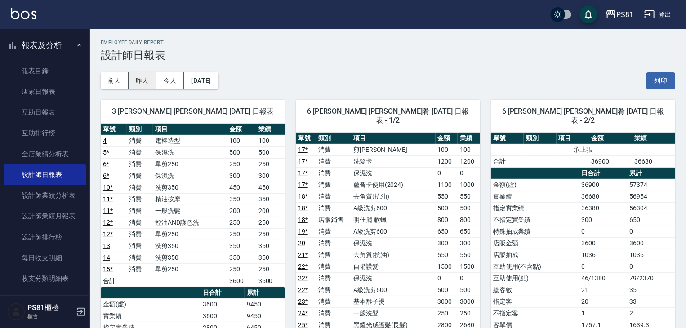
click at [144, 83] on button "昨天" at bounding box center [143, 80] width 28 height 17
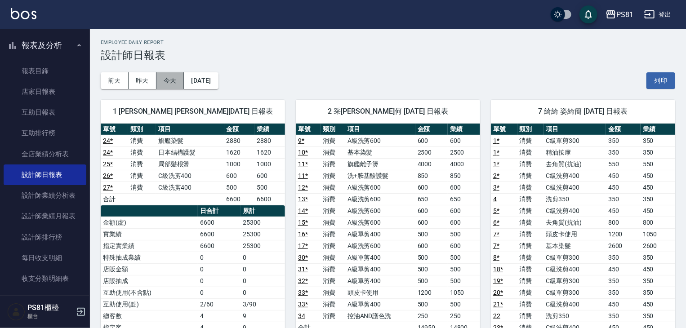
click at [162, 80] on button "今天" at bounding box center [170, 80] width 28 height 17
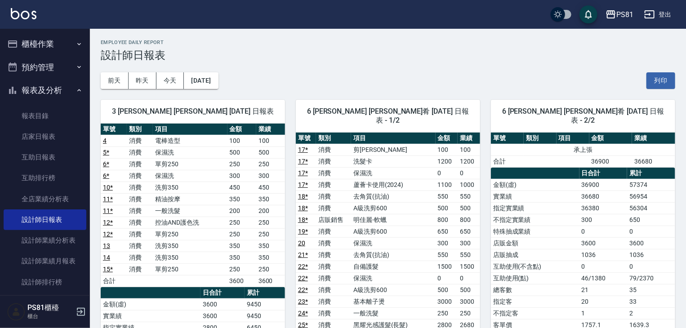
click at [40, 93] on button "報表及分析" at bounding box center [45, 90] width 83 height 23
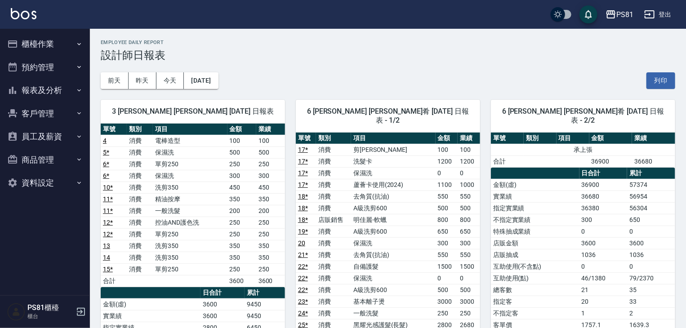
drag, startPoint x: 30, startPoint y: 45, endPoint x: 35, endPoint y: 61, distance: 16.6
click at [29, 45] on button "櫃檯作業" at bounding box center [45, 43] width 83 height 23
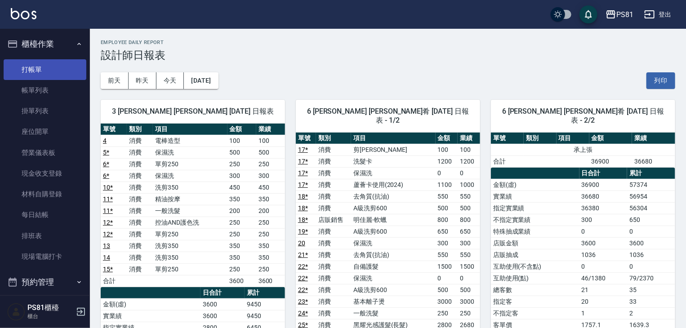
click at [36, 67] on link "打帳單" at bounding box center [45, 69] width 83 height 21
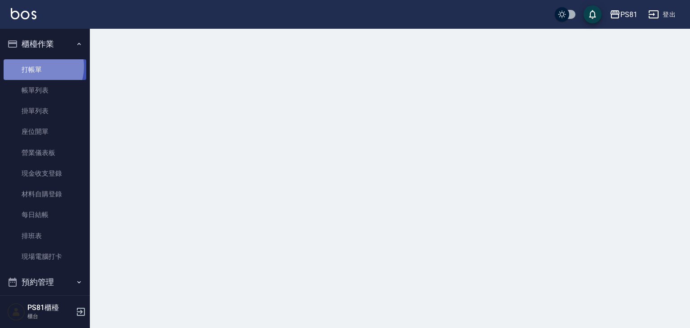
click at [36, 67] on link "打帳單" at bounding box center [45, 69] width 83 height 21
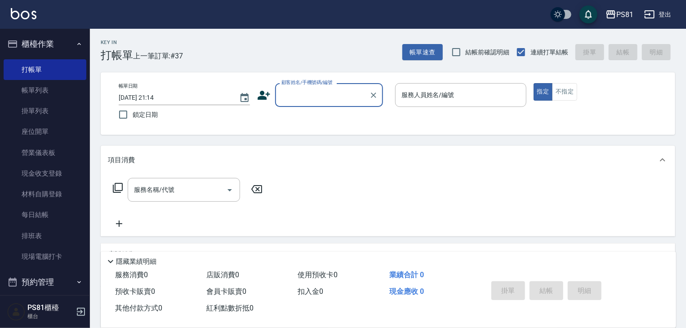
type input "ㄒ"
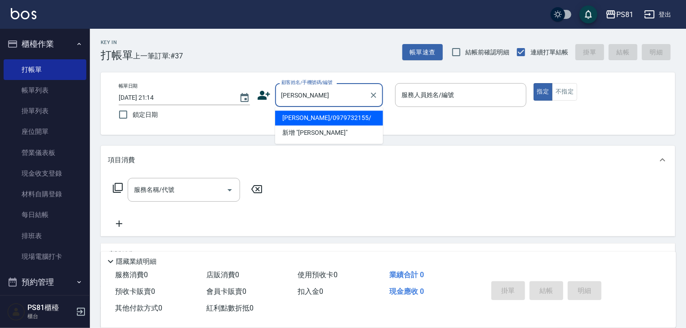
click at [367, 124] on li "[PERSON_NAME]/0979732155/" at bounding box center [329, 118] width 108 height 15
type input "[PERSON_NAME]/0979732155/"
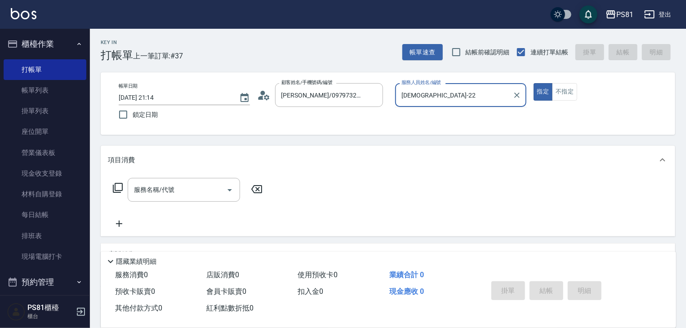
type input "[DEMOGRAPHIC_DATA]-2"
drag, startPoint x: 427, startPoint y: 117, endPoint x: 406, endPoint y: 132, distance: 25.2
click at [426, 118] on div "帳單日期 [DATE] 21:14 鎖定日期 顧客姓名/手機號碼/編號 [PERSON_NAME]/0979732155/ 顧客姓名/手機號碼/編號 服務人員…" at bounding box center [387, 103] width 553 height 41
click at [177, 190] on input "服務名稱/代號" at bounding box center [177, 190] width 91 height 16
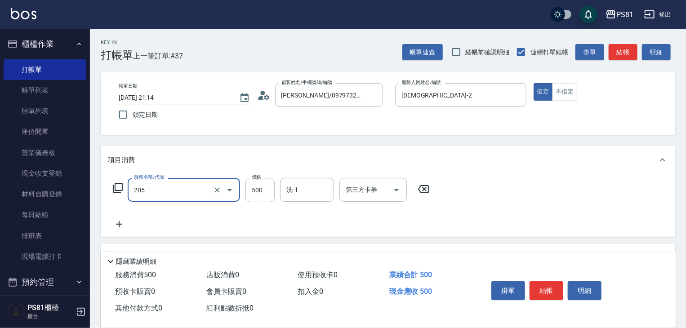
type input "A級單剪400(205)"
click at [472, 205] on div "服務名稱/代號 A級單剪400(205) 服務名稱/代號 價格 500 價格 洗-1 洗-1 第三方卡券 第三方卡券" at bounding box center [388, 205] width 574 height 62
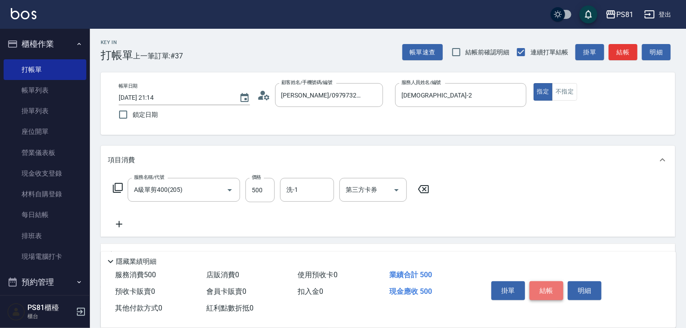
click at [556, 281] on button "結帳" at bounding box center [546, 290] width 34 height 19
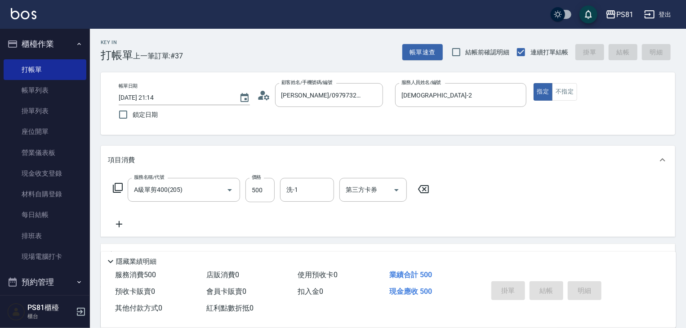
type input "[DATE] 21:15"
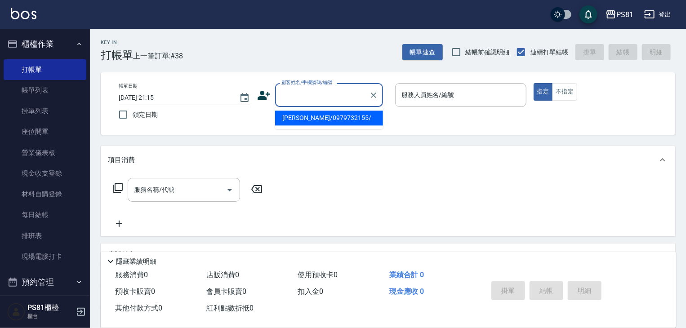
click at [348, 94] on input "顧客姓名/手機號碼/編號" at bounding box center [322, 95] width 86 height 16
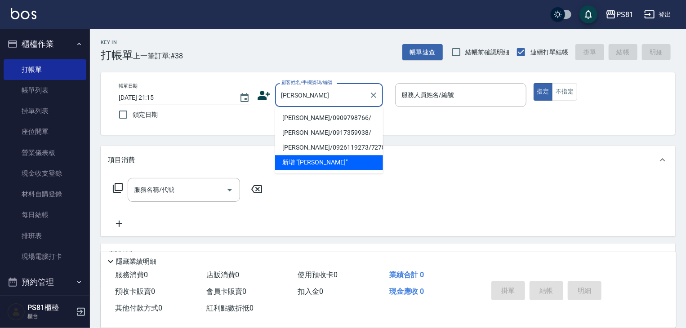
click at [355, 117] on li "[PERSON_NAME]/0909798766/" at bounding box center [329, 118] width 108 height 15
type input "[PERSON_NAME]/0909798766/"
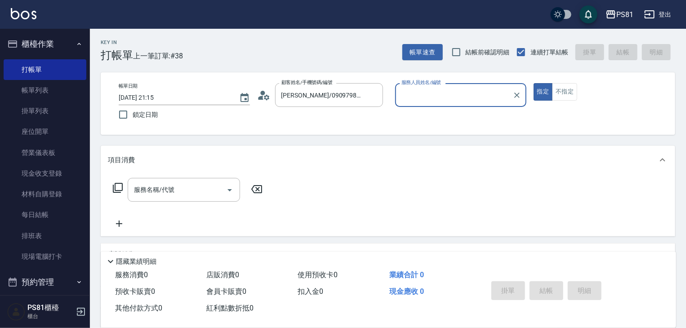
type input "[DEMOGRAPHIC_DATA]-2"
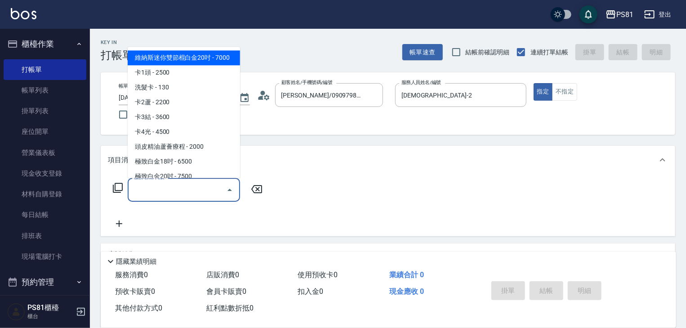
click at [174, 196] on input "服務名稱/代號" at bounding box center [177, 190] width 91 height 16
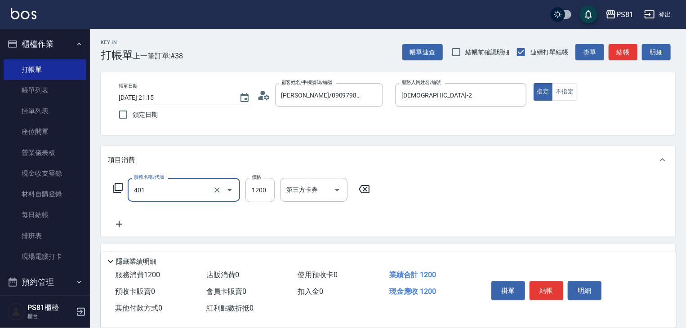
type input "基本染髮(401)"
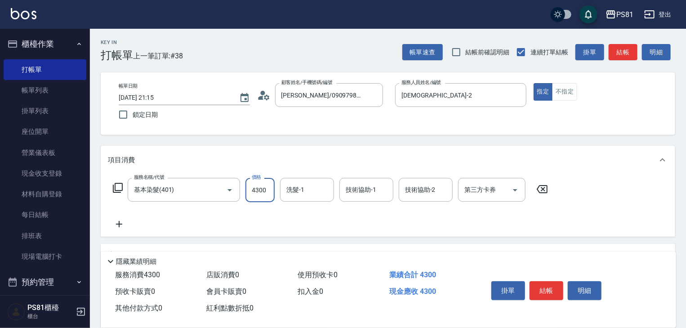
type input "4300"
click at [122, 225] on icon at bounding box center [119, 224] width 22 height 11
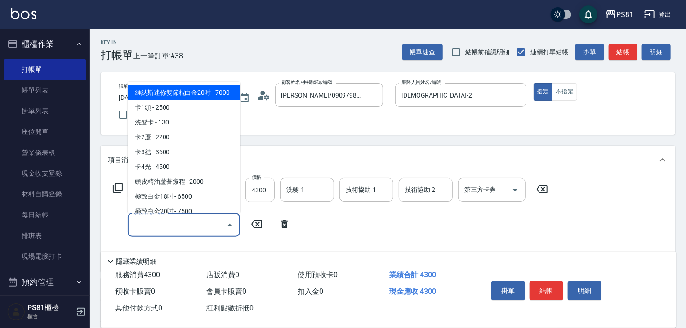
click at [146, 228] on input "服務名稱/代號" at bounding box center [177, 225] width 91 height 16
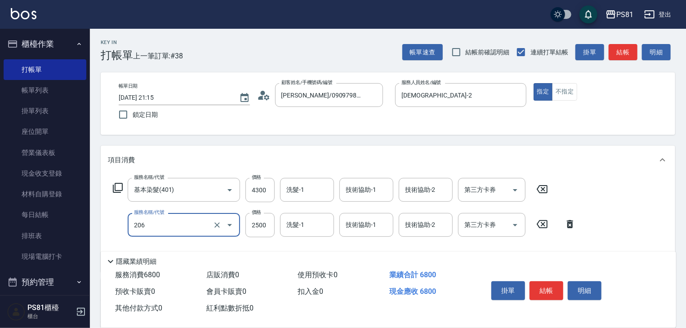
type input "錫紙燙2500(206)"
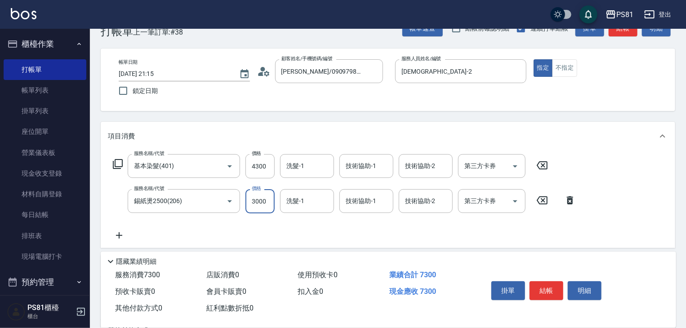
scroll to position [45, 0]
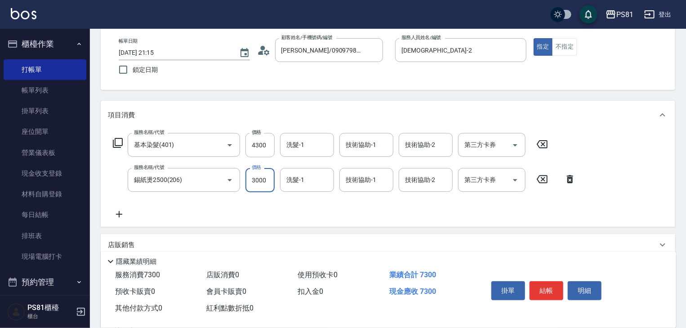
type input "3000"
click at [171, 214] on div "服務名稱/代號 基本染髮(401) 服務名稱/代號 價格 4300 價格 洗髮-1 洗髮-1 技術協助-1 技術協助-1 技術協助-2 技術協助-2 第三方卡…" at bounding box center [344, 176] width 473 height 87
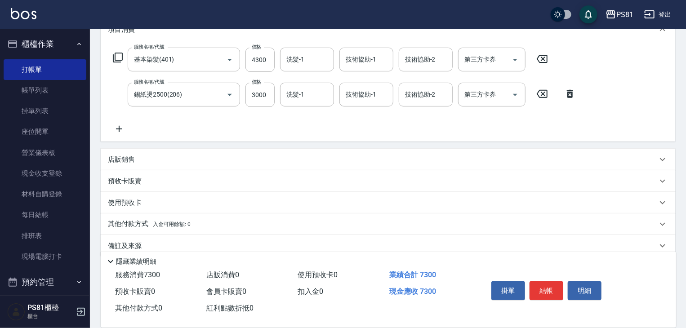
scroll to position [135, 0]
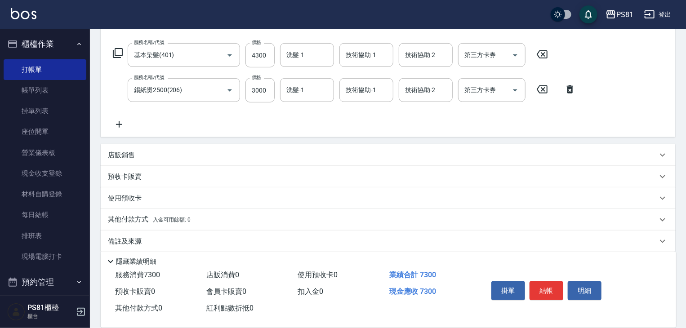
click at [133, 151] on p "店販銷售" at bounding box center [121, 155] width 27 height 9
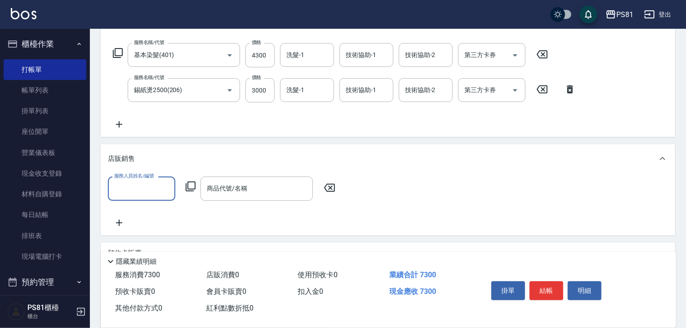
scroll to position [0, 0]
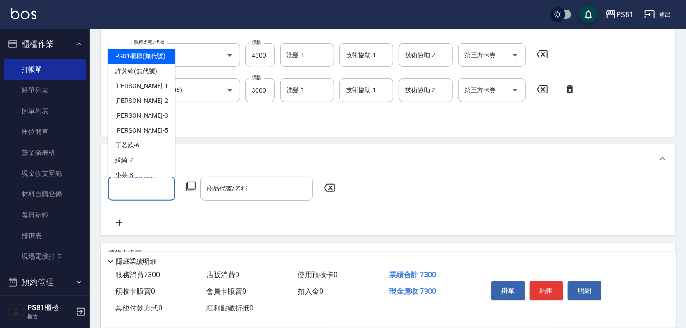
click at [142, 182] on input "服務人員姓名/編號" at bounding box center [141, 189] width 59 height 16
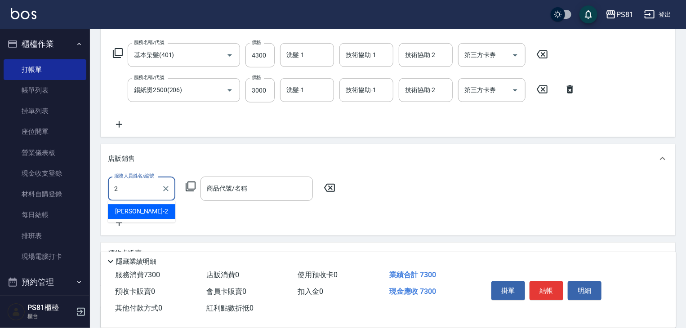
type input "[DEMOGRAPHIC_DATA]-2"
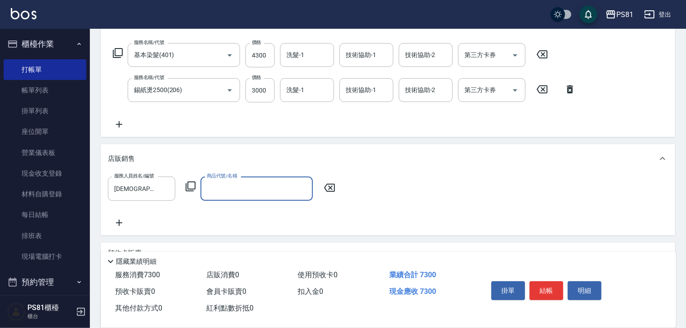
click at [211, 196] on input "商品代號/名稱" at bounding box center [257, 189] width 104 height 16
type input "查"
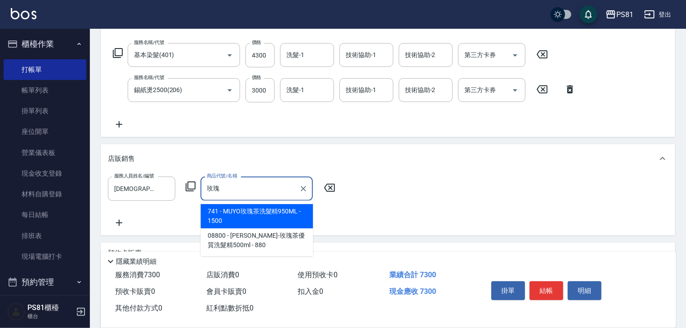
click at [252, 223] on span "741 - MUYO玫瑰茶洗髮精950ML - 1500" at bounding box center [256, 216] width 112 height 24
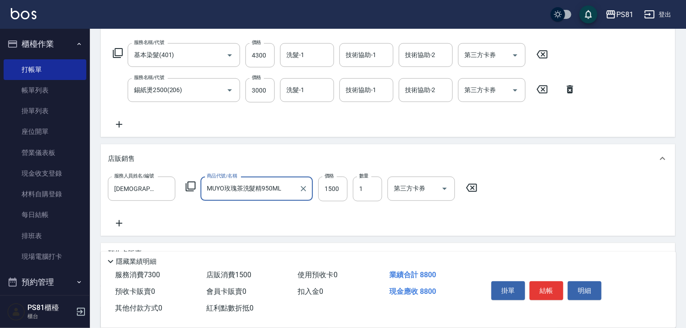
type input "MUYO玫瑰茶洗髮精950ML"
click at [123, 222] on icon at bounding box center [119, 223] width 22 height 11
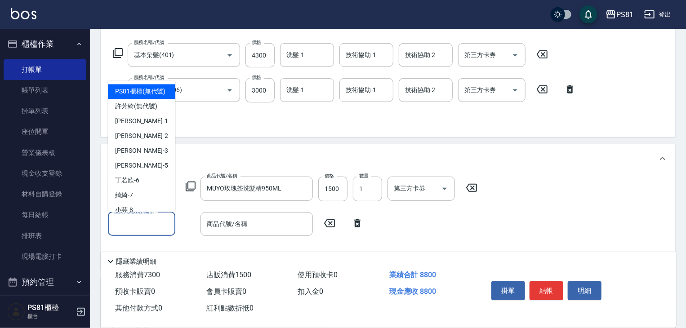
click at [142, 224] on input "服務人員姓名/編號" at bounding box center [141, 224] width 59 height 16
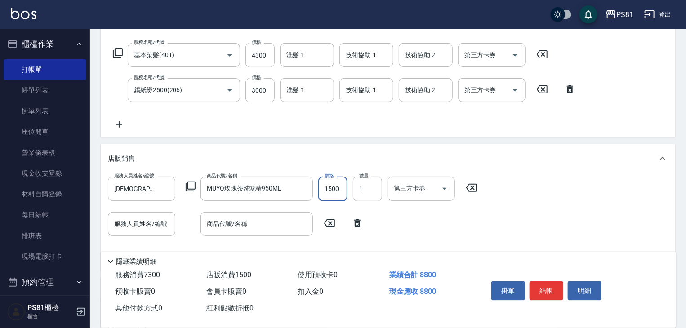
click at [329, 194] on input "1500" at bounding box center [332, 189] width 29 height 24
type input "1350"
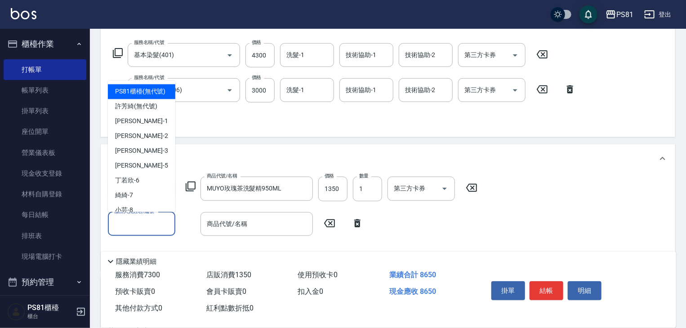
click at [145, 218] on input "服務人員姓名/編號" at bounding box center [141, 224] width 59 height 16
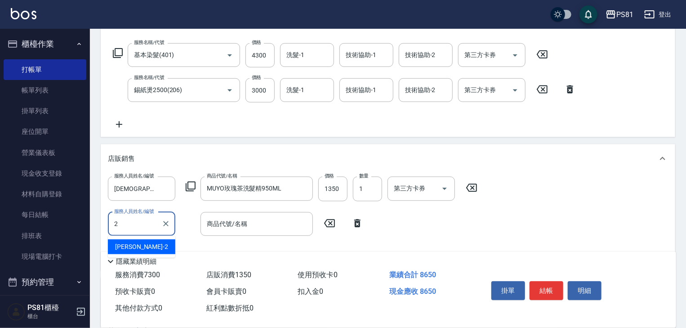
type input "[DEMOGRAPHIC_DATA]-2"
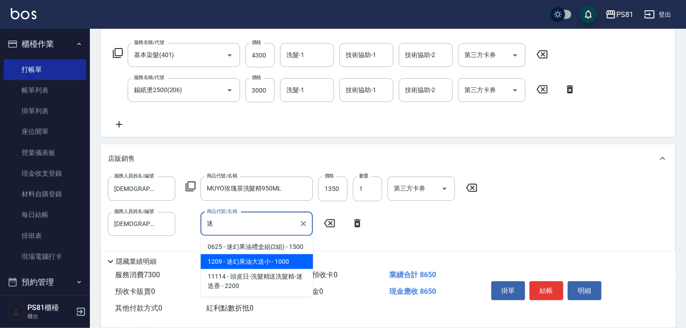
click at [240, 265] on span "1209 - 迷幻果油大送小 - 1000" at bounding box center [256, 261] width 112 height 15
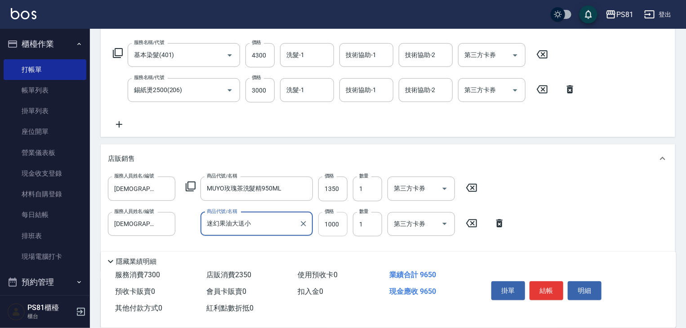
type input "迷幻果油大送小"
click at [344, 227] on input "1000" at bounding box center [332, 224] width 29 height 24
type input "900"
click at [604, 236] on div "服務人員姓名/編號 采蓮-2 服務人員姓名/編號 商品代號/名稱 MUYO玫瑰茶洗髮精950ML 商品代號/名稱 價格 1350 價格 數量 1 數量 第三方…" at bounding box center [388, 220] width 560 height 87
click at [156, 191] on input "[DEMOGRAPHIC_DATA]-2" at bounding box center [135, 189] width 46 height 16
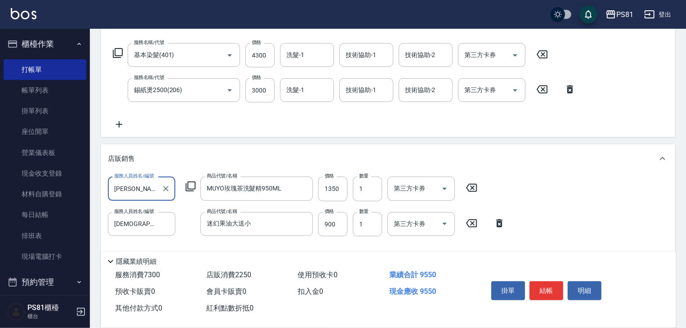
type input "采"
type input "涵文-22"
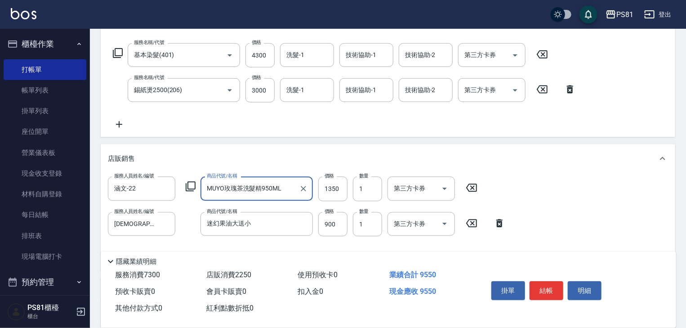
click at [541, 220] on div "服務人員姓名/編號 涵文-22 服務人員姓名/編號 商品代號/名稱 MUYO玫瑰茶洗髮精950ML 商品代號/名稱 價格 1350 價格 數量 1 數量 第三…" at bounding box center [388, 220] width 560 height 87
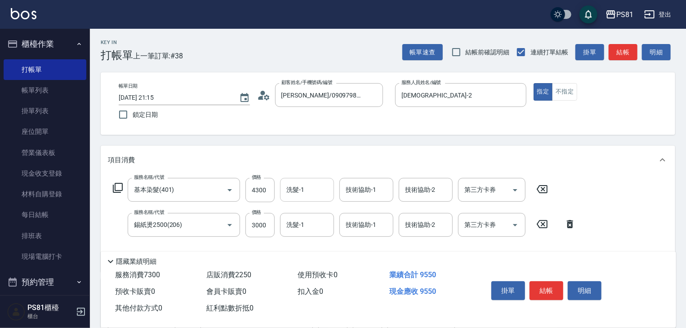
click at [293, 185] on div "洗髮-1 洗髮-1" at bounding box center [307, 190] width 54 height 24
type input "涵文-22"
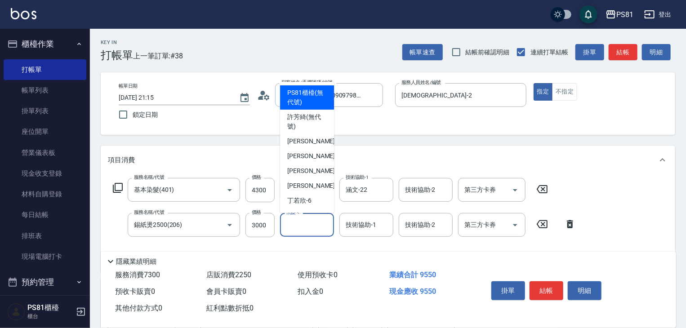
click at [297, 217] on div "洗髮-1 洗髮-1" at bounding box center [307, 225] width 54 height 24
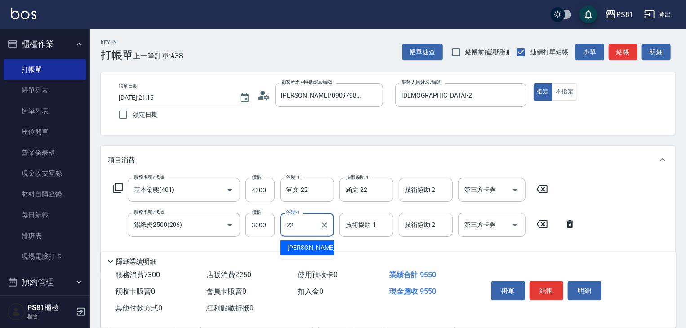
type input "涵文-22"
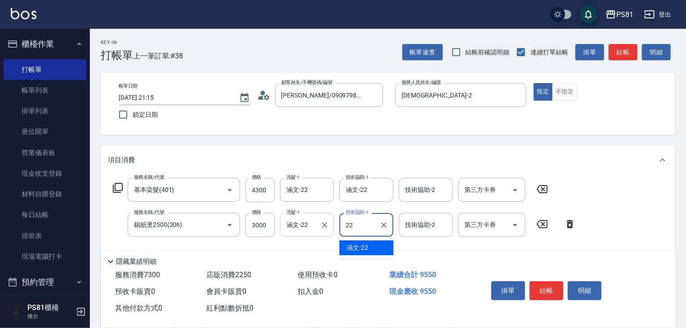
type input "涵文-22"
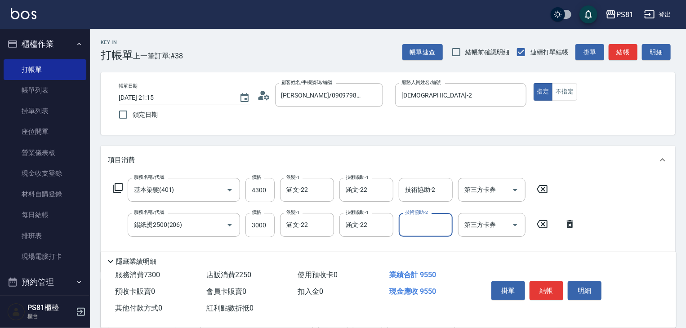
click at [640, 212] on div "服務名稱/代號 基本染髮(401) 服務名稱/代號 價格 4300 價格 洗髮-1 涵文-22 洗髮-1 技術協助-1 涵文-22 技術協助-1 技術協助-2…" at bounding box center [388, 223] width 574 height 98
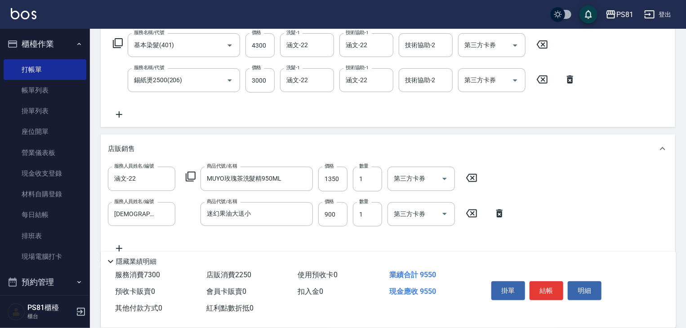
scroll to position [257, 0]
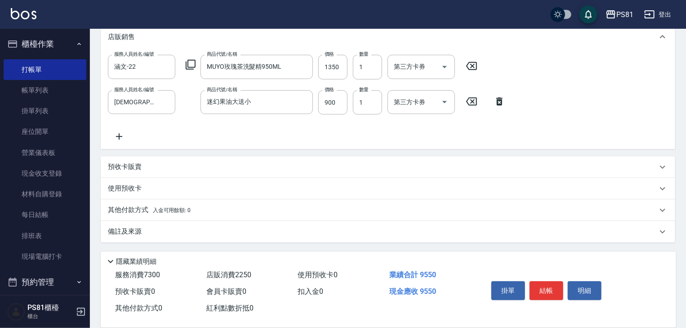
click at [151, 213] on p "其他付款方式 入金可用餘額: 0" at bounding box center [149, 210] width 83 height 10
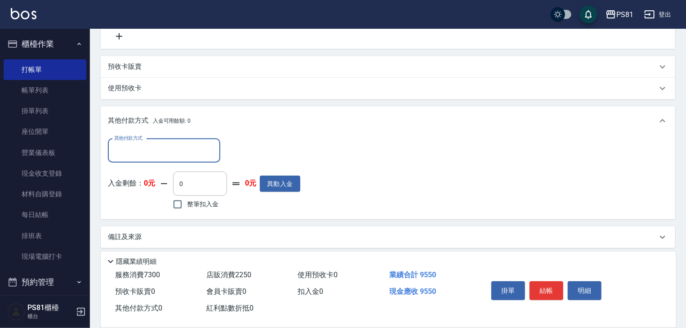
scroll to position [358, 0]
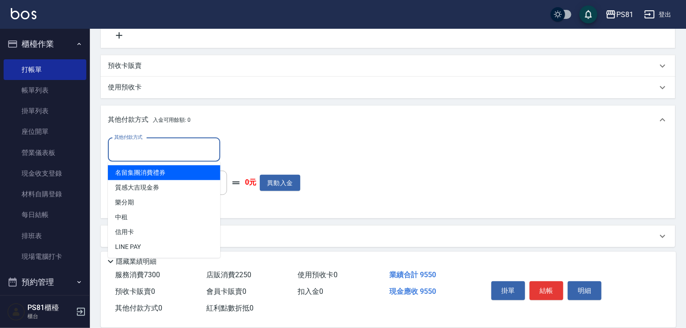
click at [157, 150] on input "其他付款方式" at bounding box center [164, 150] width 104 height 16
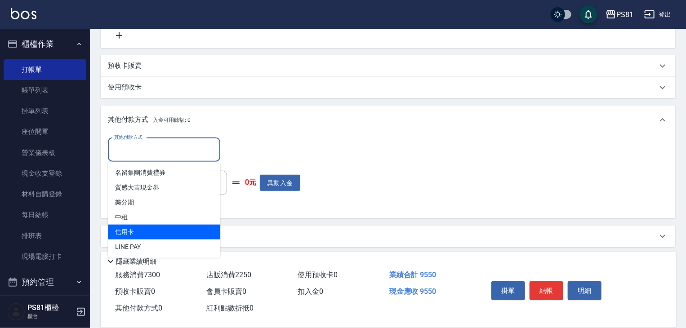
click at [159, 227] on span "信用卡" at bounding box center [164, 232] width 112 height 15
type input "信用卡"
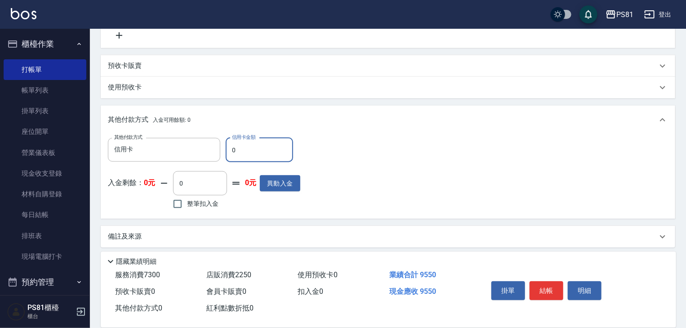
click at [272, 146] on input "0" at bounding box center [259, 150] width 67 height 24
type input "9550"
click at [394, 185] on div "其他付款方式 信用卡 其他付款方式 信用卡金額 9550 信用卡金額 入金剩餘： 0元 0 ​ 整筆扣入金 0元 異動入金" at bounding box center [388, 175] width 560 height 74
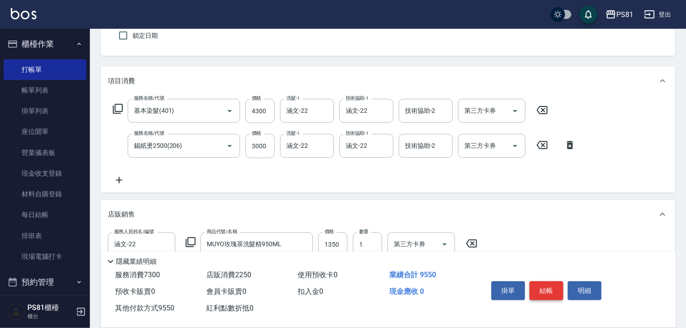
scroll to position [43, 0]
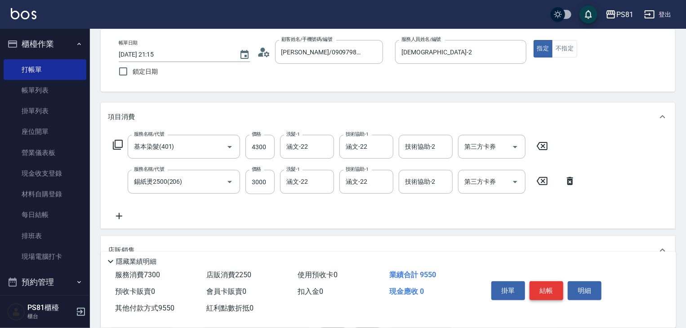
click at [552, 289] on button "結帳" at bounding box center [546, 290] width 34 height 19
type input "[DATE] 21:17"
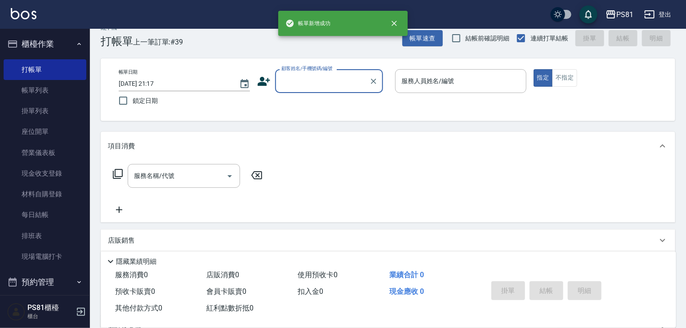
scroll to position [0, 0]
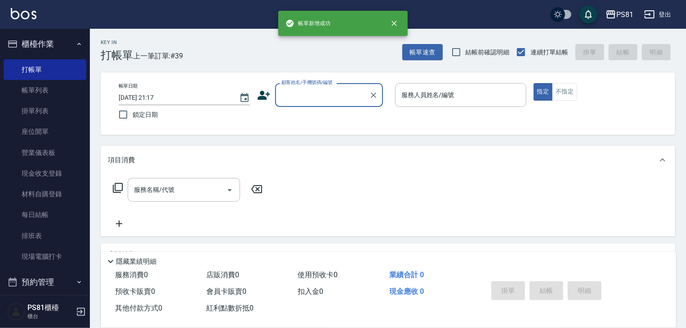
click at [320, 94] on input "顧客姓名/手機號碼/編號" at bounding box center [322, 95] width 86 height 16
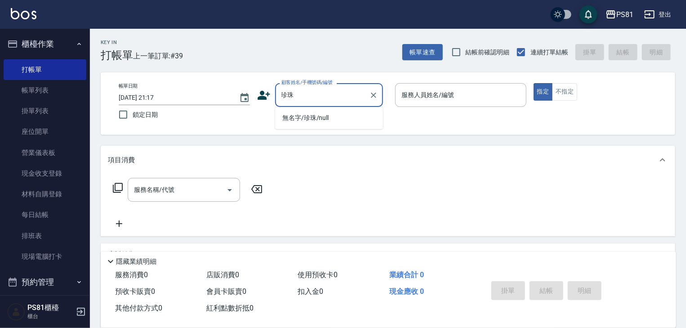
click at [322, 117] on li "無名字/珍珠/null" at bounding box center [329, 118] width 108 height 15
type input "無名字/珍珠/null"
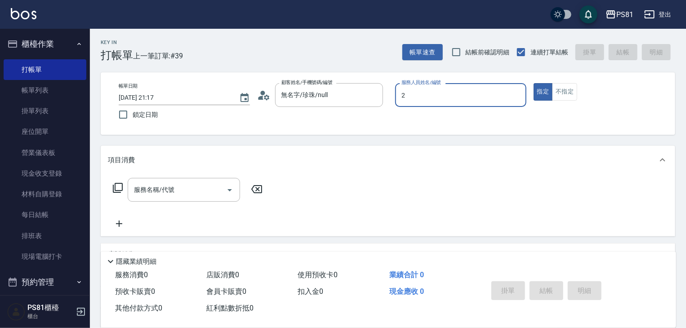
type input "[DEMOGRAPHIC_DATA]-2"
type button "true"
click at [212, 193] on input "服務名稱/代號" at bounding box center [177, 190] width 91 height 16
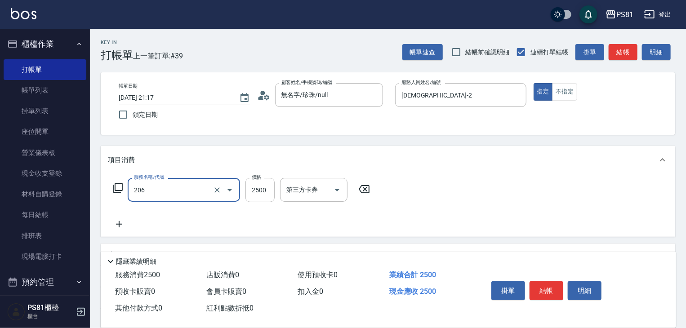
type input "錫紙燙2500(206)"
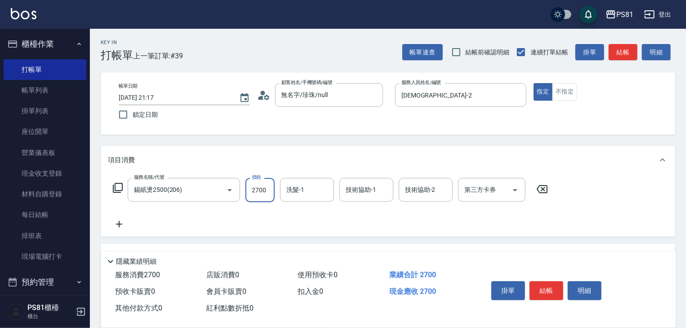
type input "2700"
type input "[PERSON_NAME]-20"
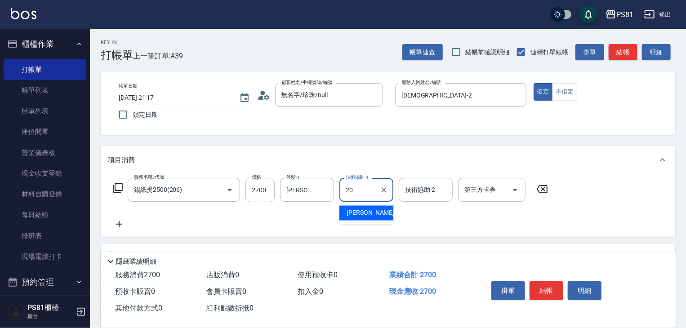
type input "[PERSON_NAME]-20"
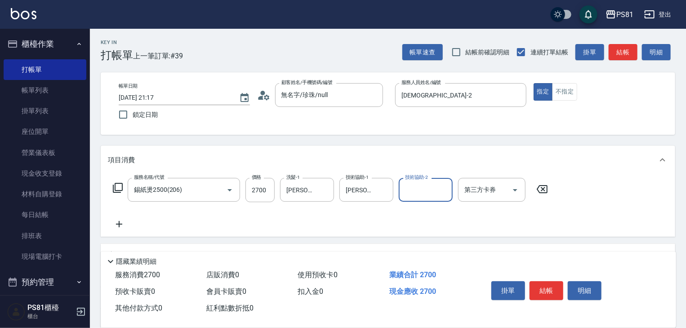
click at [257, 217] on div "服務名稱/代號 錫紙燙2500(206) 服務名稱/代號 價格 2700 價格 洗髮-1 [PERSON_NAME]-20 洗髮-1 技術協助-1 [PERS…" at bounding box center [330, 204] width 445 height 52
click at [260, 222] on div "服務名稱/代號 錫紙燙2500(206) 服務名稱/代號 價格 2700 價格 洗髮-1 [PERSON_NAME]-20 洗髮-1 技術協助-1 [PERS…" at bounding box center [330, 204] width 445 height 52
click at [286, 220] on div "服務名稱/代號 錫紙燙2500(206) 服務名稱/代號 價格 2700 價格 洗髮-1 [PERSON_NAME]-20 洗髮-1 技術協助-1 [PERS…" at bounding box center [330, 204] width 445 height 52
click at [316, 215] on div "服務名稱/代號 錫紙燙2500(206) 服務名稱/代號 價格 2700 價格 洗髮-1 [PERSON_NAME]-20 洗髮-1 技術協助-1 [PERS…" at bounding box center [330, 204] width 445 height 52
click at [445, 228] on div "服務名稱/代號 錫紙燙2500(206) 服務名稱/代號 價格 2700 價格 洗髮-1 [PERSON_NAME]-20 洗髮-1 技術協助-1 [PERS…" at bounding box center [330, 204] width 445 height 52
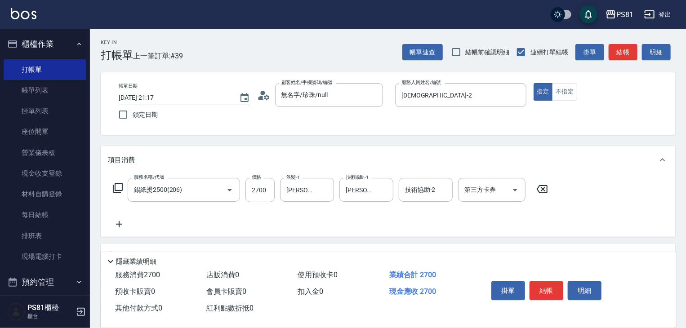
click at [489, 232] on div "服務名稱/代號 錫紙燙2500(206) 服務名稱/代號 價格 2700 價格 洗髮-1 [PERSON_NAME]-20 洗髮-1 技術協助-1 [PERS…" at bounding box center [388, 205] width 574 height 62
click at [547, 289] on button "結帳" at bounding box center [546, 290] width 34 height 19
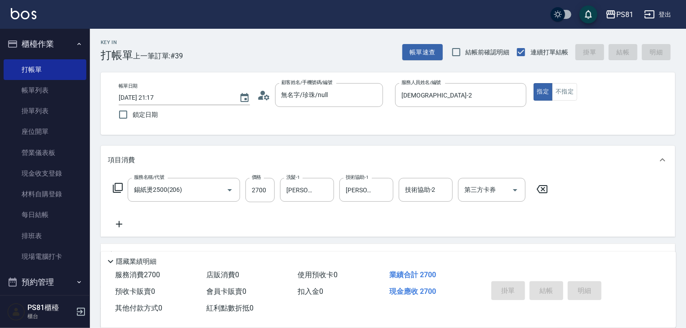
type input "[DATE] 21:18"
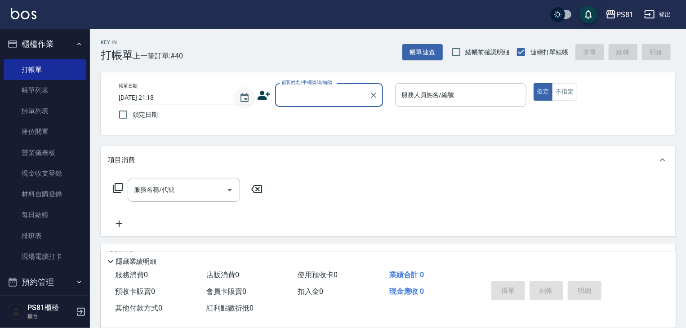
click at [254, 93] on button "Choose date, selected date is 2025-09-06" at bounding box center [245, 98] width 22 height 22
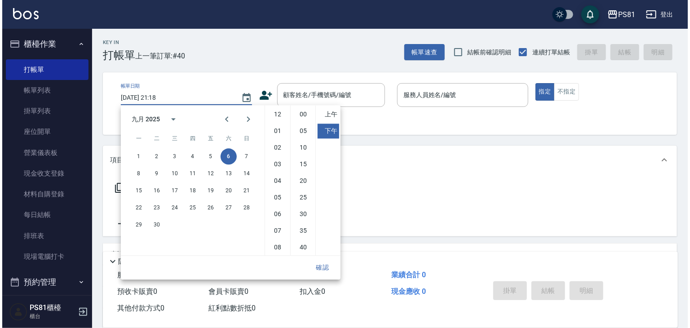
scroll to position [50, 0]
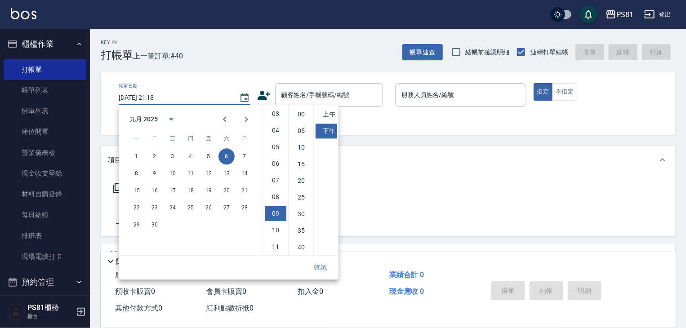
click at [239, 62] on div "Key In 打帳單 上一筆訂單:#40 帳單速查 結帳前確認明細 連續打單結帳 掛單 結帳 明細 帳單日期 [DATE] 21:18 鎖定日期 顧客姓名/手…" at bounding box center [388, 233] width 596 height 408
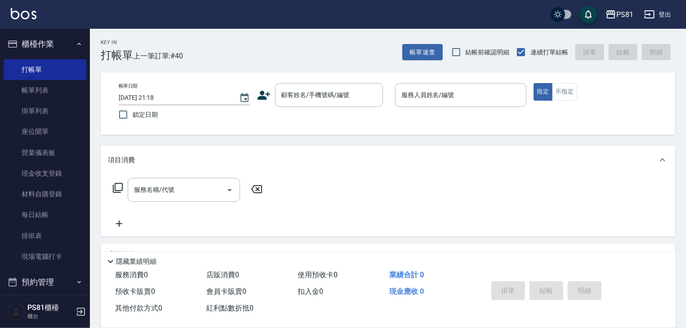
click at [264, 92] on icon at bounding box center [263, 95] width 13 height 13
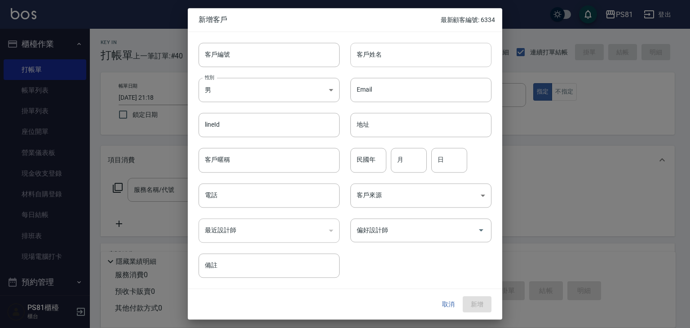
click at [356, 50] on input "客戶姓名" at bounding box center [421, 55] width 141 height 24
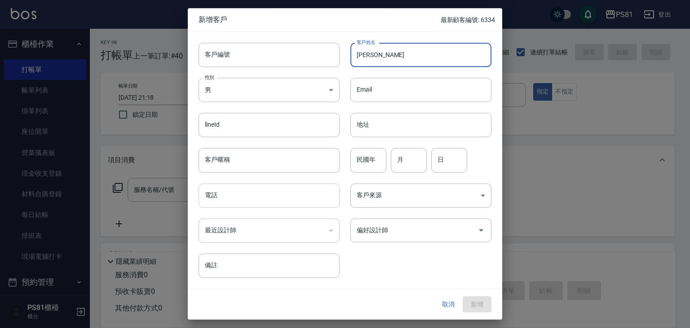
type input "[PERSON_NAME]"
click at [321, 198] on input "電話" at bounding box center [269, 195] width 141 height 24
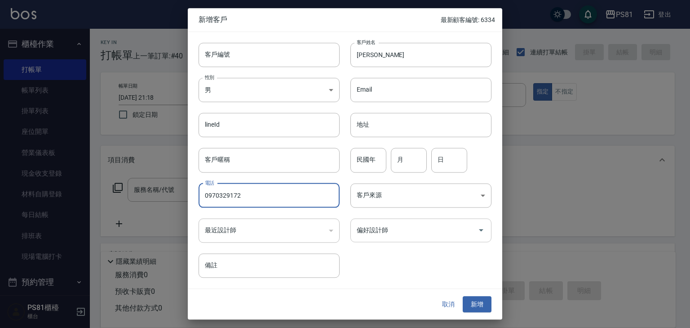
type input "0970329172"
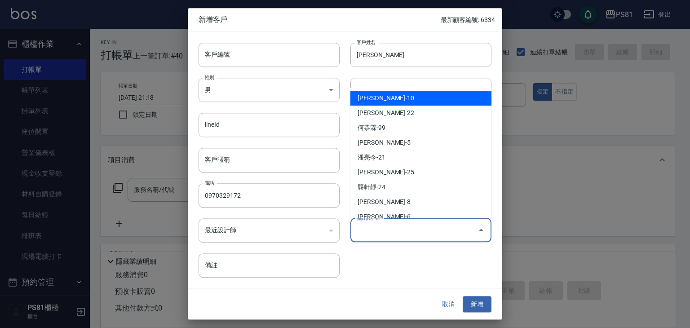
click at [382, 232] on input "偏好設計師" at bounding box center [415, 230] width 120 height 16
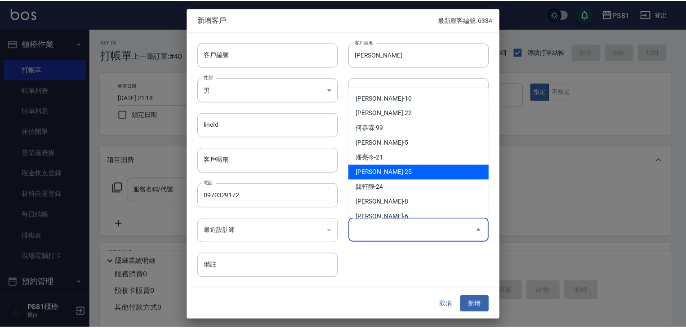
scroll to position [45, 0]
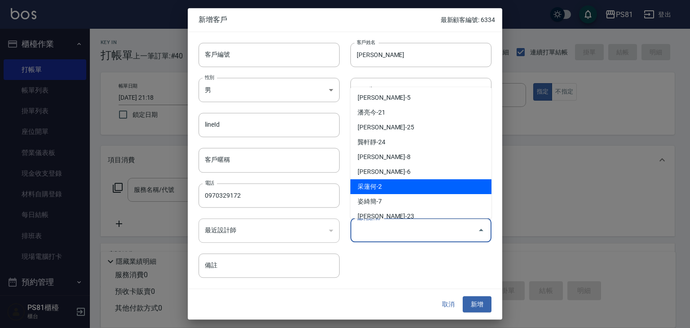
drag, startPoint x: 388, startPoint y: 187, endPoint x: 399, endPoint y: 193, distance: 12.3
click at [389, 187] on li "采蓮何-2" at bounding box center [421, 186] width 141 height 15
type input "采蓮何"
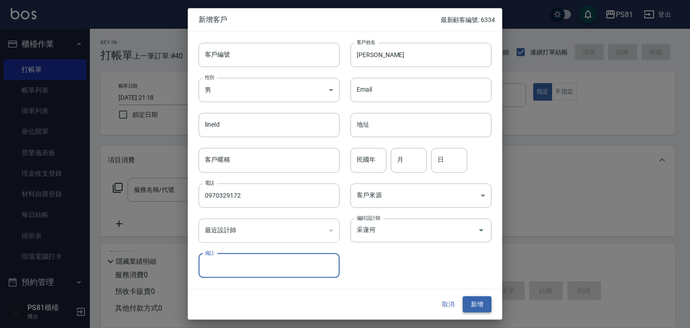
click at [482, 304] on button "新增" at bounding box center [477, 304] width 29 height 17
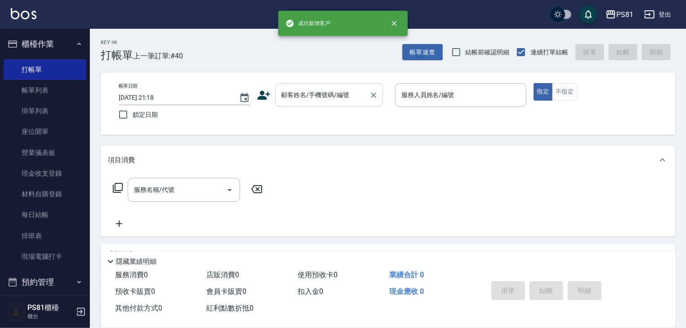
click at [321, 93] on input "顧客姓名/手機號碼/編號" at bounding box center [322, 95] width 86 height 16
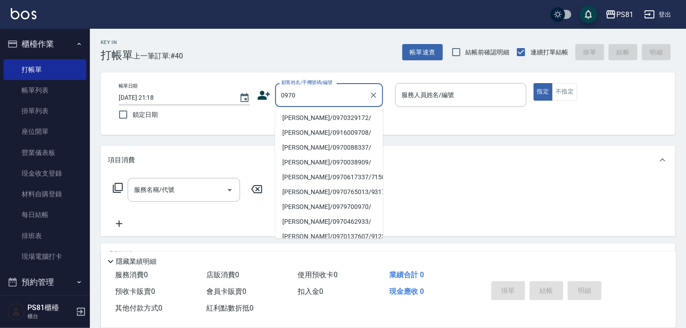
click at [334, 117] on li "[PERSON_NAME]/0970329172/" at bounding box center [329, 118] width 108 height 15
type input "[PERSON_NAME]/0970329172/"
type input "[DEMOGRAPHIC_DATA]-2"
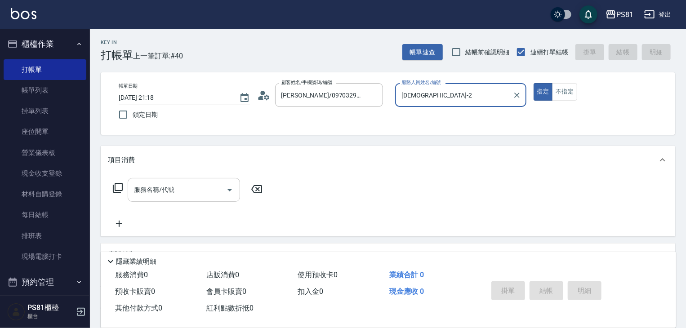
click at [221, 183] on input "服務名稱/代號" at bounding box center [177, 190] width 91 height 16
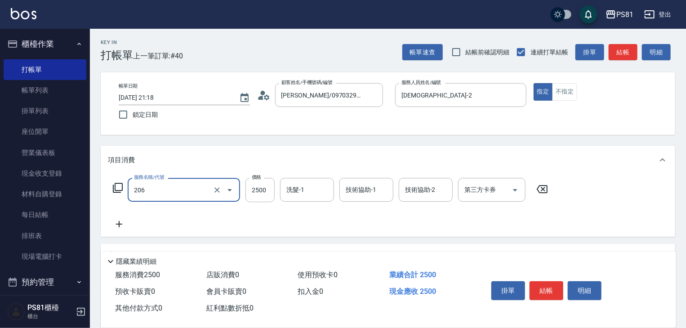
type input "錫紙燙2500(206)"
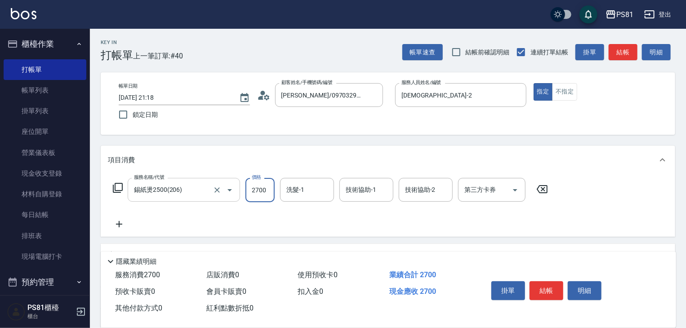
type input "2700"
click at [266, 225] on div "服務名稱/代號 錫紙燙2500(206) 服務名稱/代號 價格 2700 價格 洗髮-1 洗髮-1 技術協助-1 技術協助-1 技術協助-2 技術協助-2 第…" at bounding box center [330, 204] width 445 height 52
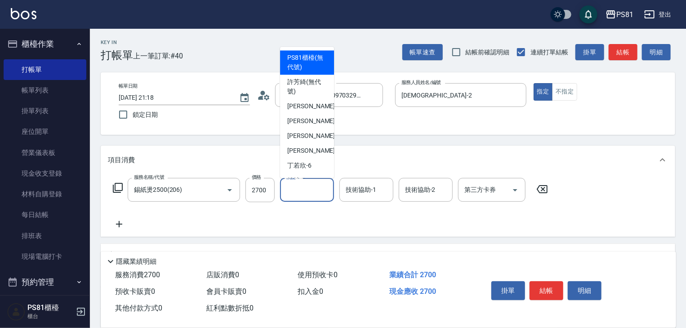
click at [304, 188] on input "洗髮-1" at bounding box center [307, 190] width 46 height 16
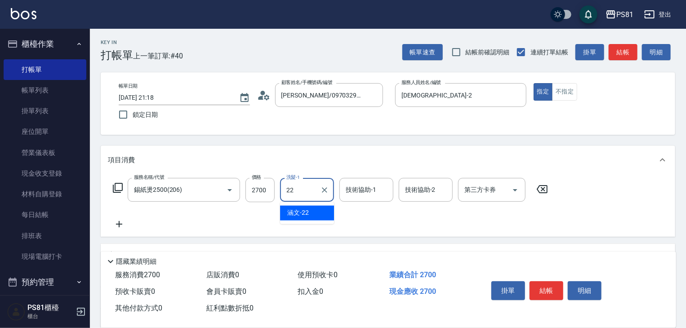
type input "涵文-22"
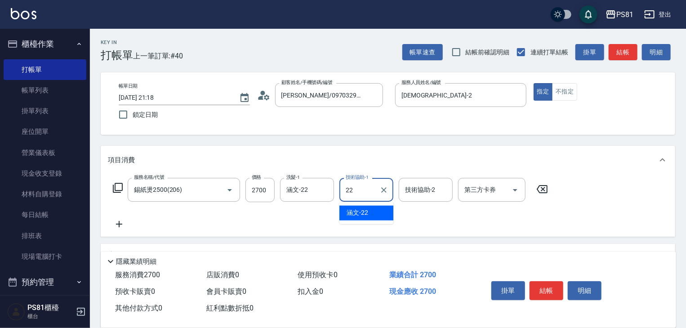
type input "涵文-22"
click at [317, 229] on div "服務名稱/代號 錫紙燙2500(206) 服務名稱/代號 價格 2700 價格 洗髮-1 涵文-22 洗髮-1 技術協助-1 涵文-22 技術協助-1 技術協…" at bounding box center [330, 204] width 445 height 52
click at [548, 290] on button "結帳" at bounding box center [546, 290] width 34 height 19
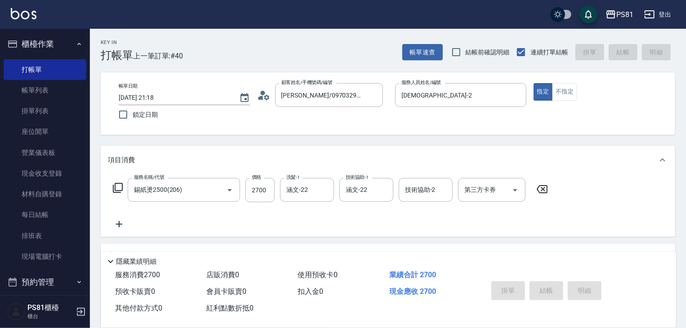
type input "[DATE] 21:20"
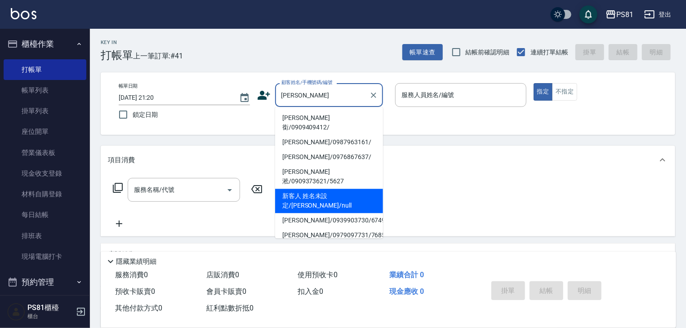
click at [340, 189] on li "新客人 姓名未設定/[PERSON_NAME]/null" at bounding box center [329, 201] width 108 height 24
type input "新客人 姓名未設定/[PERSON_NAME]/null"
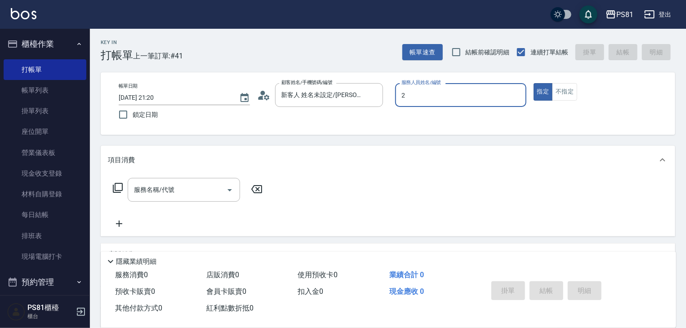
type input "[DEMOGRAPHIC_DATA]-2"
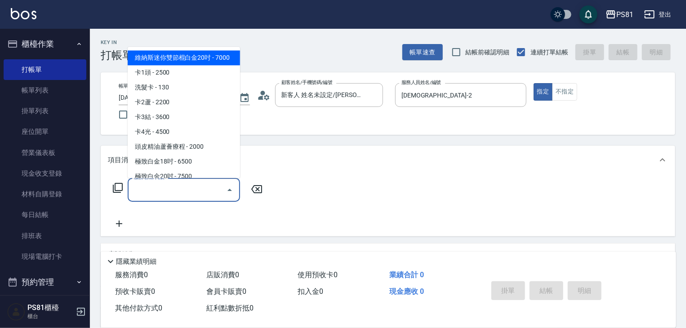
click at [206, 190] on input "服務名稱/代號" at bounding box center [177, 190] width 91 height 16
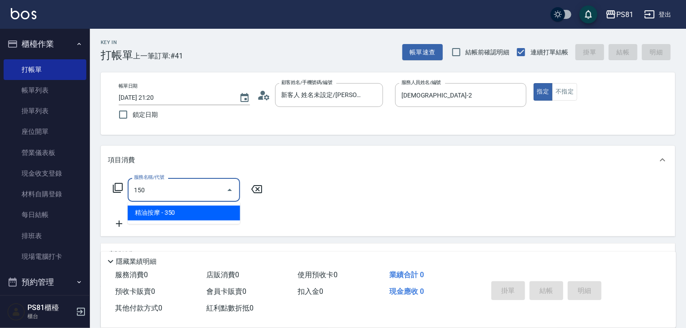
type input "精油按摩(150)"
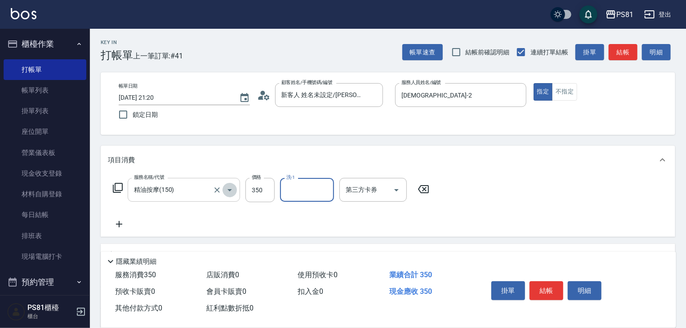
click at [223, 190] on button "Open" at bounding box center [229, 190] width 14 height 14
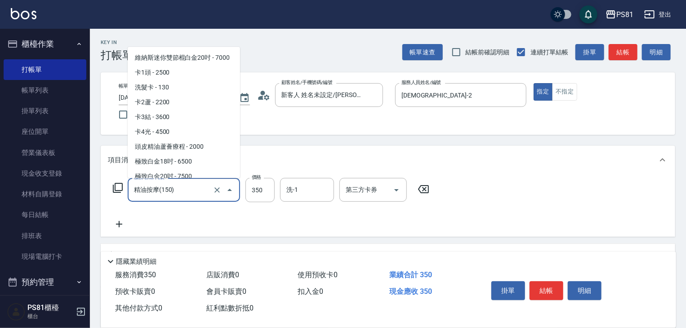
scroll to position [798, 0]
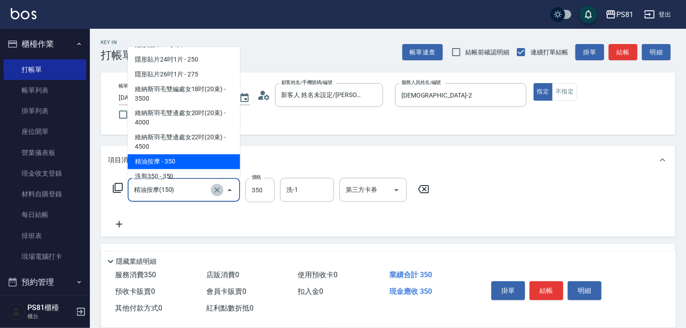
click at [213, 188] on icon "Clear" at bounding box center [217, 190] width 9 height 9
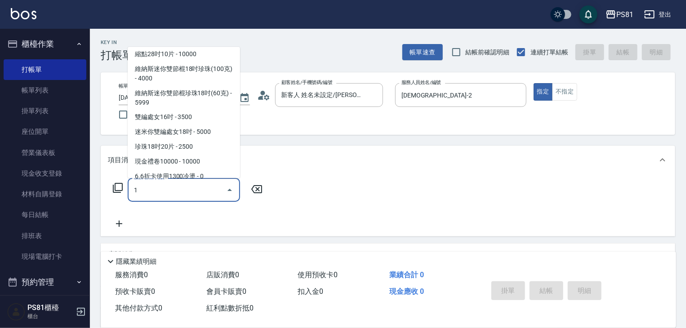
scroll to position [0, 0]
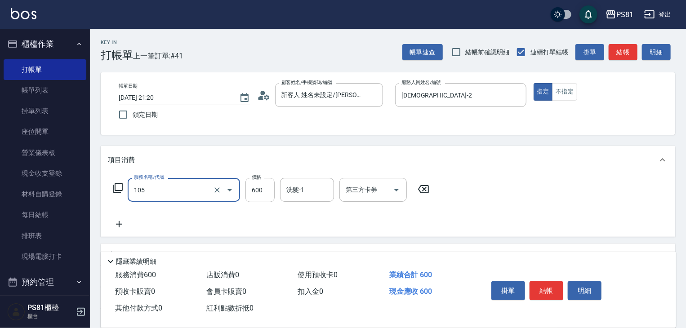
type input "A級洗剪600(105)"
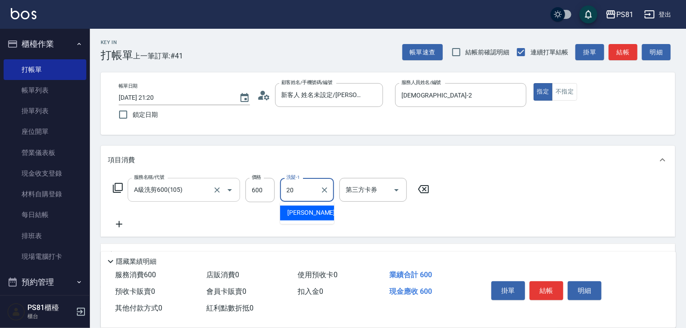
type input "[PERSON_NAME]-20"
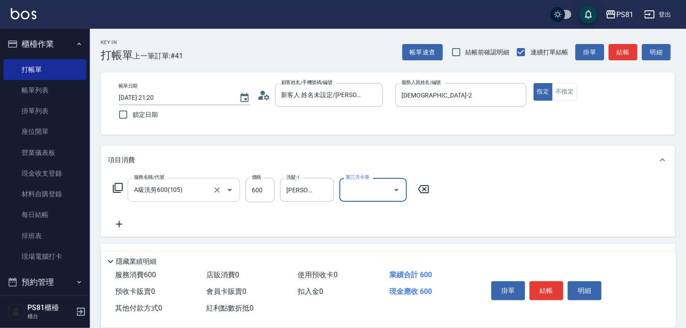
click at [538, 228] on div "服務名稱/代號 A級洗剪600(105) 服務名稱/代號 價格 600 價格 洗髮-1 [PERSON_NAME]-20 洗髮-1 第三方卡券 第三方卡券" at bounding box center [388, 205] width 574 height 62
click at [550, 292] on button "結帳" at bounding box center [546, 290] width 34 height 19
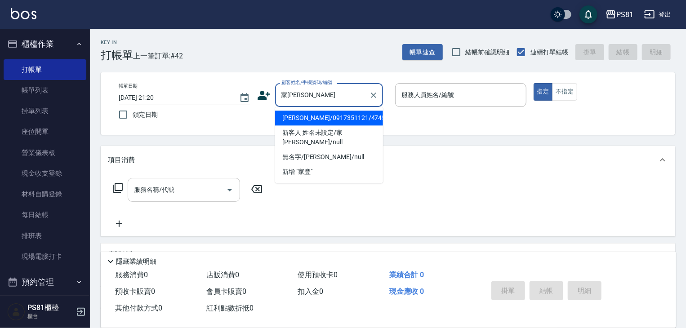
click at [343, 112] on li "[PERSON_NAME]/0917351121/4745" at bounding box center [329, 118] width 108 height 15
type input "[PERSON_NAME]/0917351121/4745"
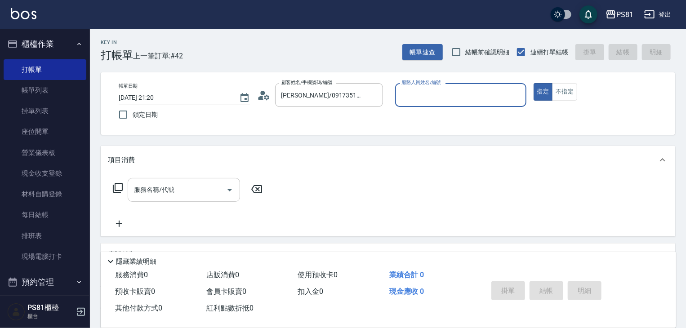
type input "[DEMOGRAPHIC_DATA]-2"
click at [217, 182] on input "服務名稱/代號" at bounding box center [177, 190] width 91 height 16
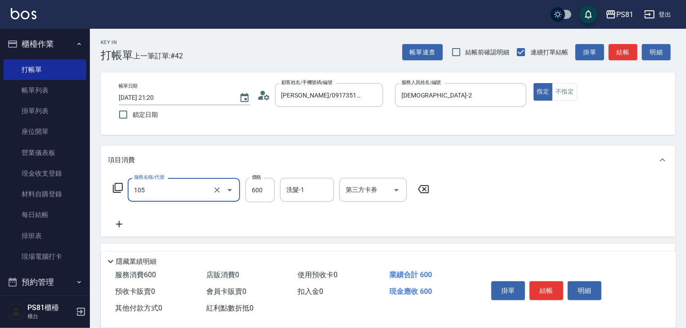
type input "A級洗剪600(105)"
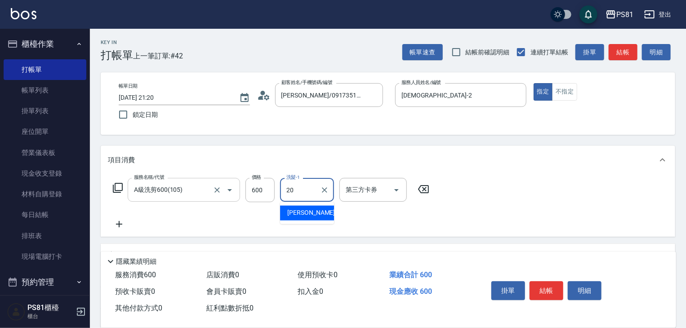
type input "[PERSON_NAME]-20"
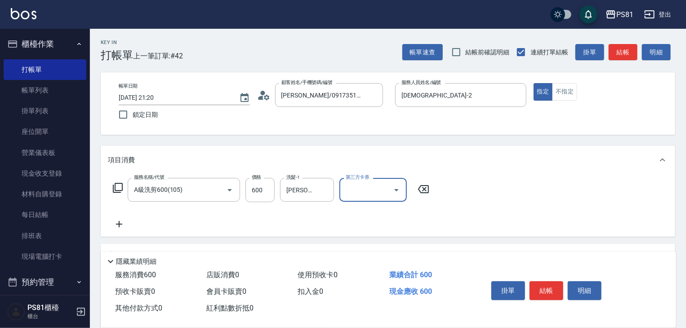
drag, startPoint x: 483, startPoint y: 207, endPoint x: 526, endPoint y: 257, distance: 66.3
click at [484, 207] on div "服務名稱/代號 A級洗剪600(105) 服務名稱/代號 價格 600 價格 洗髮-1 [PERSON_NAME]-20 洗髮-1 第三方卡券 第三方卡券" at bounding box center [388, 205] width 574 height 62
click at [544, 283] on button "結帳" at bounding box center [546, 290] width 34 height 19
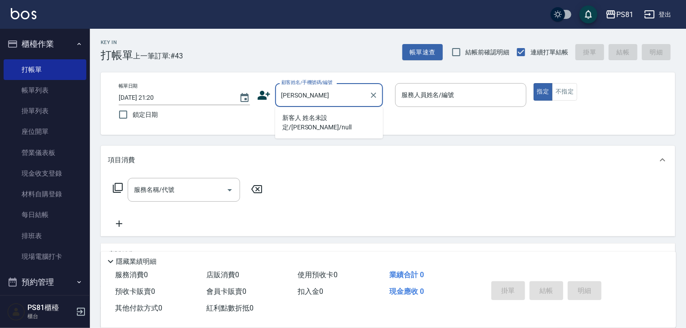
click at [362, 121] on li "新客人 姓名未設定/[PERSON_NAME]/null" at bounding box center [329, 123] width 108 height 24
type input "新客人 姓名未設定/[PERSON_NAME]/null"
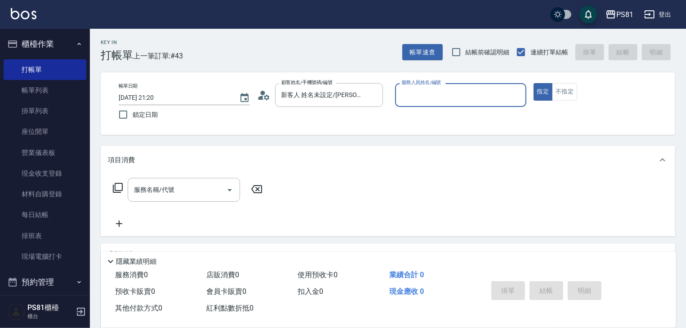
click at [534, 83] on button "指定" at bounding box center [543, 92] width 19 height 18
drag, startPoint x: 491, startPoint y: 84, endPoint x: 480, endPoint y: 98, distance: 17.3
click at [482, 96] on div "服務人員姓名/編號" at bounding box center [460, 95] width 131 height 24
type input "[DEMOGRAPHIC_DATA]-2"
click at [547, 90] on button "指定" at bounding box center [543, 92] width 19 height 18
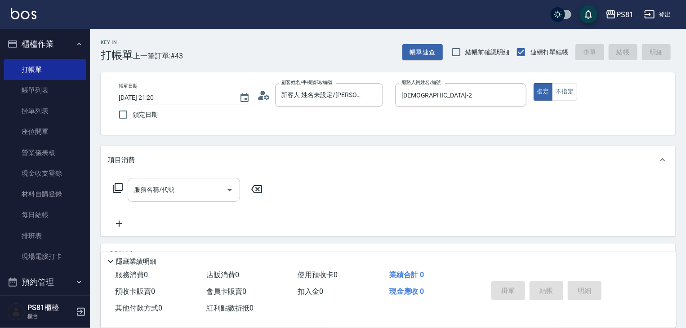
click at [182, 193] on input "服務名稱/代號" at bounding box center [177, 190] width 91 height 16
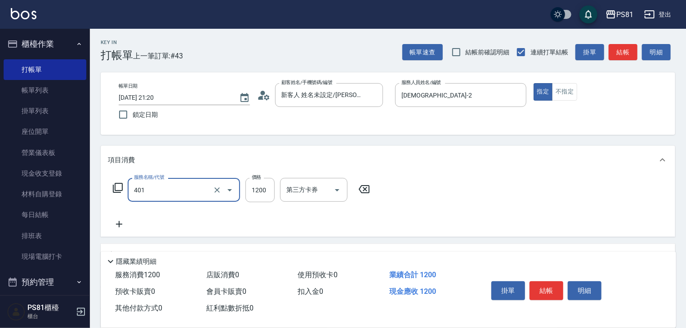
type input "基本染髮(401)"
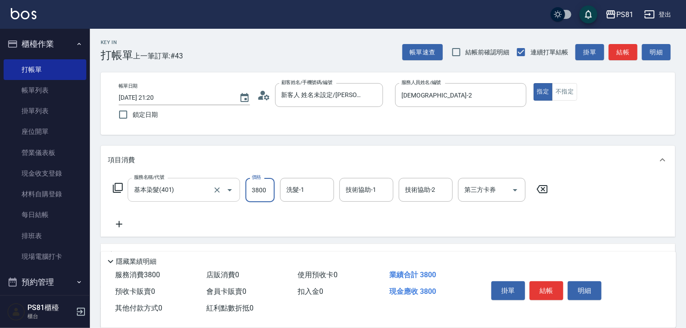
type input "3800"
type input "涵文-22"
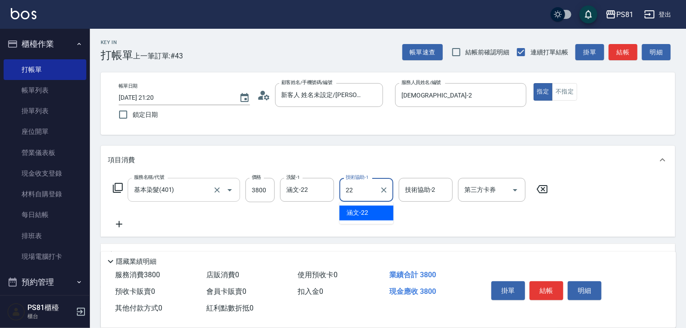
type input "涵文-22"
drag, startPoint x: 449, startPoint y: 225, endPoint x: 547, endPoint y: 280, distance: 111.7
click at [463, 229] on div "服務名稱/代號 基本染髮(401) 服務名稱/代號 價格 3800 價格 洗髮-1 涵文-22 洗髮-1 技術協助-1 涵文-22 技術協助-1 技術協助-2…" at bounding box center [330, 204] width 445 height 52
click at [530, 212] on div "服務名稱/代號 基本染髮(401) 服務名稱/代號 價格 3800 價格 洗髮-1 涵文-22 洗髮-1 技術協助-1 涵文-22 技術協助-1 技術協助-2…" at bounding box center [330, 204] width 445 height 52
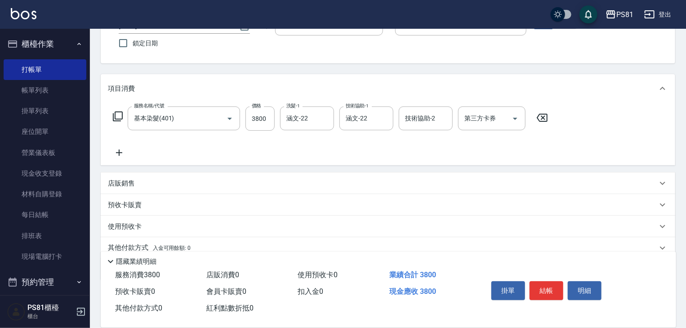
scroll to position [110, 0]
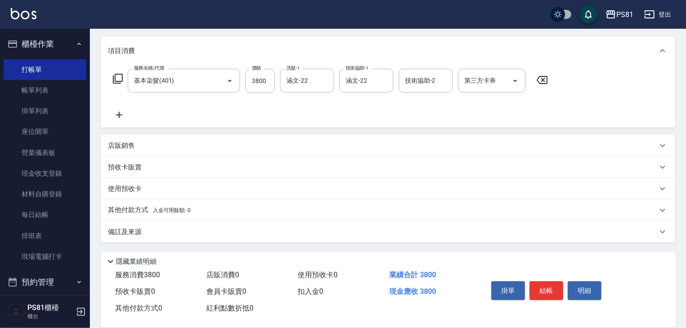
click at [208, 206] on div "其他付款方式 入金可用餘額: 0" at bounding box center [382, 210] width 549 height 10
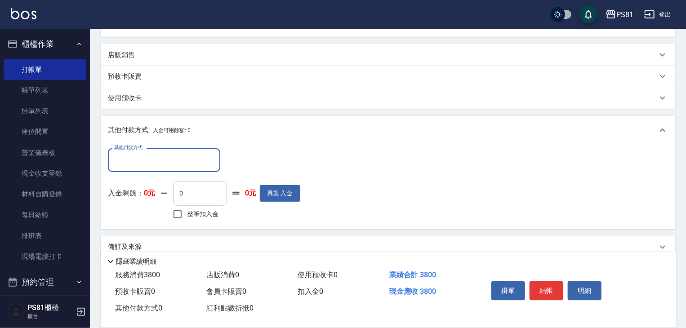
scroll to position [214, 0]
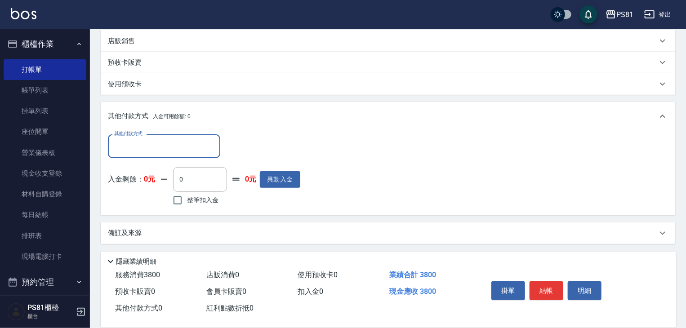
click at [204, 143] on input "其他付款方式" at bounding box center [164, 146] width 104 height 16
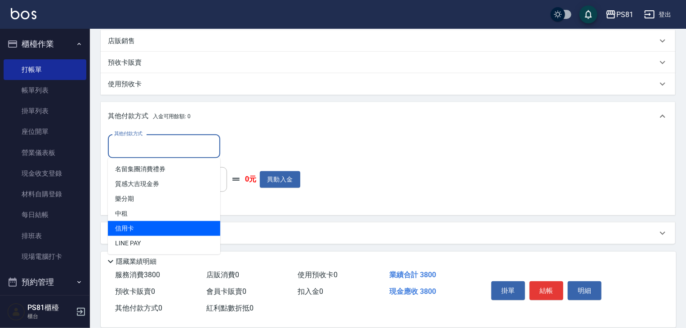
click at [192, 222] on span "信用卡" at bounding box center [164, 228] width 112 height 15
type input "信用卡"
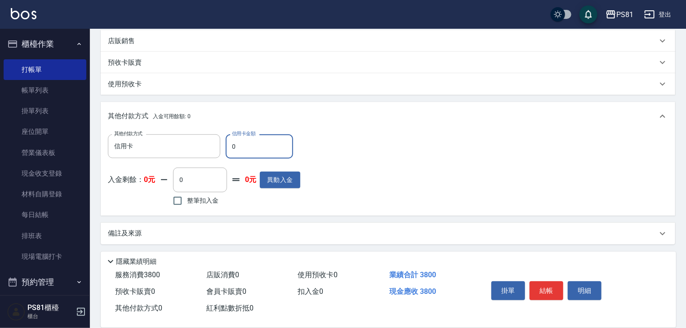
click at [256, 143] on input "0" at bounding box center [259, 146] width 67 height 24
type input "3800"
click at [398, 187] on div "其他付款方式 信用卡 其他付款方式 信用卡金額 3800 信用卡金額 入金剩餘： 0元 0 ​ 整筆扣入金 0元 異動入金" at bounding box center [388, 171] width 560 height 74
click at [536, 281] on button "結帳" at bounding box center [546, 290] width 34 height 19
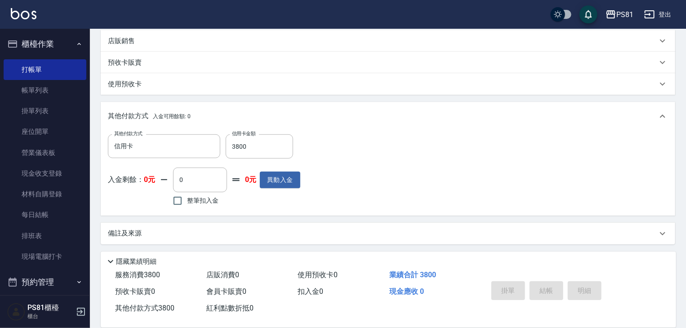
type input "[DATE] 21:21"
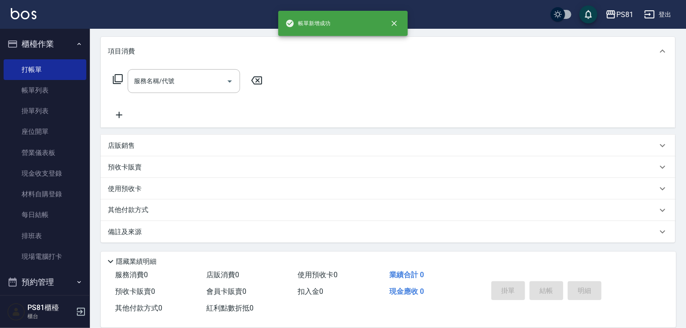
scroll to position [0, 0]
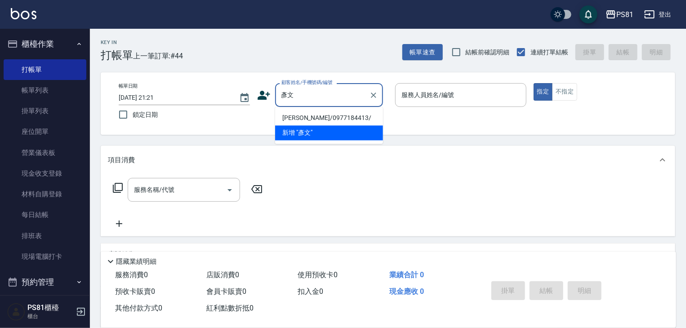
click at [282, 116] on li "[PERSON_NAME]/0977184413/" at bounding box center [329, 118] width 108 height 15
type input "[PERSON_NAME]/0977184413/"
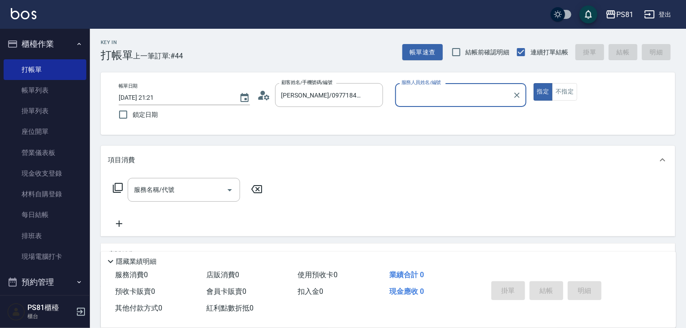
type input "[DEMOGRAPHIC_DATA]-2"
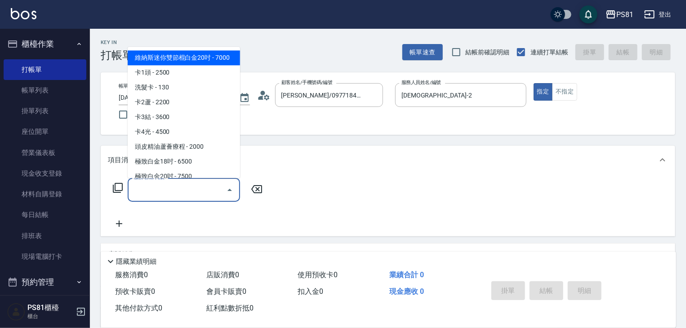
click at [204, 186] on input "服務名稱/代號" at bounding box center [177, 190] width 91 height 16
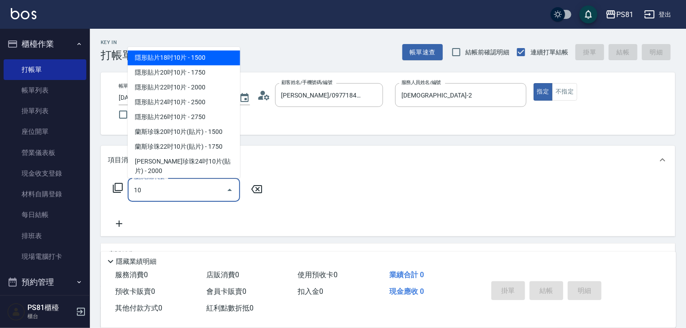
type input "1"
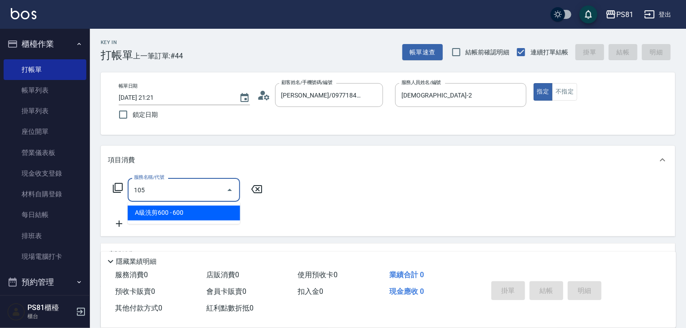
type input "A級洗剪600(105)"
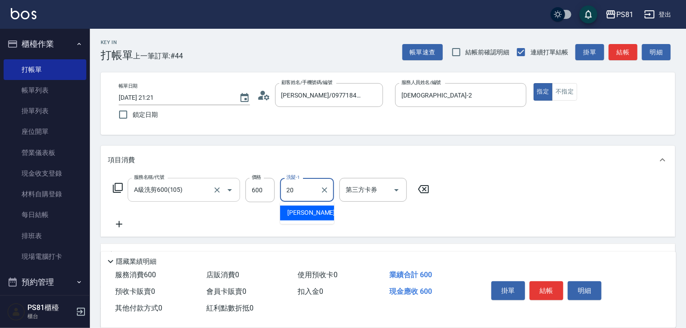
type input "[PERSON_NAME]-20"
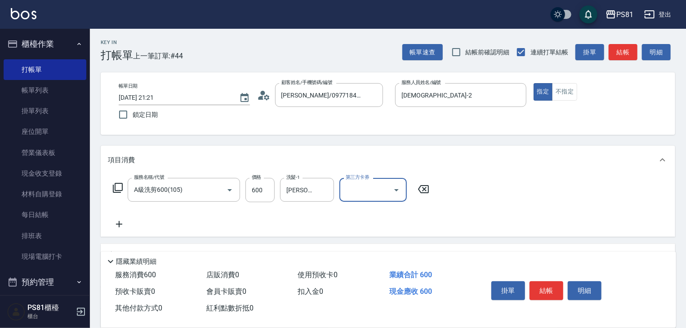
drag, startPoint x: 547, startPoint y: 197, endPoint x: 570, endPoint y: 259, distance: 66.0
click at [550, 204] on div "服務名稱/代號 A級洗剪600(105) 服務名稱/代號 價格 600 價格 洗髮-1 [PERSON_NAME]-20 洗髮-1 第三方卡券 第三方卡券" at bounding box center [388, 205] width 574 height 62
click at [551, 288] on button "結帳" at bounding box center [546, 290] width 34 height 19
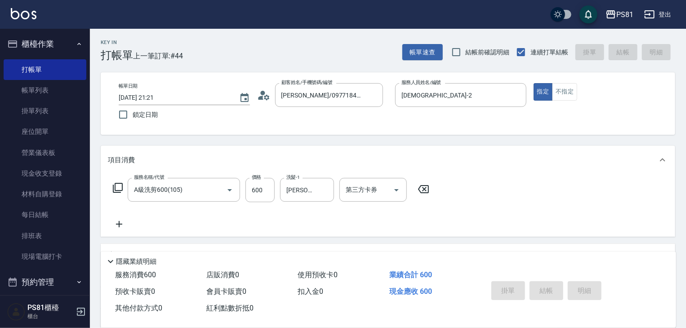
type input "[DATE] 21:22"
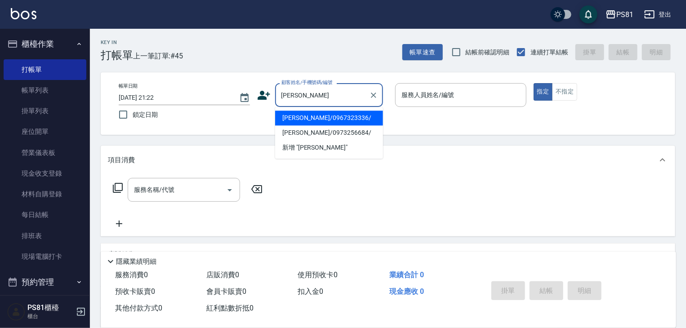
click at [365, 116] on li "[PERSON_NAME]/0967323336/" at bounding box center [329, 118] width 108 height 15
type input "[PERSON_NAME]/0967323336/"
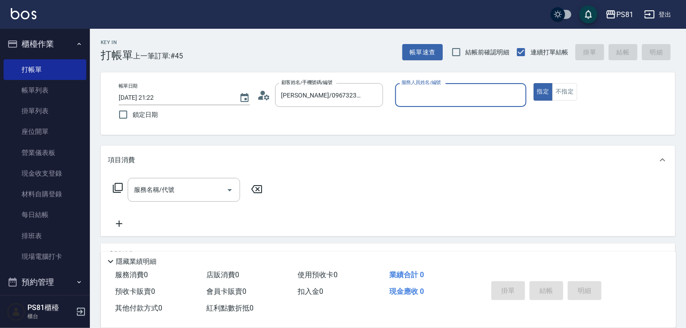
type input "[DEMOGRAPHIC_DATA]-2"
click at [288, 96] on input "[PERSON_NAME]/0967323336/" at bounding box center [322, 95] width 86 height 16
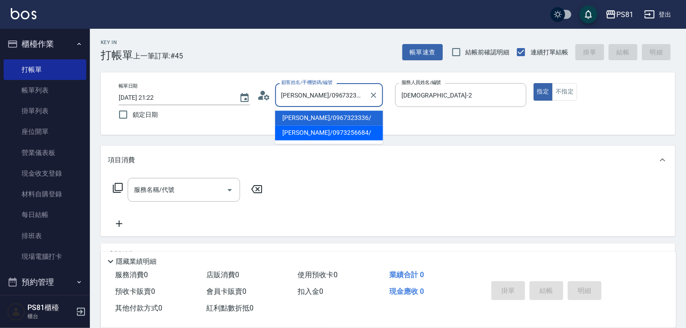
click at [303, 129] on li "[PERSON_NAME]/0973256684/" at bounding box center [329, 132] width 108 height 15
type input "[PERSON_NAME]/0973256684/"
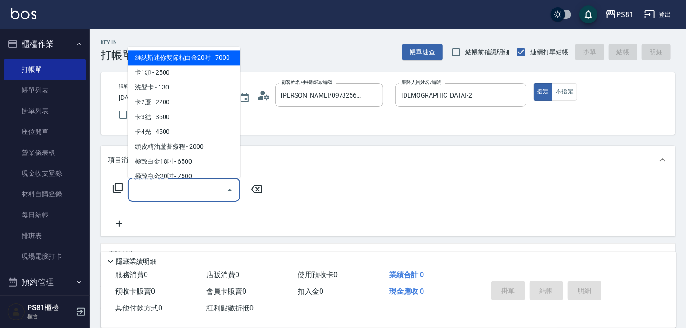
click at [182, 186] on input "服務名稱/代號" at bounding box center [177, 190] width 91 height 16
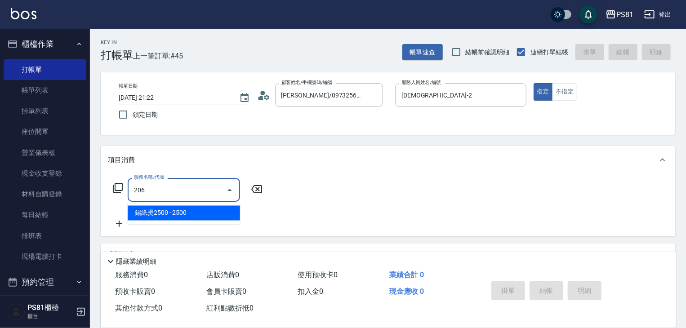
type input "錫紙燙2500(206)"
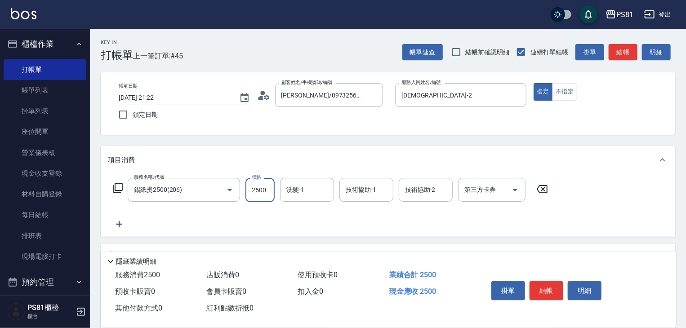
click at [269, 191] on input "2500" at bounding box center [259, 190] width 29 height 24
type input "3000"
type input "涵文-22"
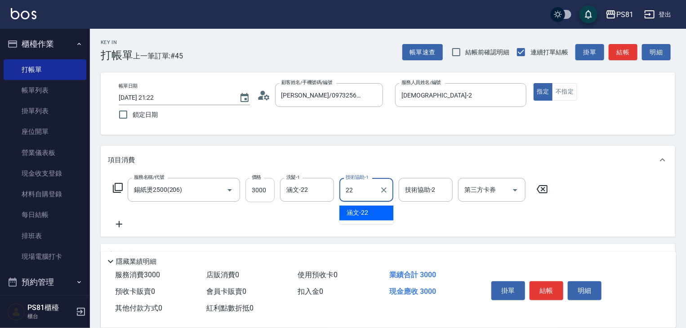
type input "涵文-22"
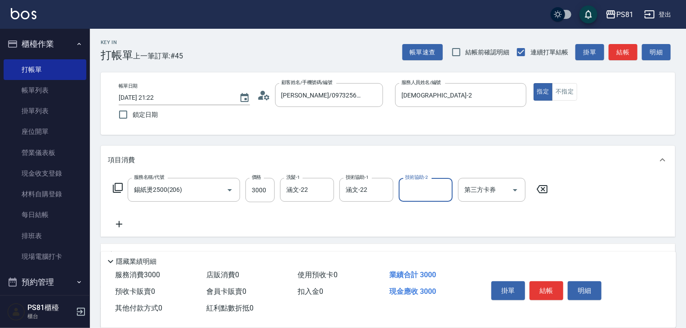
click at [458, 227] on div "服務名稱/代號 錫紙燙2500(206) 服務名稱/代號 價格 3000 價格 洗髮-1 涵文-22 洗髮-1 技術協助-1 涵文-22 技術協助-1 技術協…" at bounding box center [330, 204] width 445 height 52
click at [551, 293] on button "結帳" at bounding box center [546, 290] width 34 height 19
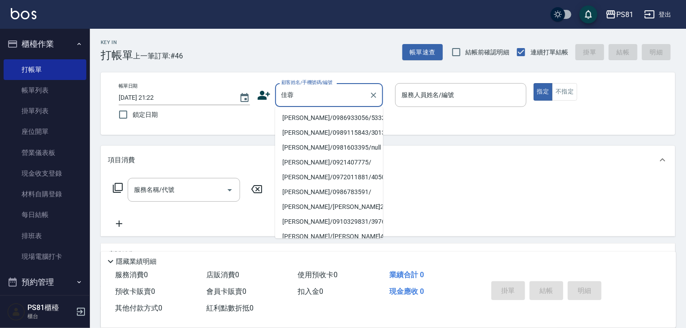
click at [324, 118] on li "[PERSON_NAME]/0986933056/5332" at bounding box center [329, 118] width 108 height 15
type input "[PERSON_NAME]/0986933056/5332"
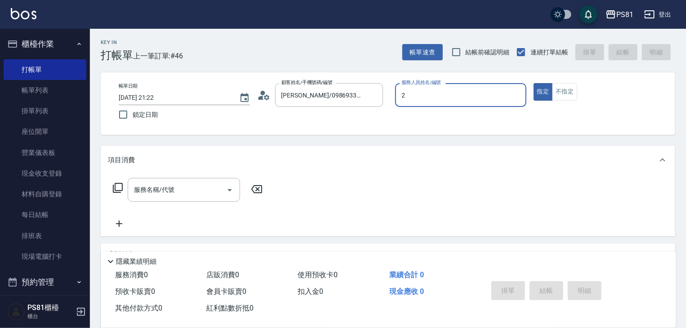
type input "[DEMOGRAPHIC_DATA]-2"
click at [198, 195] on input "服務名稱/代號" at bounding box center [177, 190] width 91 height 16
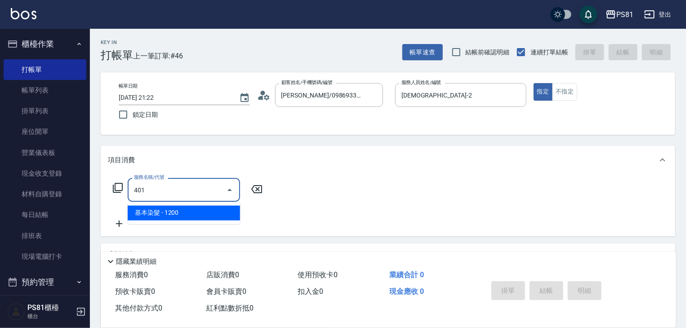
type input "基本染髮(401)"
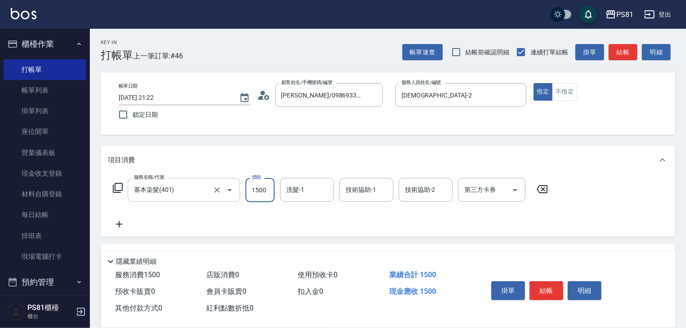
type input "1500"
click at [360, 195] on input "技術協助-1" at bounding box center [366, 190] width 46 height 16
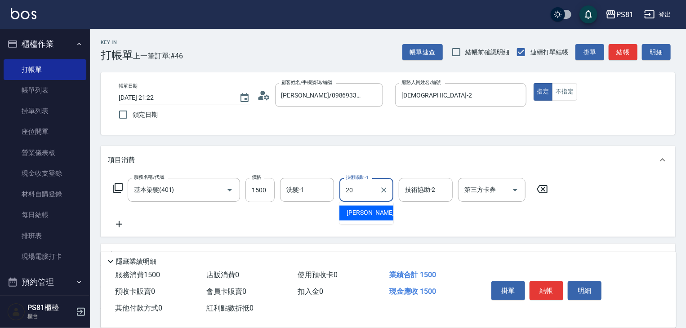
type input "[PERSON_NAME]-20"
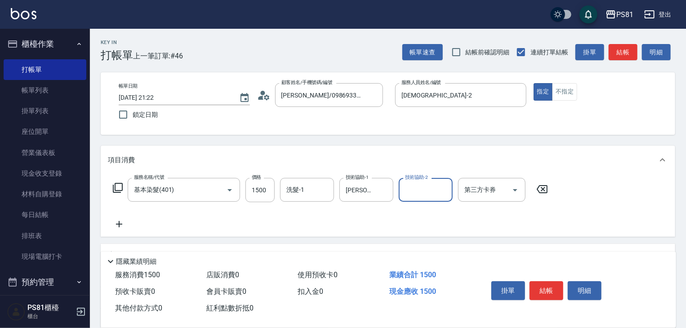
click at [120, 222] on icon at bounding box center [119, 224] width 22 height 11
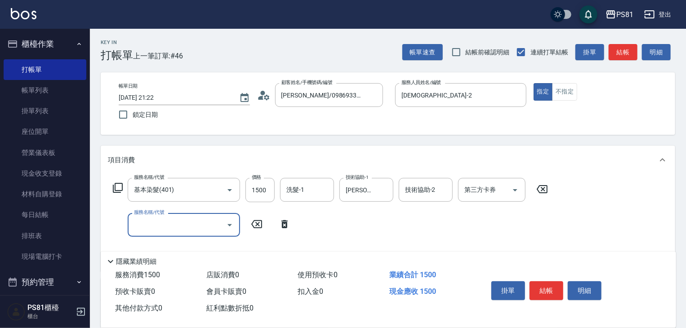
click at [147, 223] on input "服務名稱/代號" at bounding box center [177, 225] width 91 height 16
type input "精油按摩(150)"
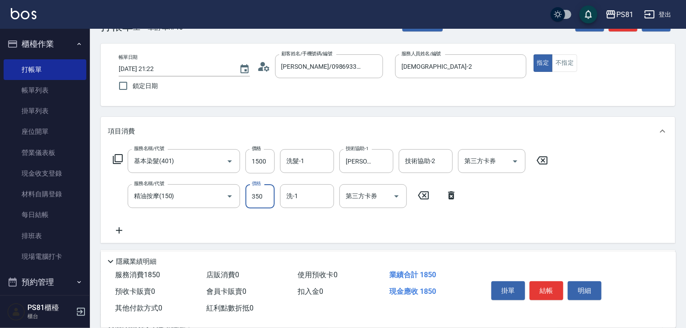
scroll to position [45, 0]
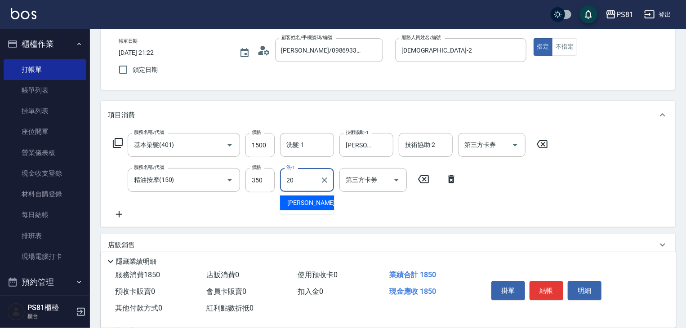
type input "[PERSON_NAME]-20"
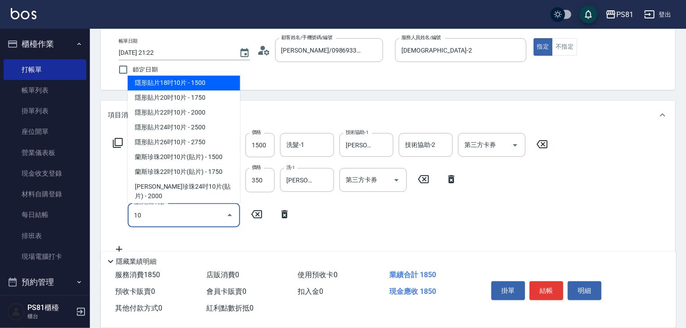
type input "隱形貼片18吋10片(0137)"
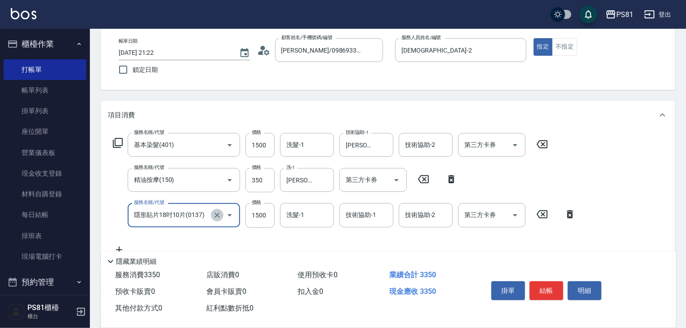
click at [220, 217] on icon "Clear" at bounding box center [217, 215] width 9 height 9
click at [207, 213] on input "服務名稱/代號" at bounding box center [171, 215] width 79 height 16
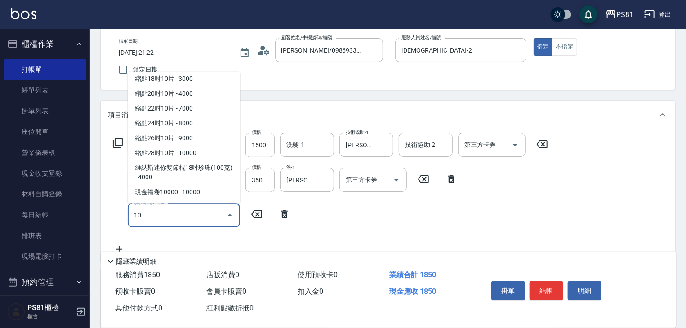
scroll to position [0, 0]
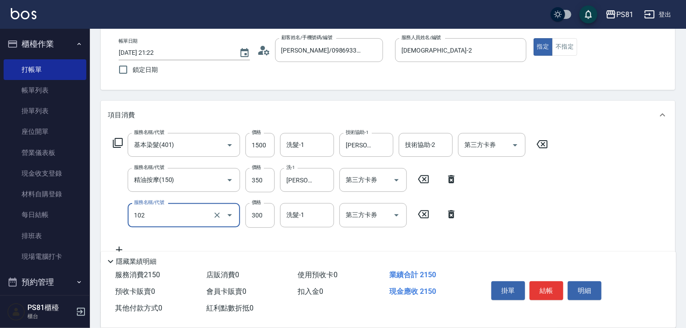
type input "保濕洗(102)"
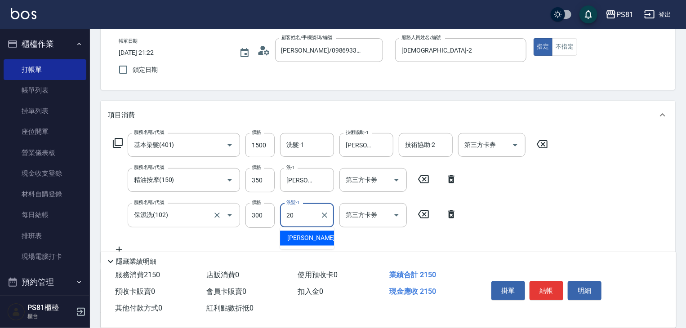
type input "[PERSON_NAME]-20"
click at [527, 211] on div "服務名稱/代號 基本染髮(401) 服務名稱/代號 價格 1500 價格 洗髮-1 洗髮-1 技術協助-1 [PERSON_NAME]-20 技術協助-1 技…" at bounding box center [330, 194] width 445 height 122
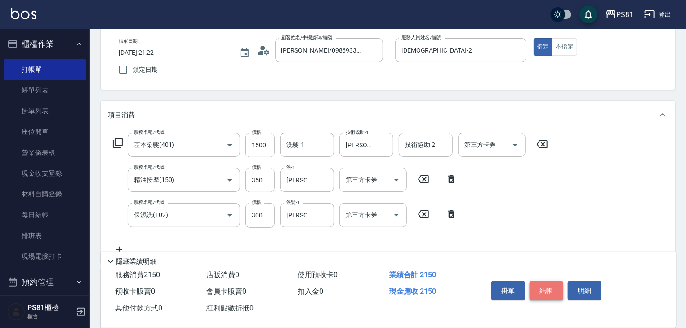
click at [554, 291] on button "結帳" at bounding box center [546, 290] width 34 height 19
type input "[DATE] 21:23"
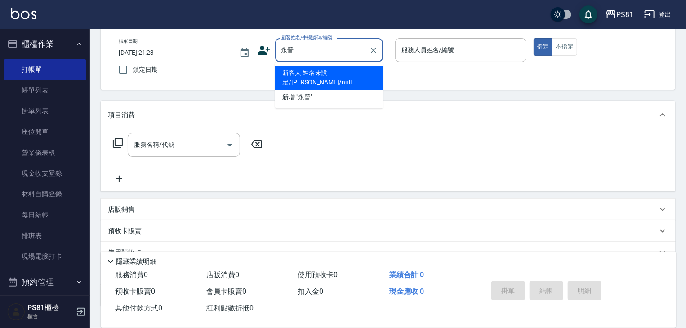
click at [345, 72] on li "新客人 姓名未設定/[PERSON_NAME]/null" at bounding box center [329, 78] width 108 height 24
type input "新客人 姓名未設定/[PERSON_NAME]/null"
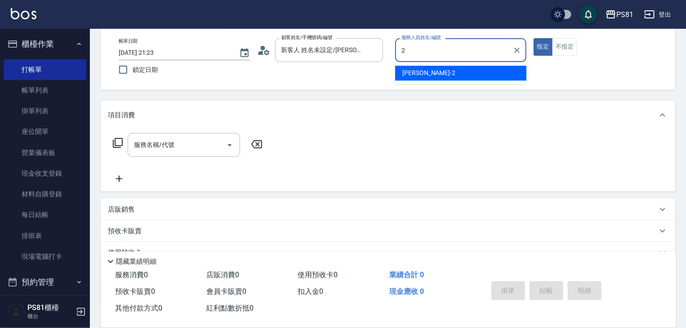
type input "[DEMOGRAPHIC_DATA]-2"
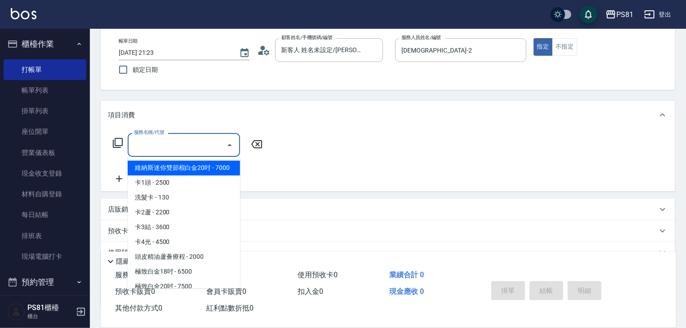
click at [169, 143] on input "服務名稱/代號" at bounding box center [177, 145] width 91 height 16
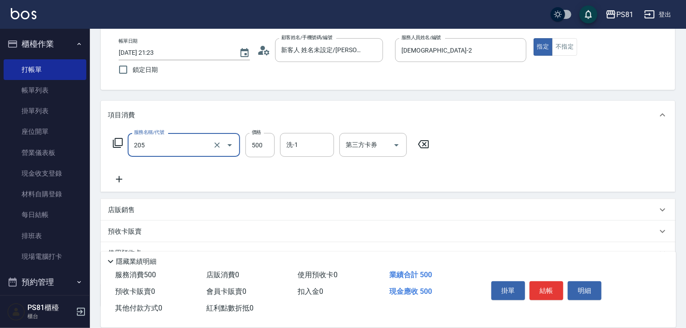
type input "A級單剪400(205)"
click at [512, 165] on div "服務名稱/代號 A級單剪400(205) 服務名稱/代號 價格 500 價格 洗-1 洗-1 第三方卡券 第三方卡券" at bounding box center [388, 160] width 574 height 62
click at [556, 285] on button "結帳" at bounding box center [546, 290] width 34 height 19
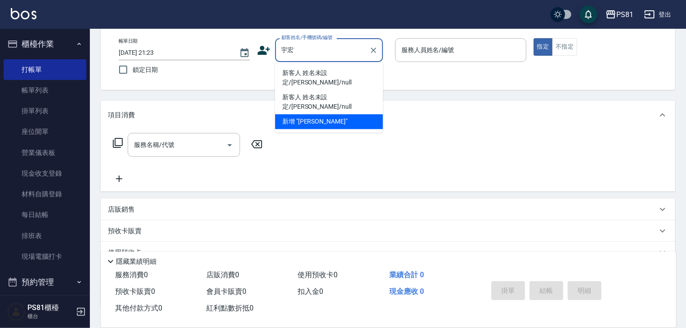
click at [316, 75] on li "新客人 姓名未設定/[PERSON_NAME]/null" at bounding box center [329, 78] width 108 height 24
type input "新客人 姓名未設定/[PERSON_NAME]/null"
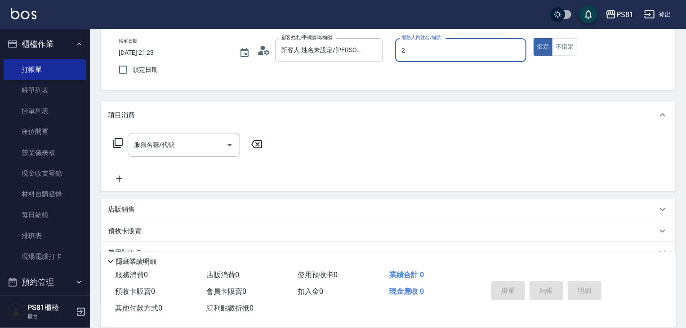
type input "[DEMOGRAPHIC_DATA]-2"
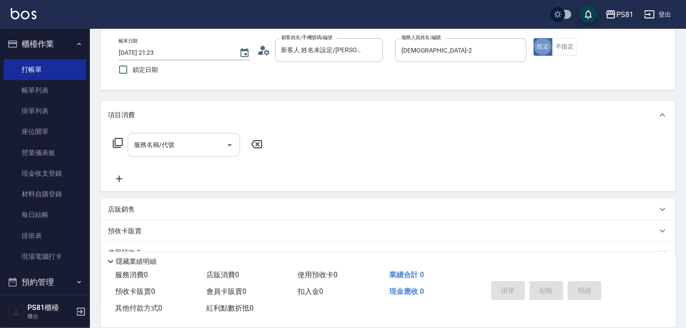
click at [181, 149] on input "服務名稱/代號" at bounding box center [177, 145] width 91 height 16
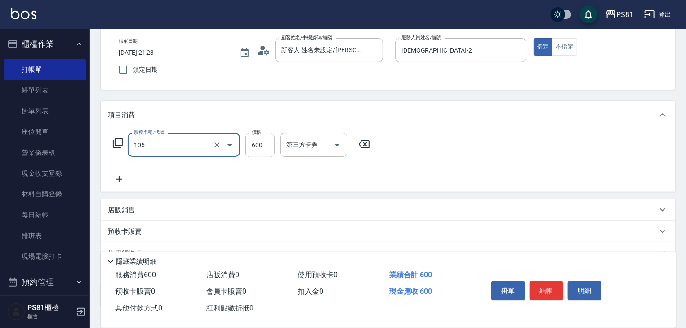
type input "A級洗剪600(105)"
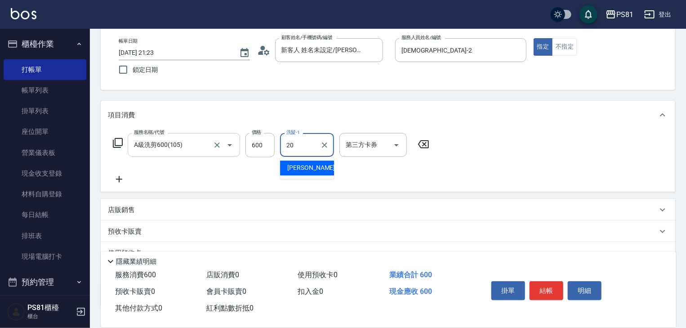
type input "[PERSON_NAME]-20"
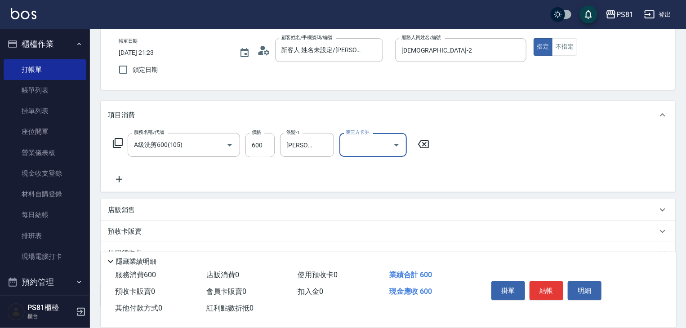
click at [441, 174] on div "服務名稱/代號 A級洗剪600(105) 服務名稱/代號 價格 600 價格 洗髮-1 [PERSON_NAME]-20 洗髮-1 第三方卡券 第三方卡券" at bounding box center [388, 160] width 574 height 62
click at [544, 285] on button "結帳" at bounding box center [546, 290] width 34 height 19
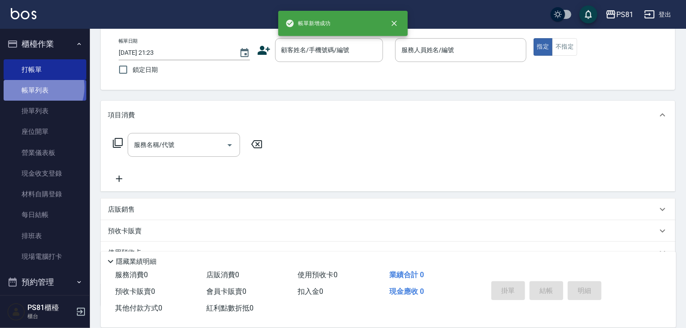
click at [39, 88] on link "帳單列表" at bounding box center [45, 90] width 83 height 21
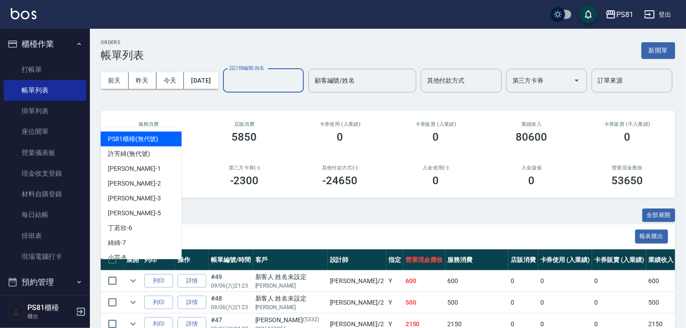
drag, startPoint x: 133, startPoint y: 121, endPoint x: 138, endPoint y: 129, distance: 9.0
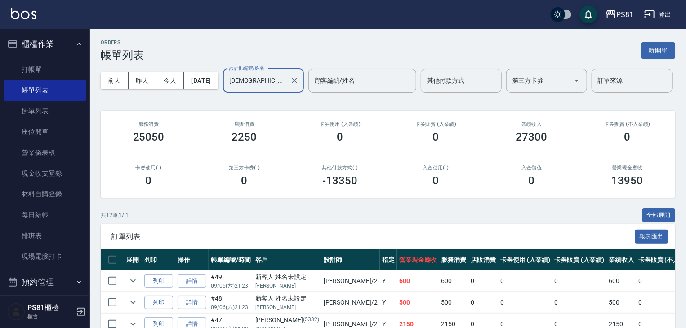
type input "[DEMOGRAPHIC_DATA]-2"
click at [218, 187] on div "0" at bounding box center [244, 180] width 74 height 13
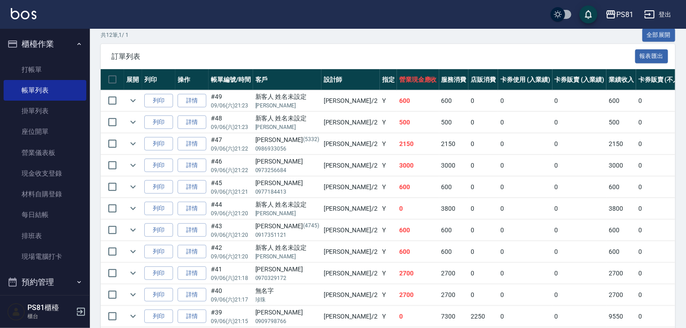
scroll to position [270, 0]
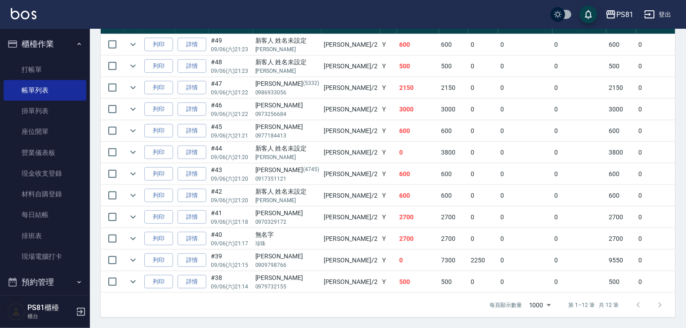
click at [397, 276] on td "500" at bounding box center [418, 281] width 42 height 21
click at [397, 271] on td "500" at bounding box center [418, 281] width 42 height 21
click at [397, 256] on td "0" at bounding box center [418, 260] width 42 height 21
click at [439, 251] on td "7300" at bounding box center [454, 260] width 30 height 21
click at [439, 237] on td "2700" at bounding box center [454, 238] width 30 height 21
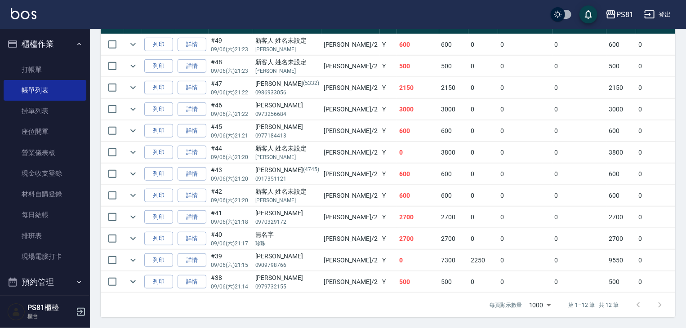
drag, startPoint x: 401, startPoint y: 212, endPoint x: 398, endPoint y: 200, distance: 12.0
click at [439, 212] on td "2700" at bounding box center [454, 217] width 30 height 21
click at [439, 188] on td "600" at bounding box center [454, 195] width 30 height 21
click at [439, 173] on td "600" at bounding box center [454, 174] width 30 height 21
click at [397, 148] on td "0" at bounding box center [418, 152] width 42 height 21
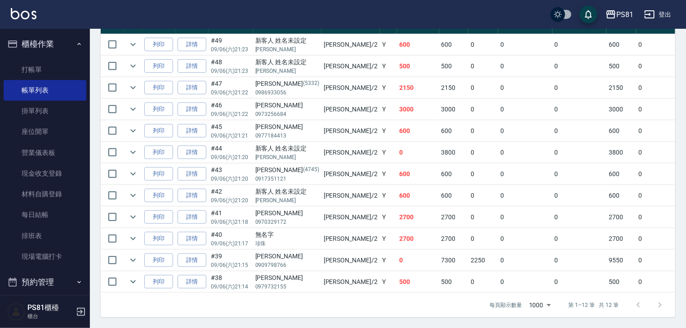
click at [397, 121] on td "600" at bounding box center [418, 130] width 42 height 21
click at [397, 105] on td "3000" at bounding box center [418, 109] width 42 height 21
click at [397, 87] on td "2150" at bounding box center [418, 87] width 42 height 21
click at [397, 60] on td "500" at bounding box center [418, 66] width 42 height 21
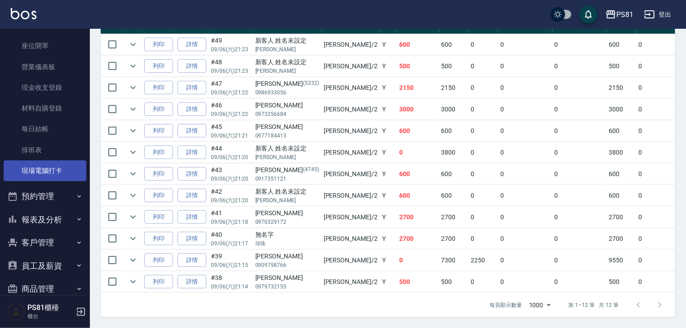
scroll to position [125, 0]
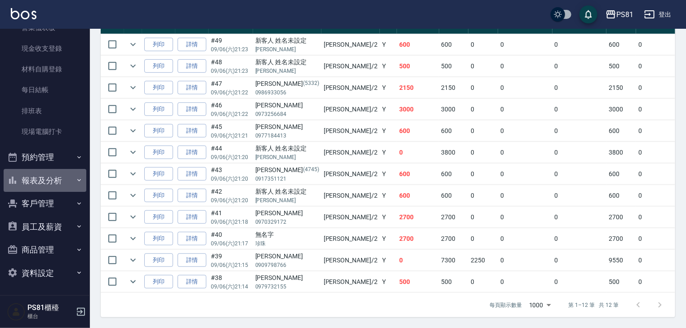
click at [48, 180] on button "報表及分析" at bounding box center [45, 180] width 83 height 23
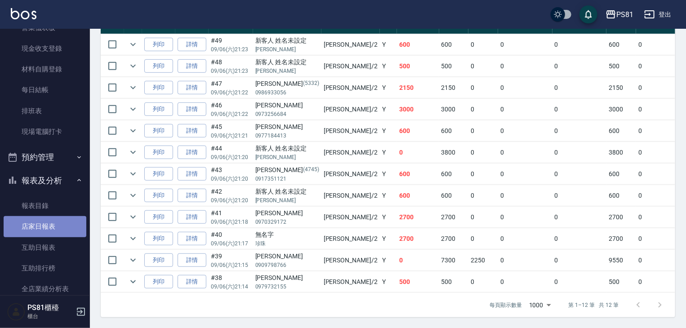
click at [50, 223] on link "店家日報表" at bounding box center [45, 226] width 83 height 21
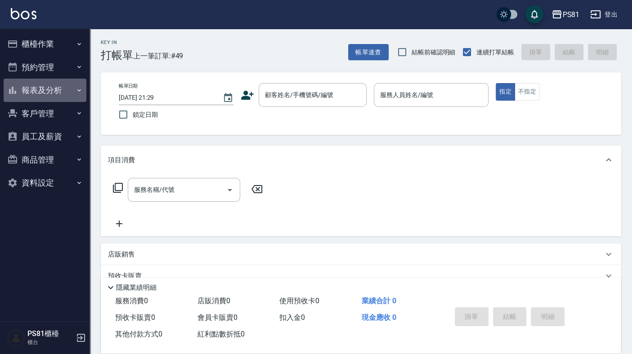
click at [37, 88] on button "報表及分析" at bounding box center [45, 90] width 83 height 23
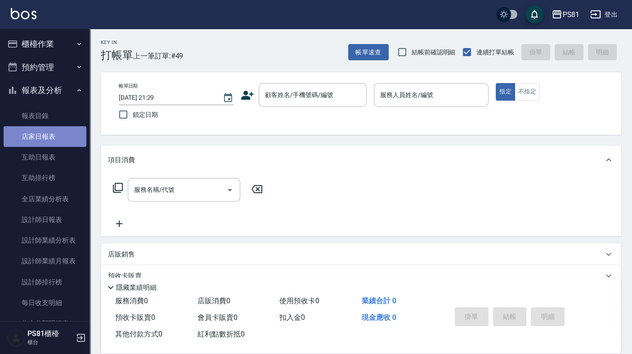
click at [61, 146] on link "店家日報表" at bounding box center [45, 136] width 83 height 21
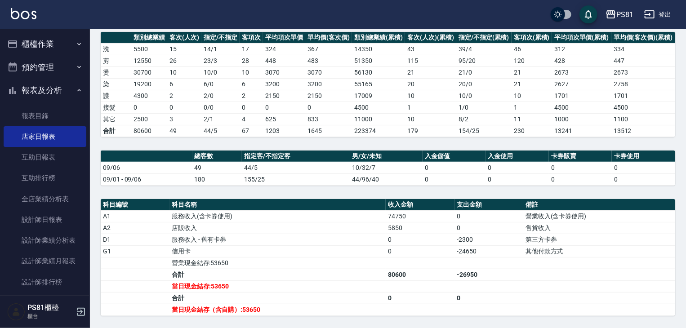
scroll to position [240, 0]
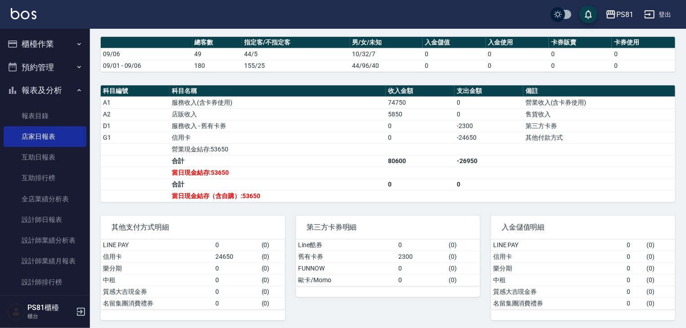
click at [516, 174] on td "a dense table" at bounding box center [488, 173] width 69 height 12
click at [59, 219] on link "設計師日報表" at bounding box center [45, 219] width 83 height 21
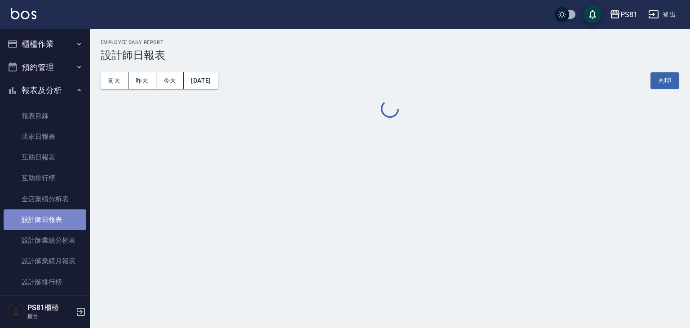
click at [59, 219] on link "設計師日報表" at bounding box center [45, 219] width 83 height 21
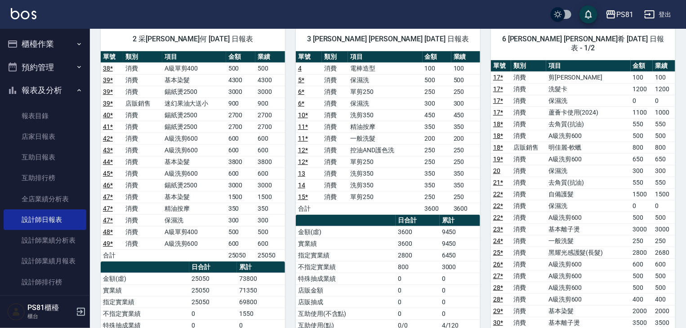
scroll to position [68, 0]
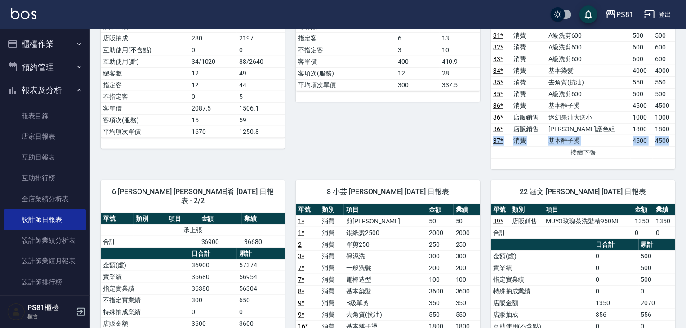
drag, startPoint x: 636, startPoint y: 111, endPoint x: 674, endPoint y: 122, distance: 40.0
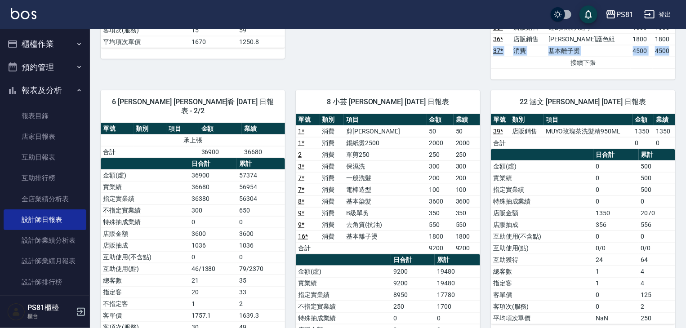
scroll to position [518, 0]
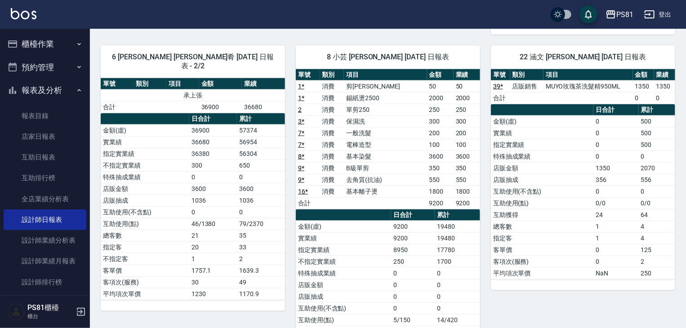
click at [628, 162] on td "2070" at bounding box center [657, 168] width 36 height 12
click at [34, 158] on link "互助日報表" at bounding box center [45, 157] width 83 height 21
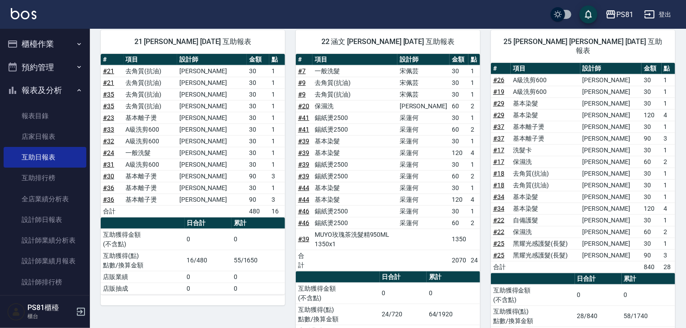
scroll to position [378, 0]
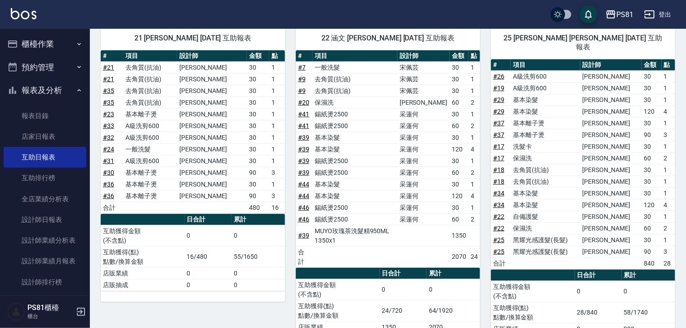
click at [59, 92] on button "報表及分析" at bounding box center [45, 90] width 83 height 23
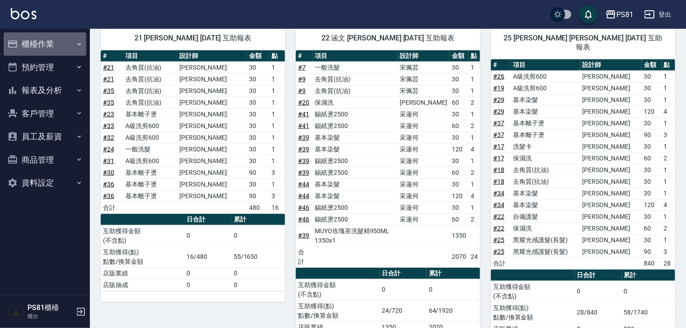
click at [38, 48] on button "櫃檯作業" at bounding box center [45, 43] width 83 height 23
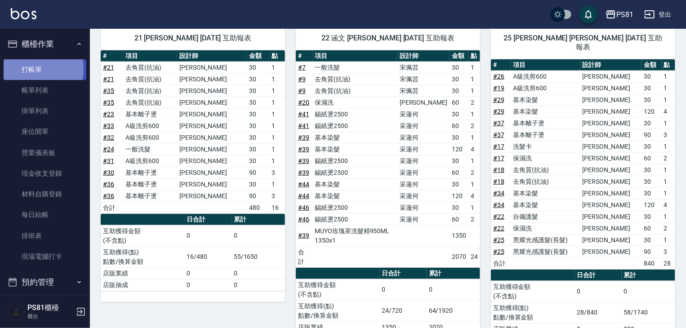
click at [38, 69] on link "打帳單" at bounding box center [45, 69] width 83 height 21
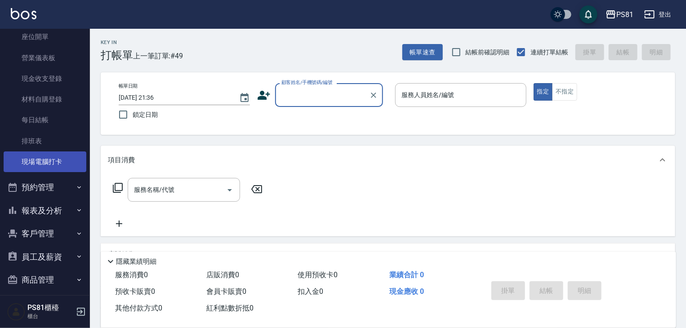
scroll to position [125, 0]
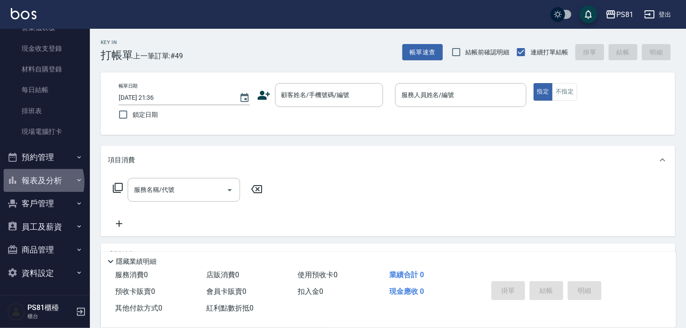
click at [38, 182] on button "報表及分析" at bounding box center [45, 180] width 83 height 23
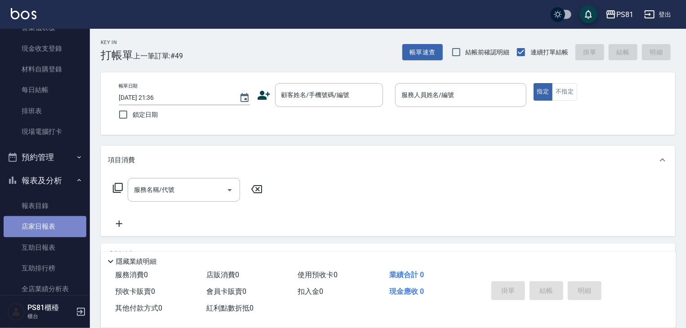
click at [49, 227] on link "店家日報表" at bounding box center [45, 226] width 83 height 21
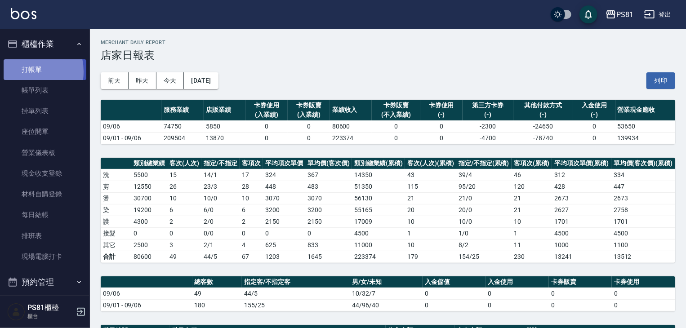
click at [21, 71] on link "打帳單" at bounding box center [45, 69] width 83 height 21
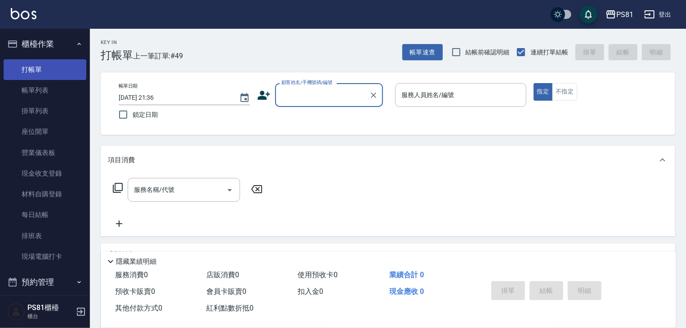
type input "ㄒ"
